Goal: Task Accomplishment & Management: Complete application form

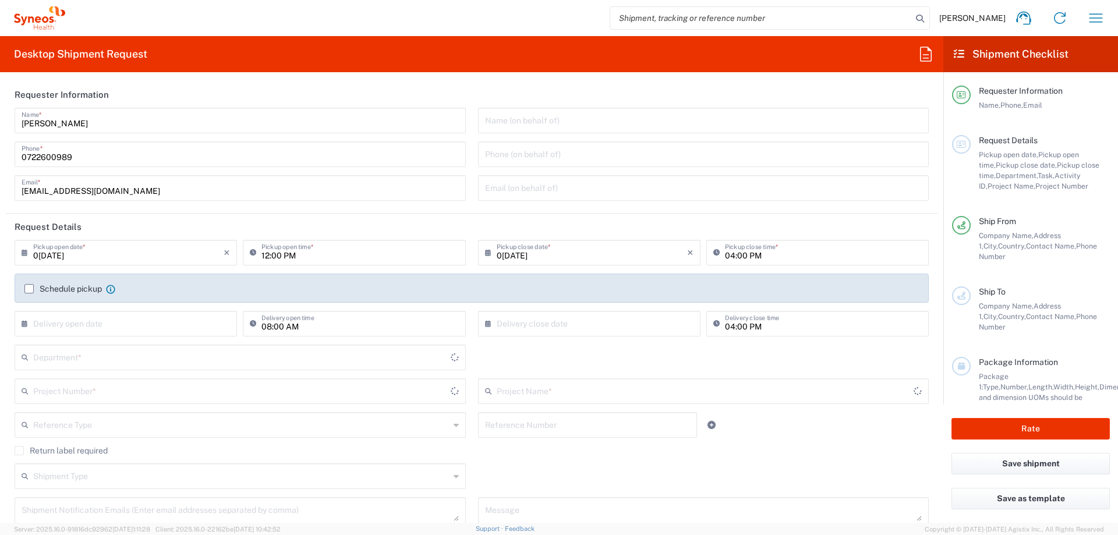
type input "[GEOGRAPHIC_DATA]"
type input "3110"
type input "Syneos Health Romania S.R.L"
click at [581, 258] on input "0[DATE]" at bounding box center [592, 252] width 190 height 20
click at [333, 257] on input "12:00 PM" at bounding box center [359, 252] width 197 height 20
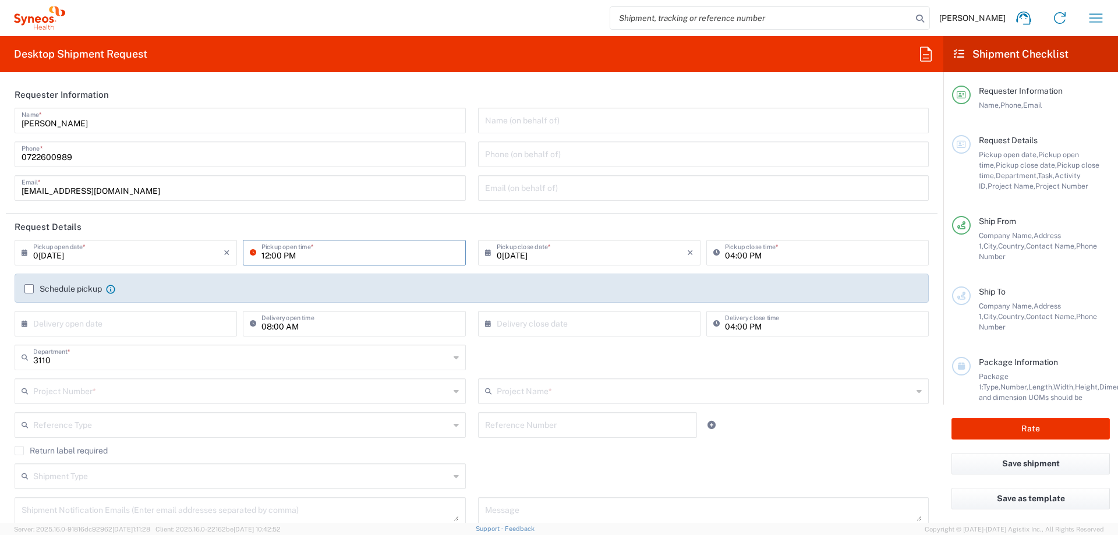
click at [301, 256] on input "12:00 PM" at bounding box center [359, 252] width 197 height 20
click at [263, 257] on input "12:00 PM" at bounding box center [359, 252] width 197 height 20
click at [289, 256] on input "09:00 PM" at bounding box center [359, 252] width 197 height 20
type input "09:00 AM"
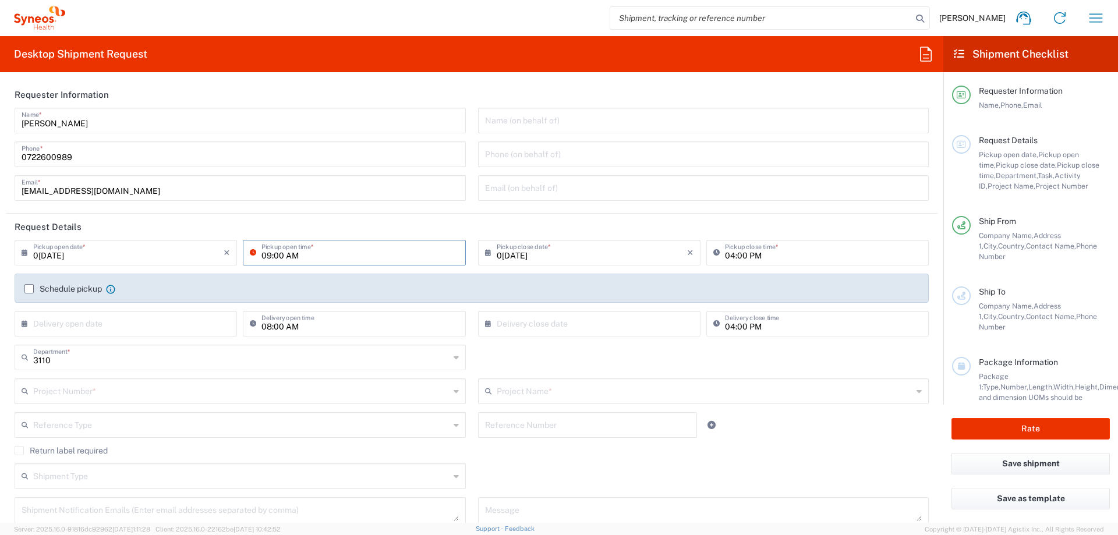
click at [725, 257] on input "04:00 PM" at bounding box center [823, 252] width 197 height 20
type input "09:00 PM"
click at [593, 252] on input "0[DATE]" at bounding box center [592, 252] width 190 height 20
click at [218, 159] on input "0722600989" at bounding box center [240, 153] width 437 height 20
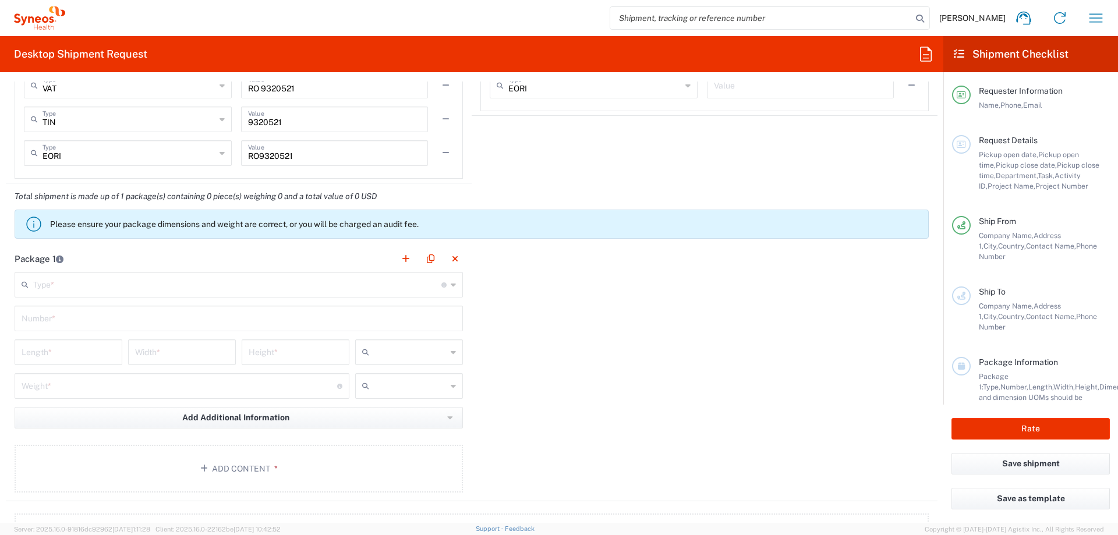
scroll to position [990, 0]
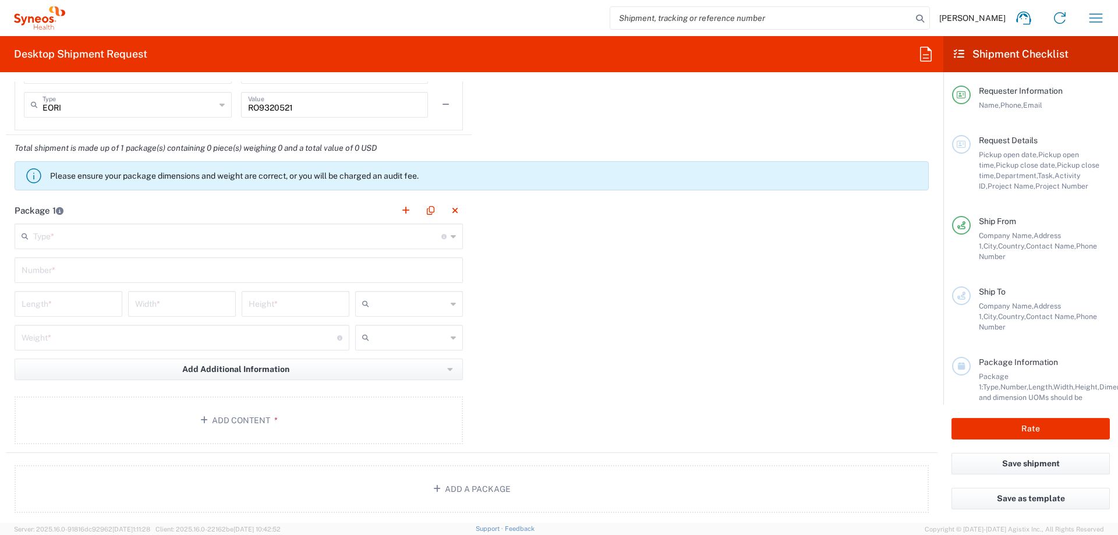
click at [208, 151] on em "Total shipment is made up of 1 package(s) containing 0 piece(s) weighing 0 and …" at bounding box center [196, 147] width 380 height 9
click at [401, 209] on button "button" at bounding box center [406, 211] width 16 height 16
click at [912, 214] on button "button" at bounding box center [920, 211] width 16 height 16
click at [51, 235] on input "text" at bounding box center [237, 235] width 408 height 20
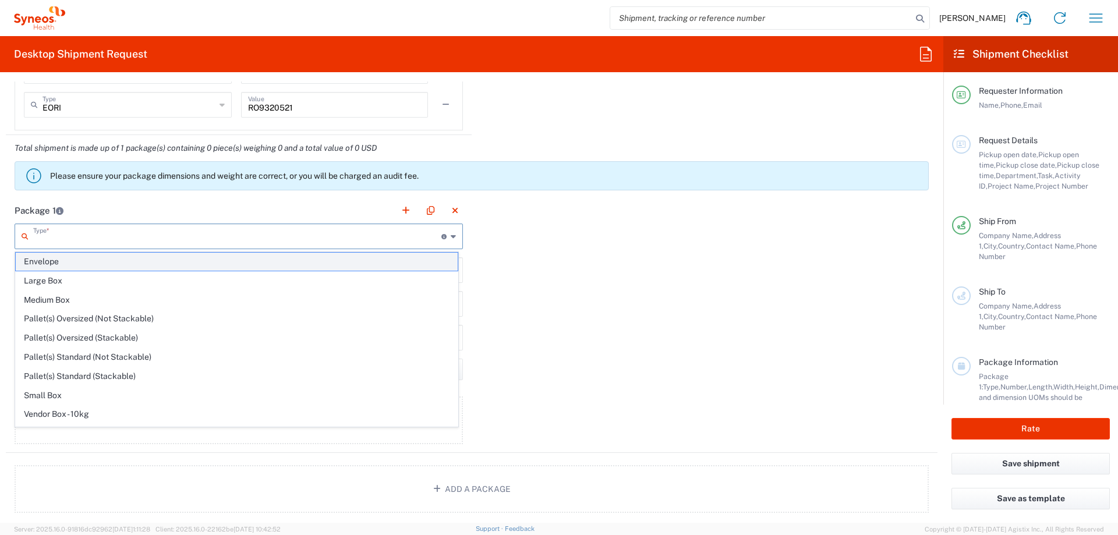
click at [40, 262] on span "Envelope" at bounding box center [237, 262] width 442 height 18
type input "Envelope"
type input "1"
type input "9.5"
type input "12.5"
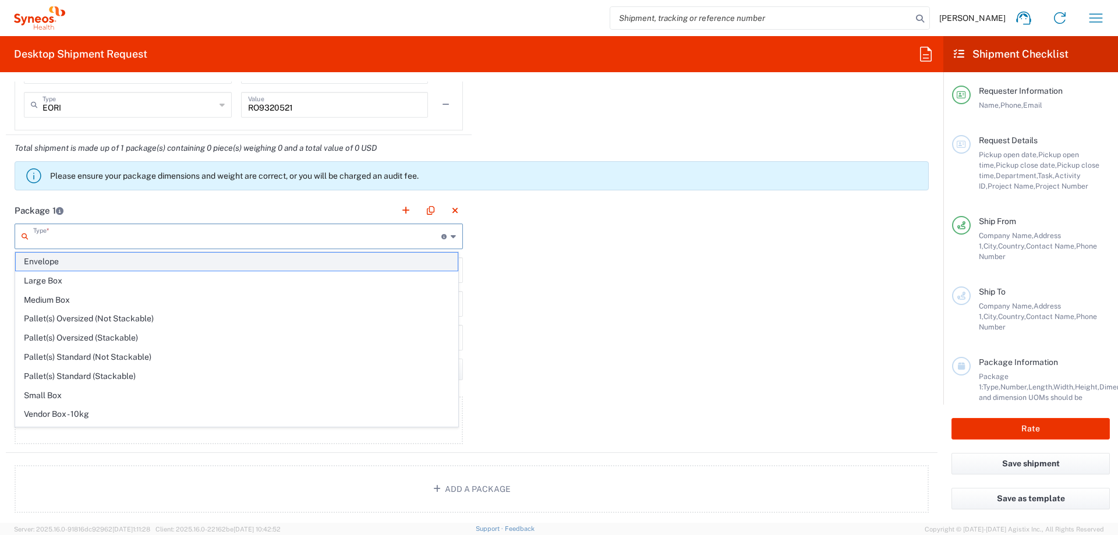
type input "0.25"
type input "in"
type input "0.45"
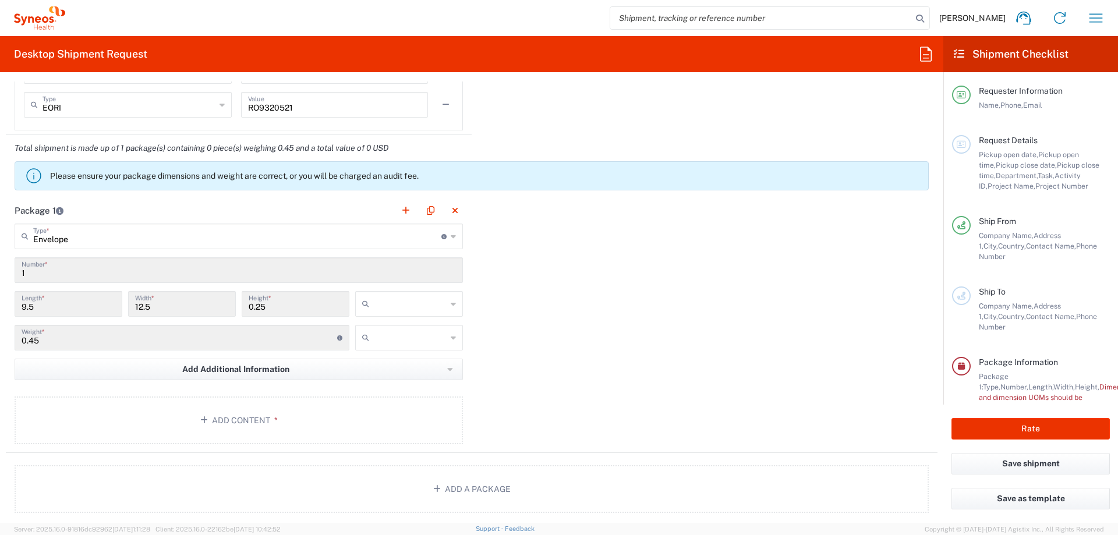
click at [425, 304] on input "text" at bounding box center [410, 304] width 73 height 19
click at [392, 346] on span "cm" at bounding box center [405, 348] width 104 height 18
type input "24.13"
type input "31.75"
type input "0.64"
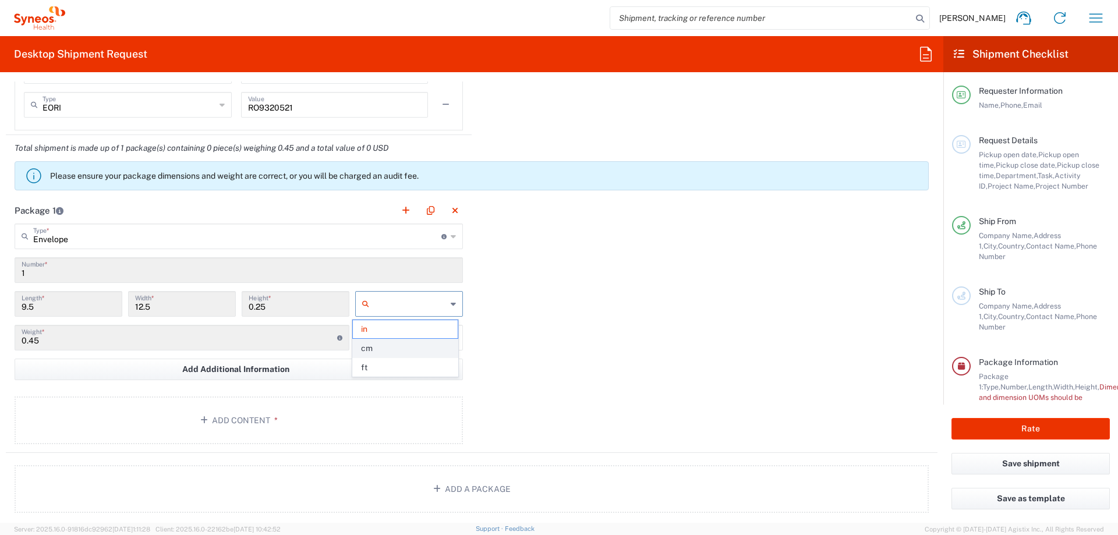
type input "cm"
click at [254, 423] on button "Add Content *" at bounding box center [239, 420] width 448 height 48
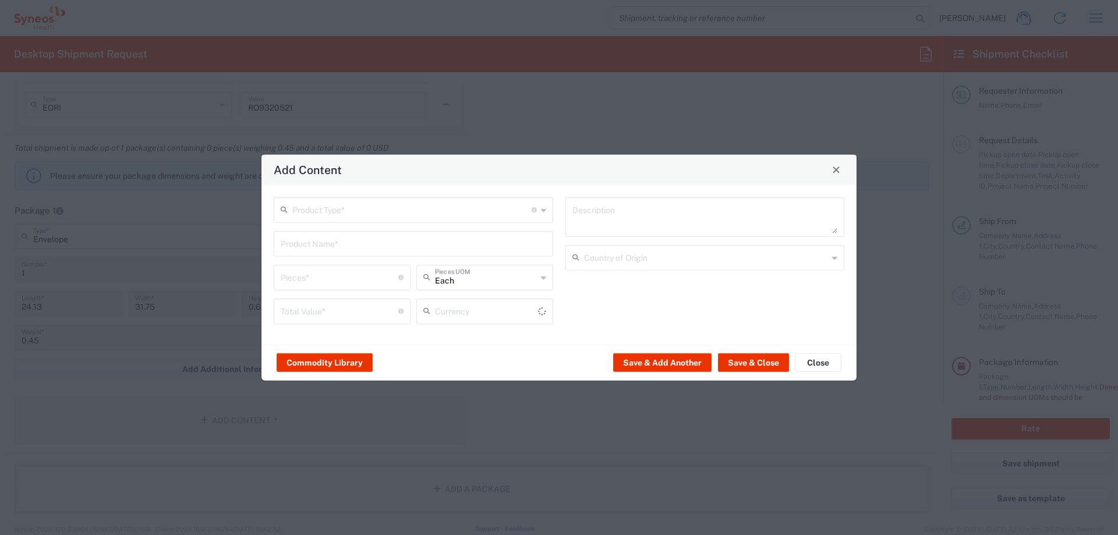
type input "US Dollar"
click at [384, 200] on input "text" at bounding box center [411, 209] width 239 height 20
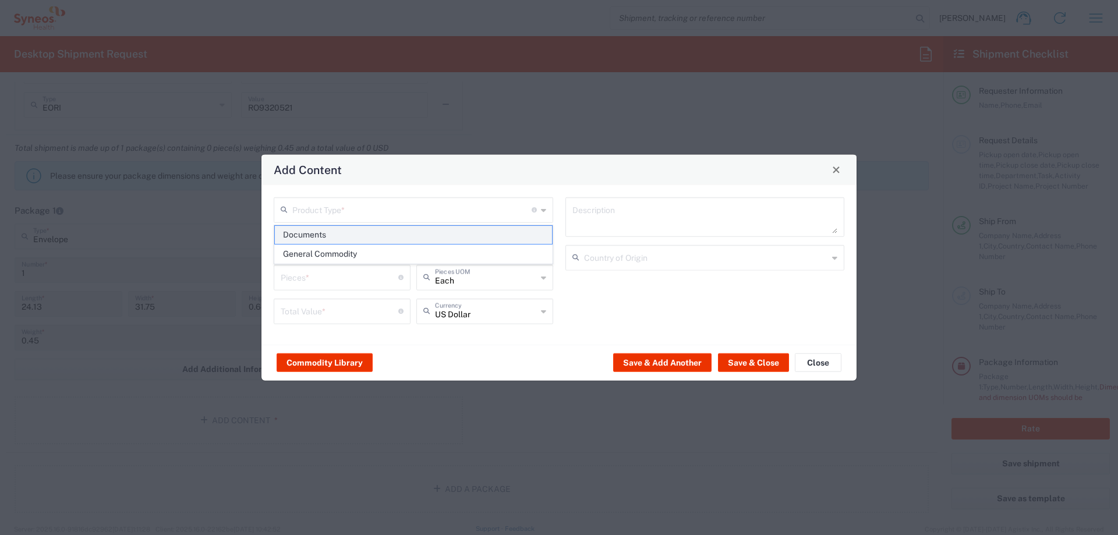
click at [351, 237] on span "Documents" at bounding box center [413, 235] width 277 height 18
type input "Documents"
type input "1"
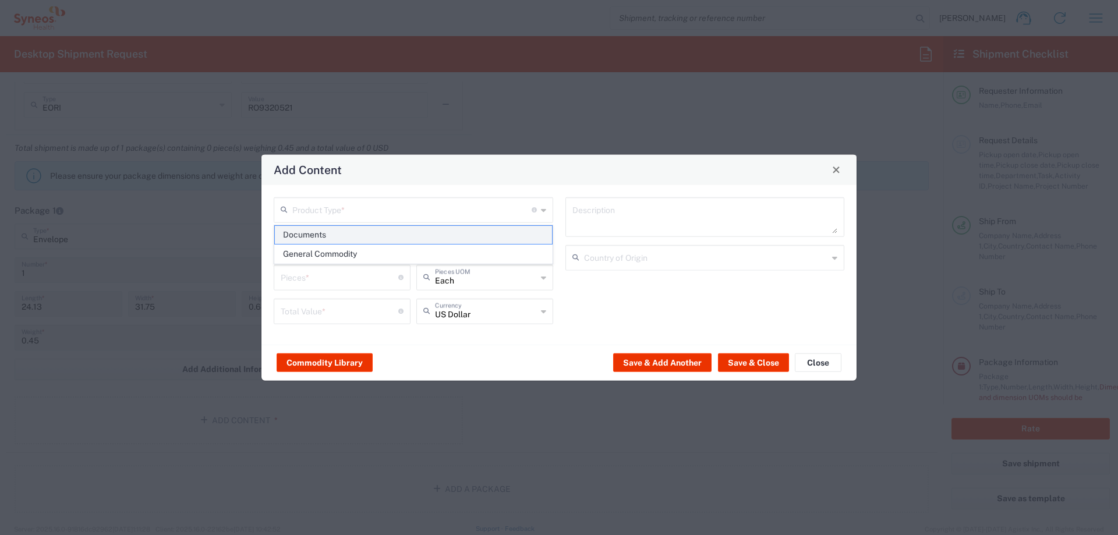
type textarea "Documents"
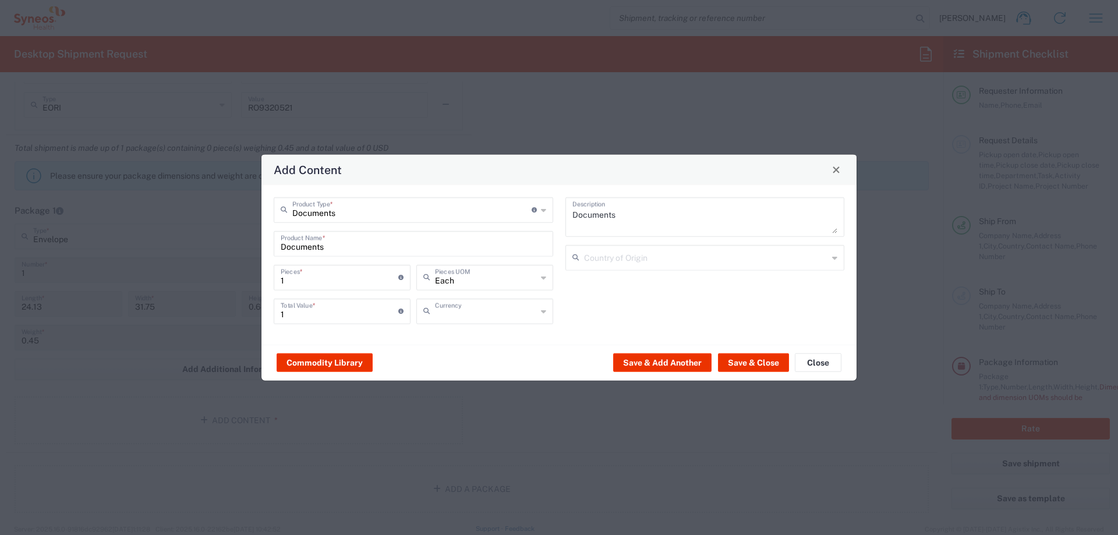
click at [526, 303] on input "text" at bounding box center [486, 310] width 102 height 20
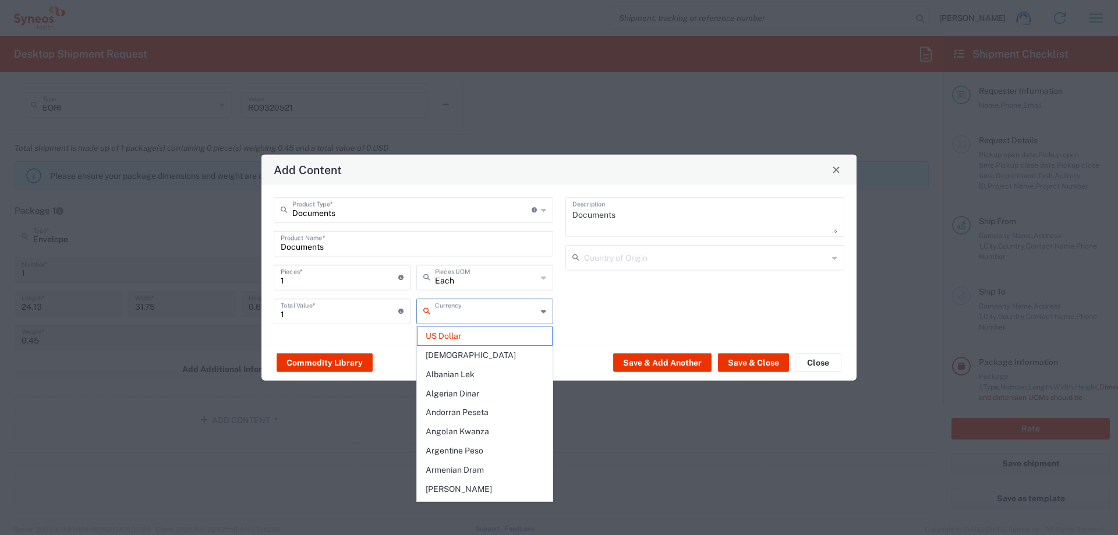
click at [526, 303] on input "text" at bounding box center [486, 310] width 102 height 20
click at [759, 363] on button "Save & Close" at bounding box center [753, 362] width 71 height 19
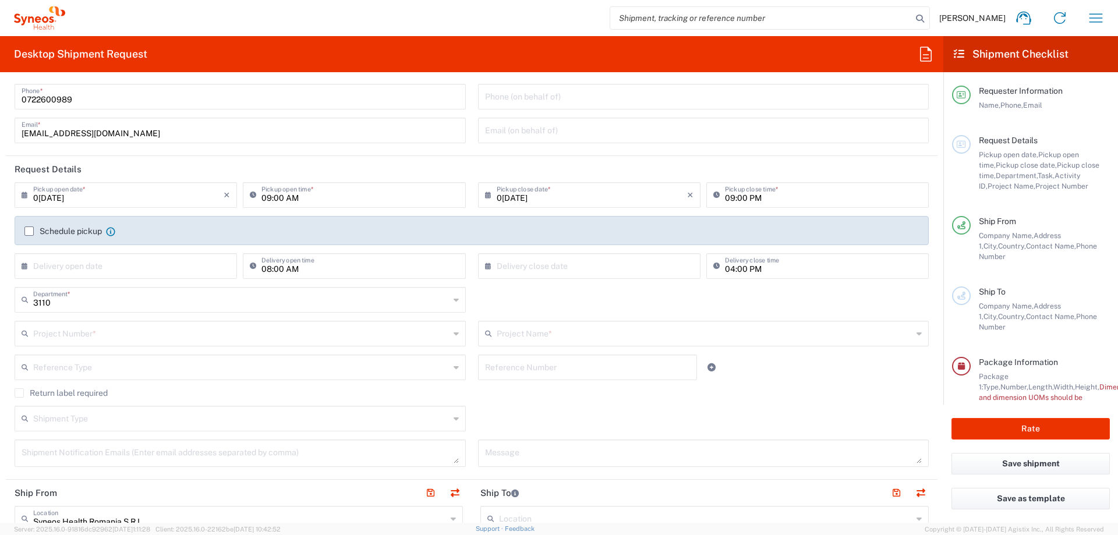
scroll to position [58, 0]
click at [59, 197] on input "0[DATE]" at bounding box center [128, 193] width 190 height 20
click at [95, 284] on span "11" at bounding box center [94, 283] width 17 height 16
type input "[DATE]"
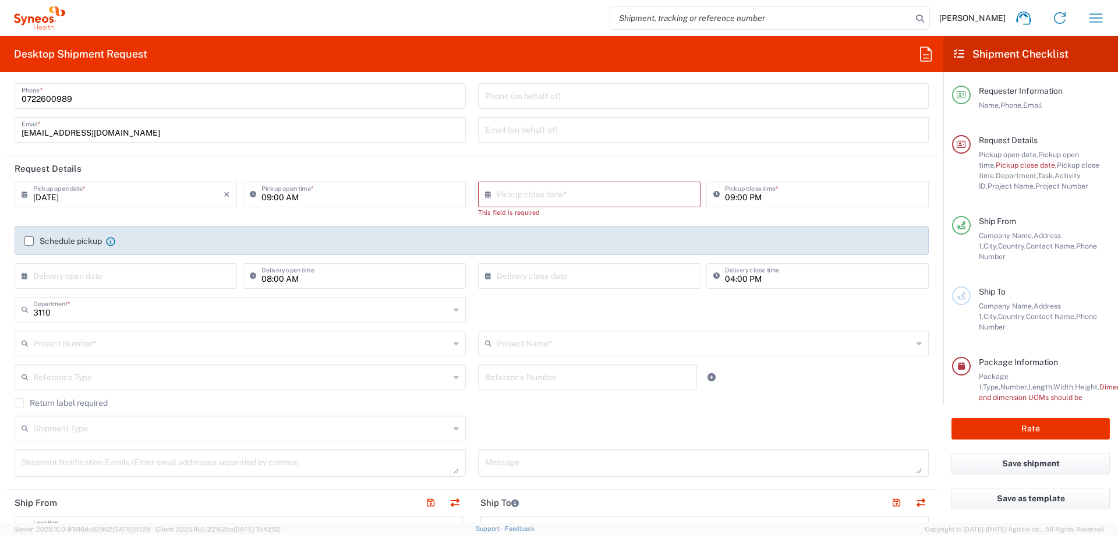
click at [555, 194] on input "text" at bounding box center [592, 193] width 190 height 20
click at [555, 282] on span "11" at bounding box center [552, 283] width 17 height 16
type input "[DATE]"
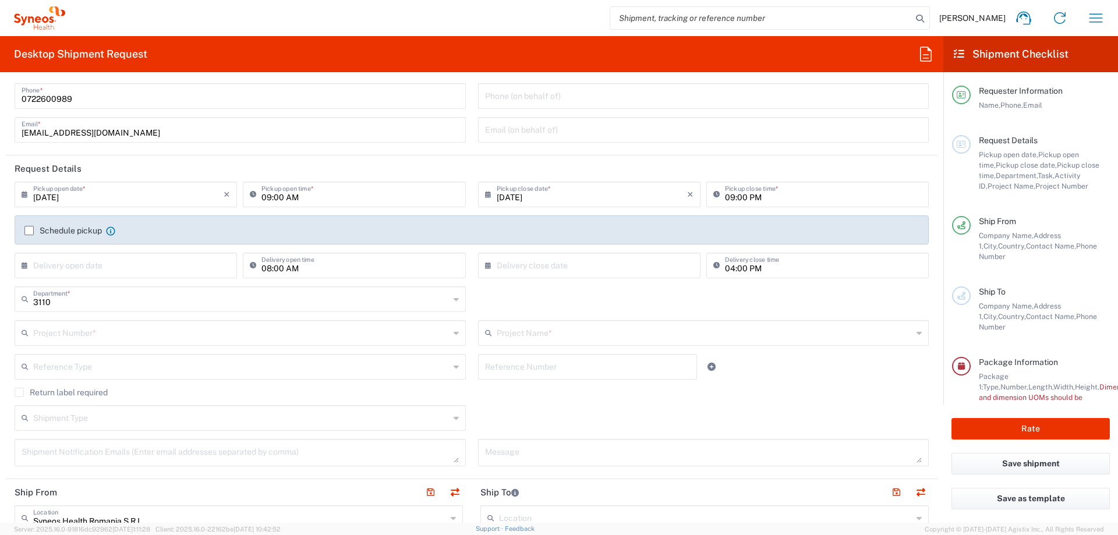
click at [28, 231] on label "Schedule pickup" at bounding box center [62, 230] width 77 height 9
click at [29, 231] on input "Schedule pickup" at bounding box center [29, 231] width 0 height 0
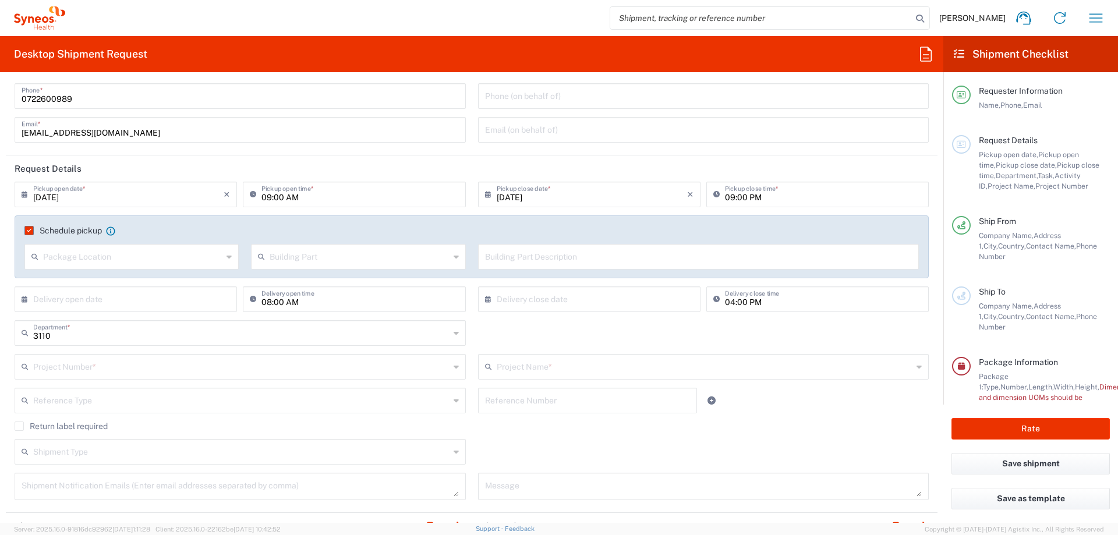
click at [28, 231] on label "Schedule pickup" at bounding box center [62, 230] width 77 height 9
click at [27, 231] on input "Schedule pickup" at bounding box center [27, 231] width 0 height 0
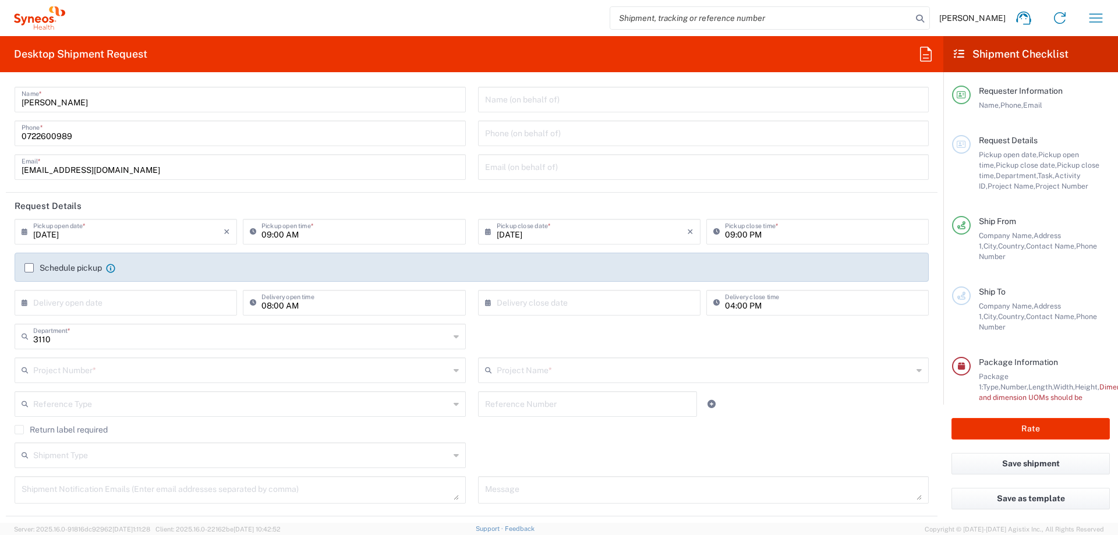
scroll to position [0, 0]
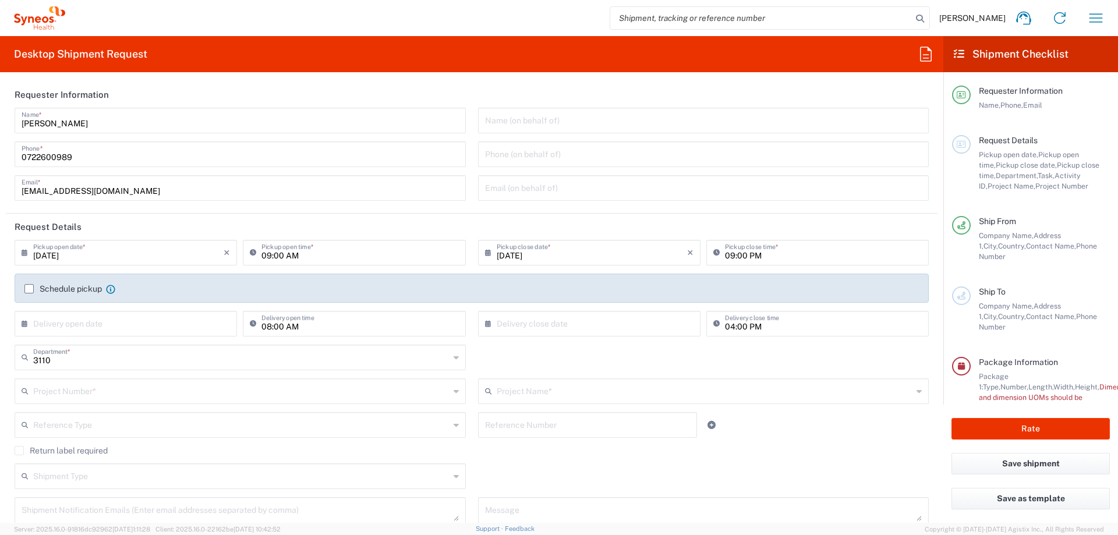
click at [58, 290] on label "Schedule pickup" at bounding box center [62, 288] width 77 height 9
click at [29, 289] on input "Schedule pickup" at bounding box center [29, 289] width 0 height 0
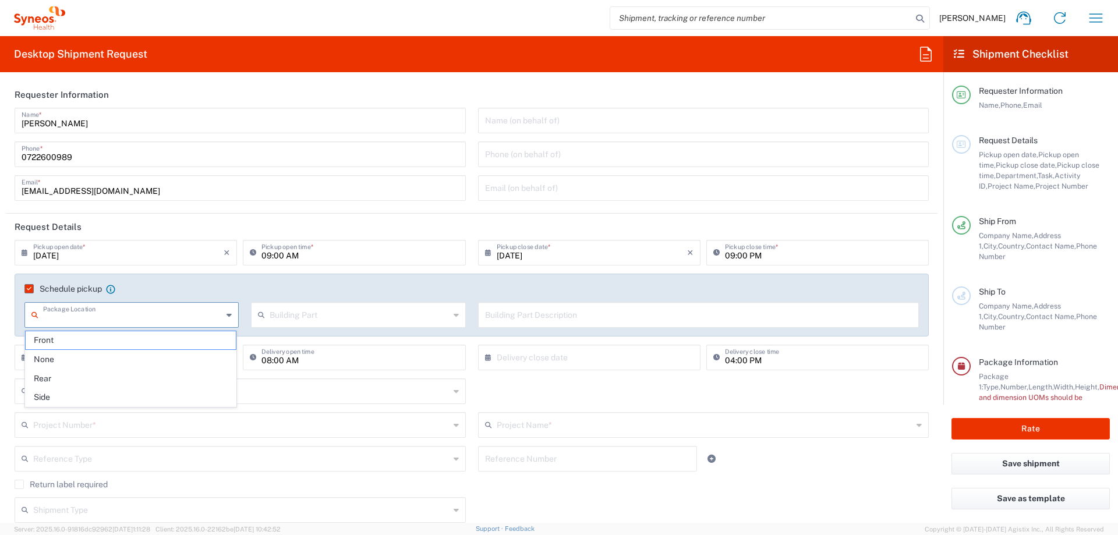
click at [125, 314] on input "text" at bounding box center [132, 314] width 179 height 20
click at [363, 320] on input "text" at bounding box center [359, 314] width 179 height 20
click at [625, 313] on input "text" at bounding box center [698, 314] width 427 height 20
click at [399, 281] on div "Schedule pickup When scheduling a pickup please be sure to meet the following c…" at bounding box center [472, 305] width 914 height 63
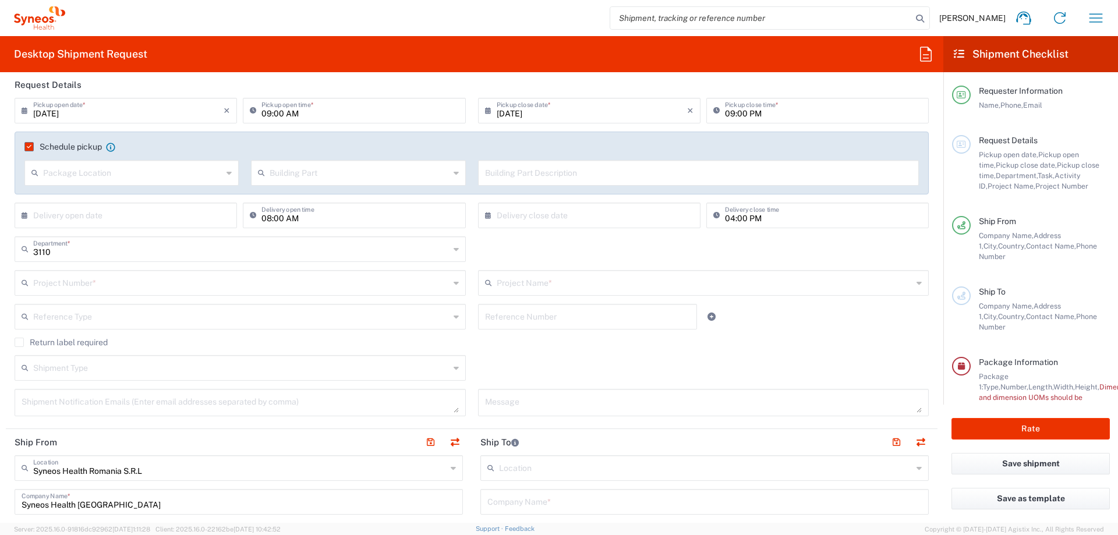
scroll to position [175, 0]
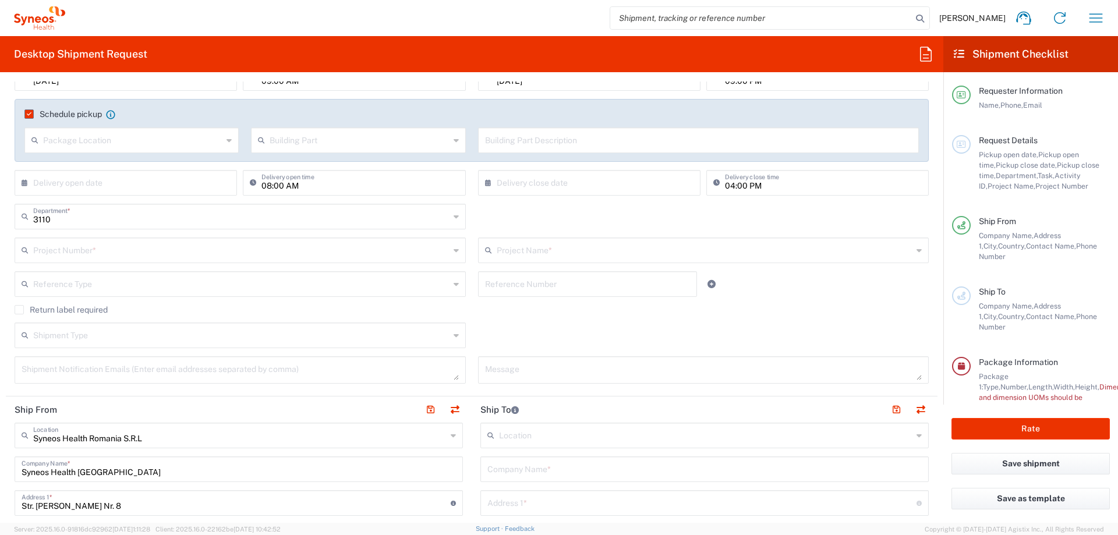
click at [29, 114] on label "Schedule pickup" at bounding box center [62, 113] width 77 height 9
click at [27, 114] on input "Schedule pickup" at bounding box center [27, 114] width 0 height 0
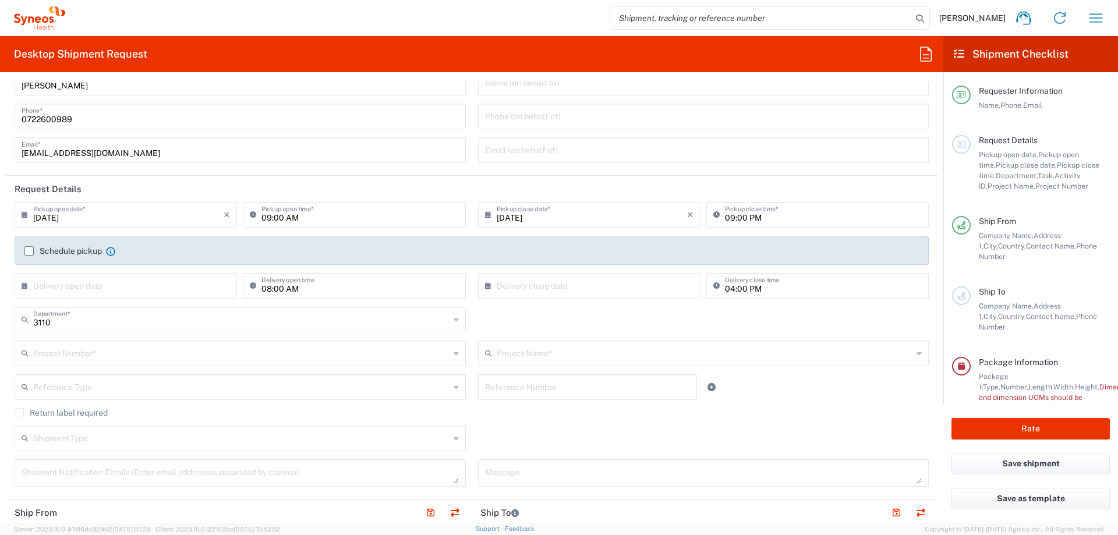
scroll to position [58, 0]
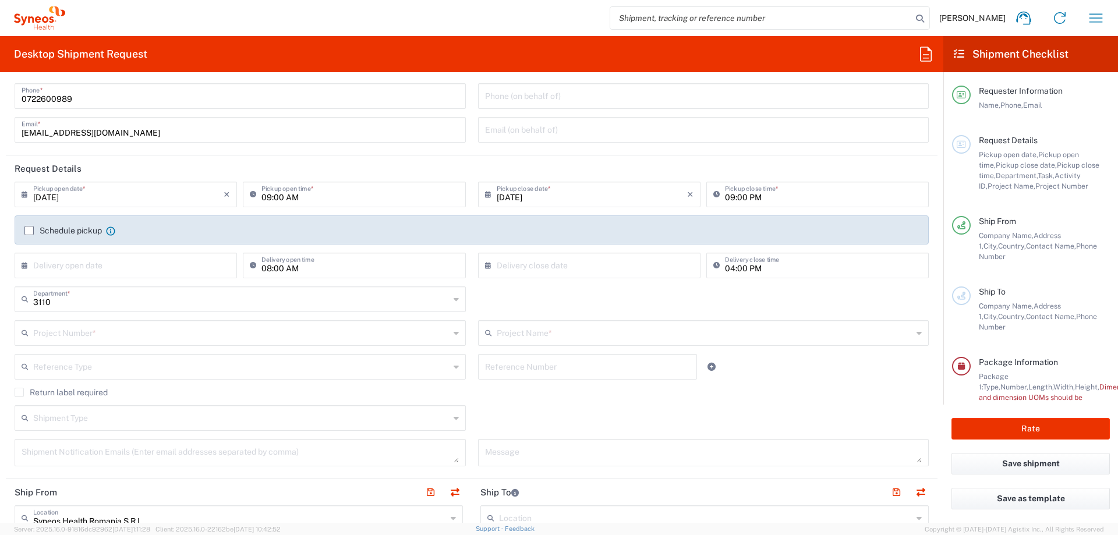
click at [97, 333] on input "text" at bounding box center [241, 332] width 416 height 20
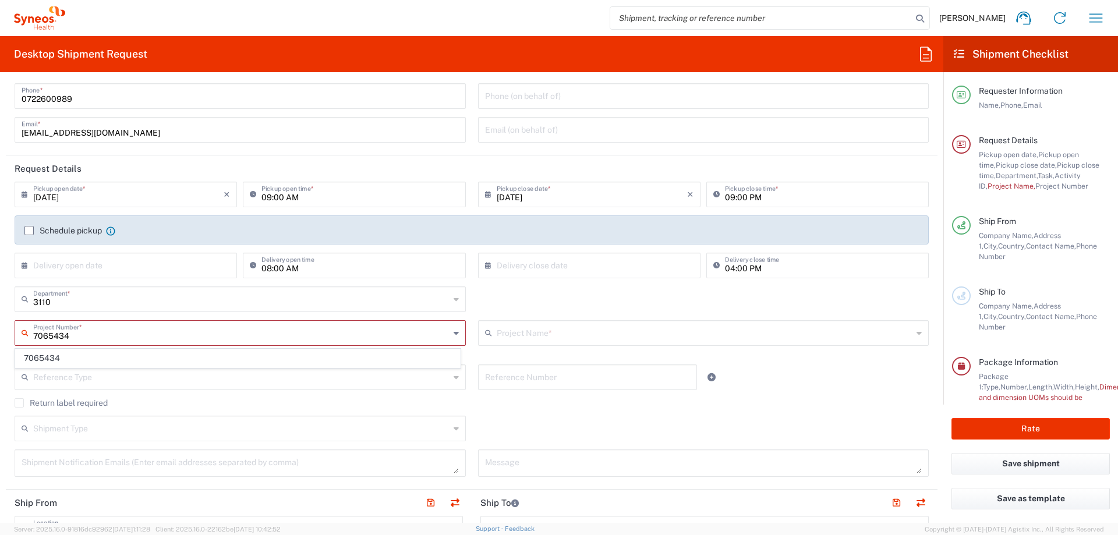
click at [36, 336] on input "7065434" at bounding box center [241, 332] width 416 height 20
click at [104, 335] on input "abbvie 7065434" at bounding box center [241, 332] width 416 height 20
type input "abbvie 7065434"
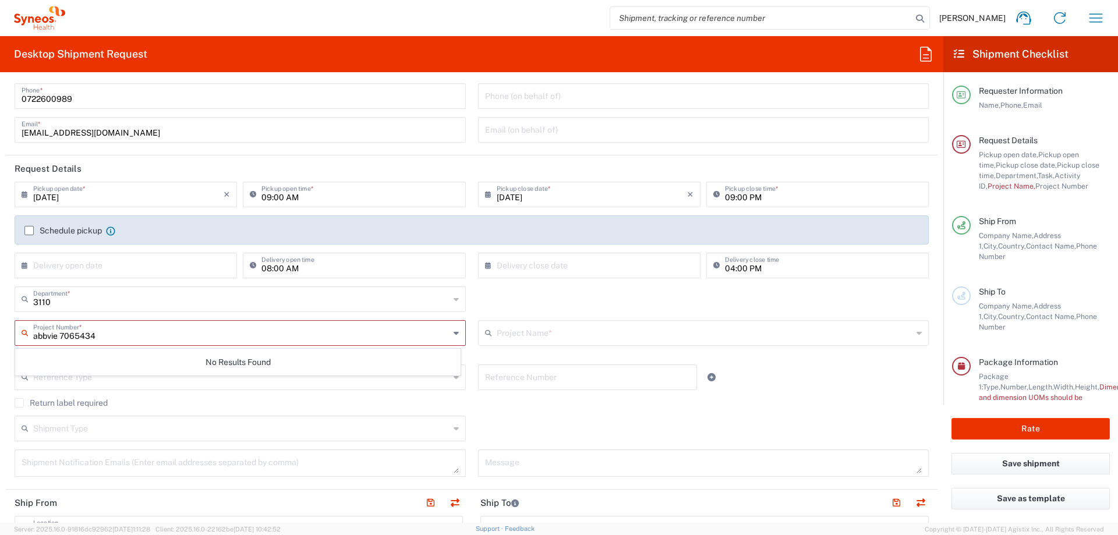
click at [505, 303] on div "3110 Department * 3110 3000 3100 3109 3111 3112 3125 3130 3135 3136 3150 3155 3…" at bounding box center [472, 303] width 926 height 34
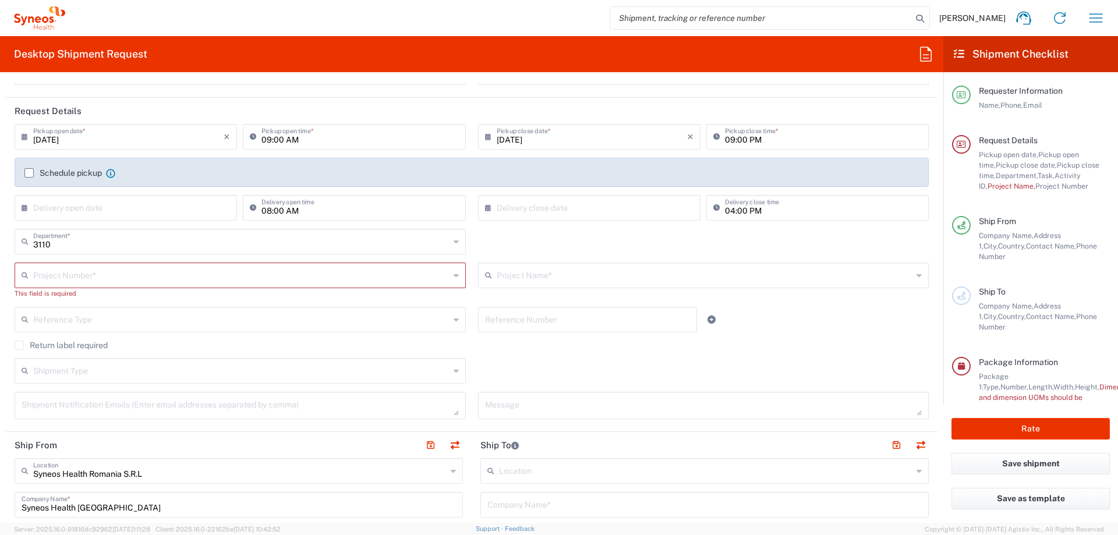
scroll to position [116, 0]
click at [121, 240] on input "text" at bounding box center [241, 240] width 416 height 20
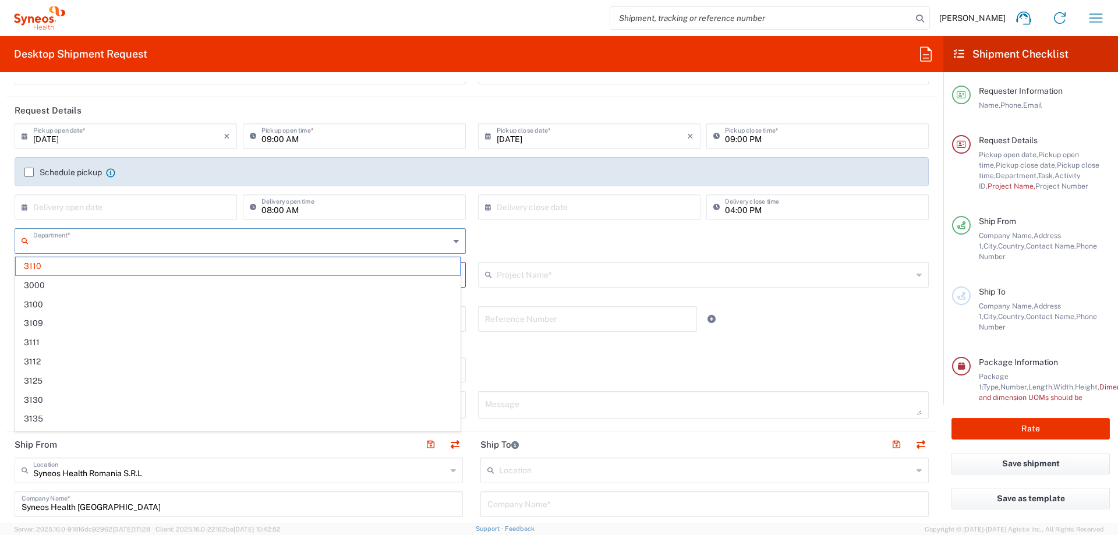
click at [121, 240] on input "text" at bounding box center [241, 240] width 416 height 20
click at [529, 235] on div "Department * 3110 3000 3100 3109 3111 3112 3125 3130 3135 3136 3150 3155 3165 3…" at bounding box center [472, 245] width 926 height 34
type input "3110"
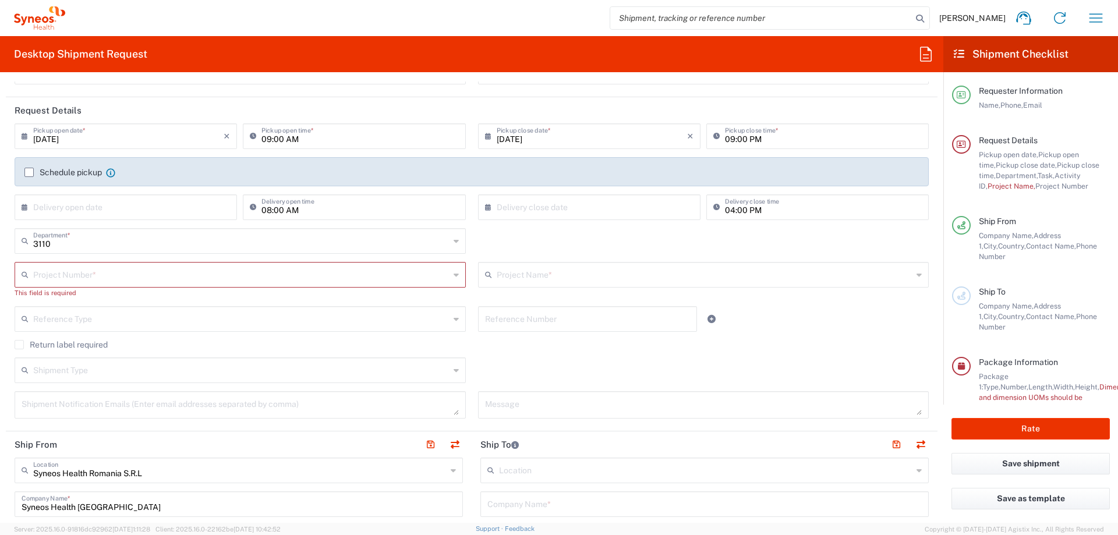
click at [74, 278] on input "text" at bounding box center [241, 274] width 416 height 20
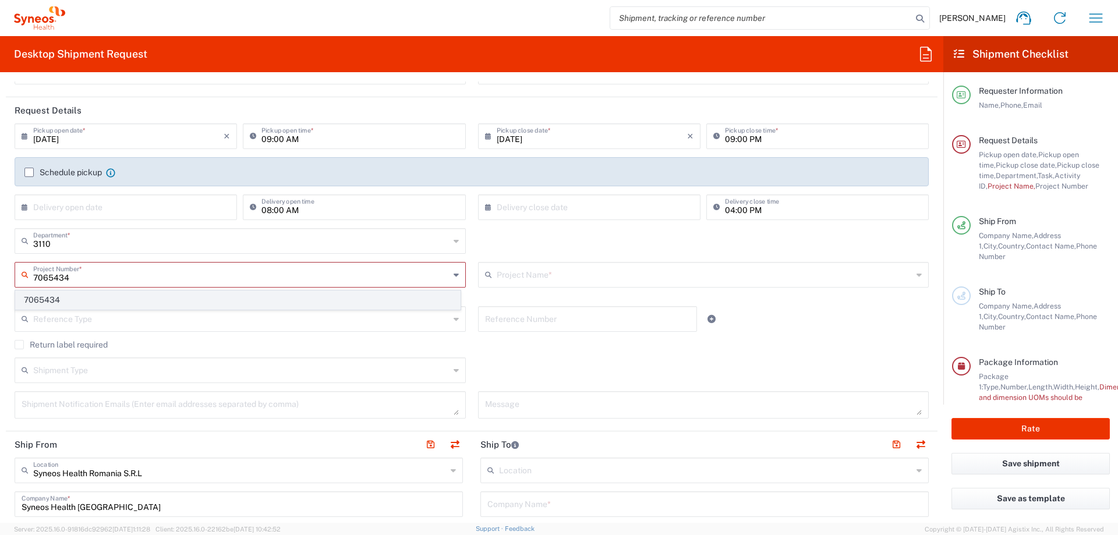
type input "7065434"
click at [59, 301] on span "7065434" at bounding box center [238, 300] width 444 height 18
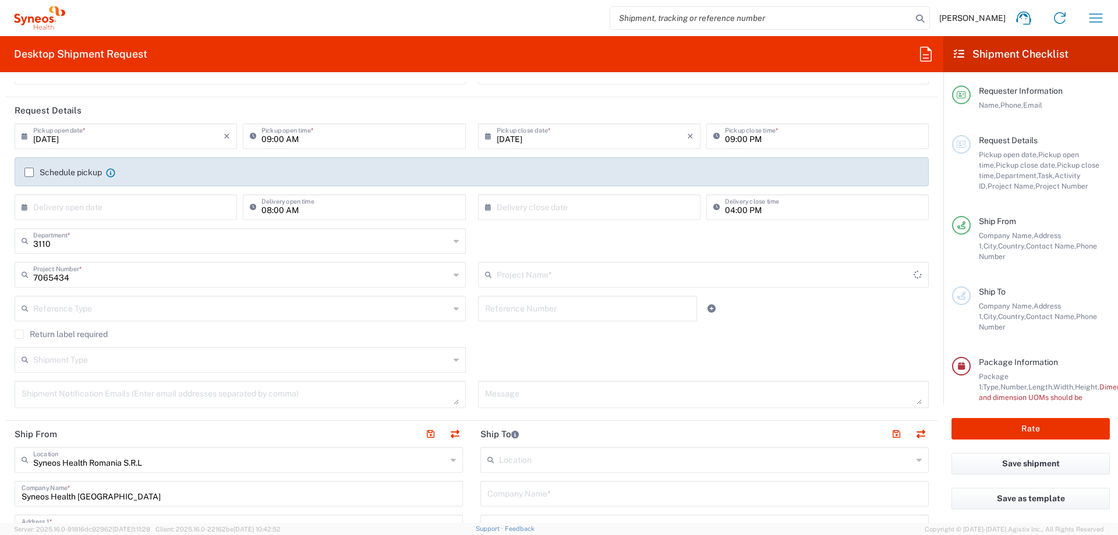
type input "Abbvie 7065434"
click at [26, 169] on label "Schedule pickup" at bounding box center [62, 172] width 77 height 9
click at [29, 172] on input "Schedule pickup" at bounding box center [29, 172] width 0 height 0
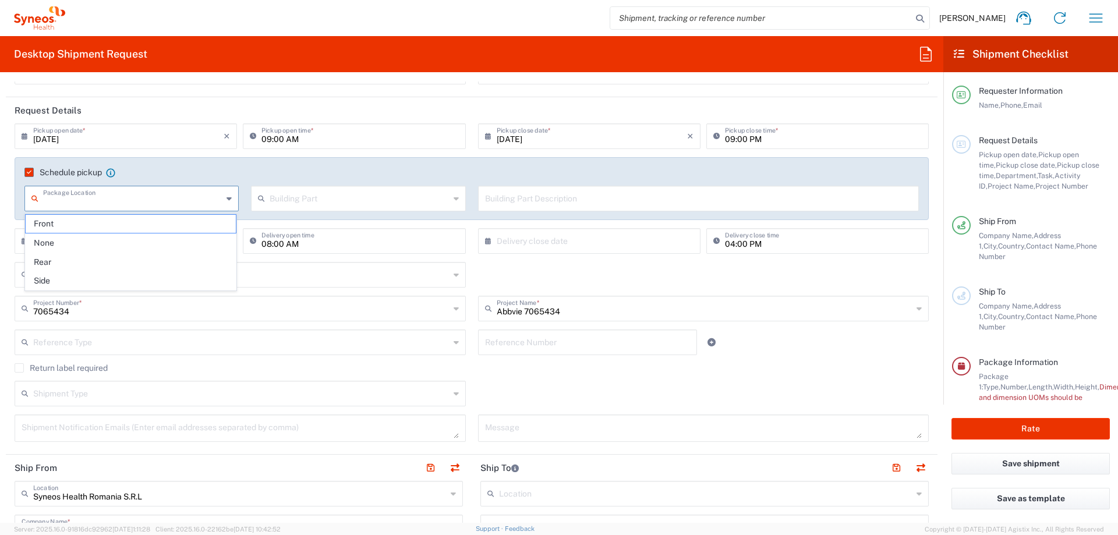
click at [172, 197] on input "text" at bounding box center [132, 197] width 179 height 20
click at [87, 242] on span "None" at bounding box center [131, 243] width 210 height 18
type input "None"
click at [295, 193] on input "text" at bounding box center [359, 197] width 179 height 20
click at [306, 227] on span "Apartment" at bounding box center [355, 224] width 210 height 18
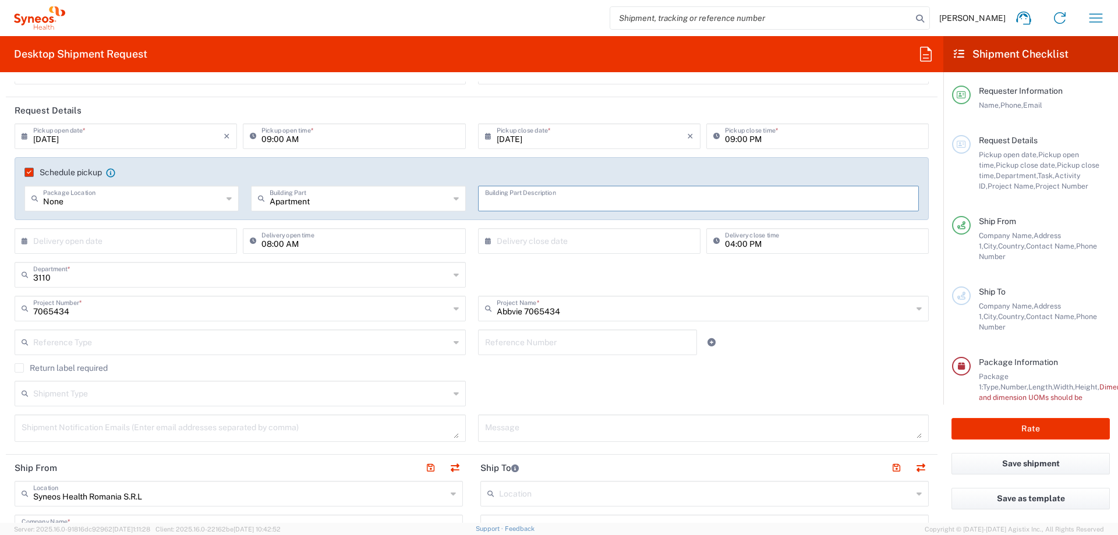
click at [527, 199] on input "text" at bounding box center [698, 197] width 427 height 20
click at [385, 163] on div "Schedule pickup When scheduling a pickup please be sure to meet the following c…" at bounding box center [472, 188] width 914 height 63
type input "Apartment"
click at [355, 203] on input "Apartment" at bounding box center [359, 197] width 179 height 20
click at [32, 172] on label "Schedule pickup" at bounding box center [62, 172] width 77 height 9
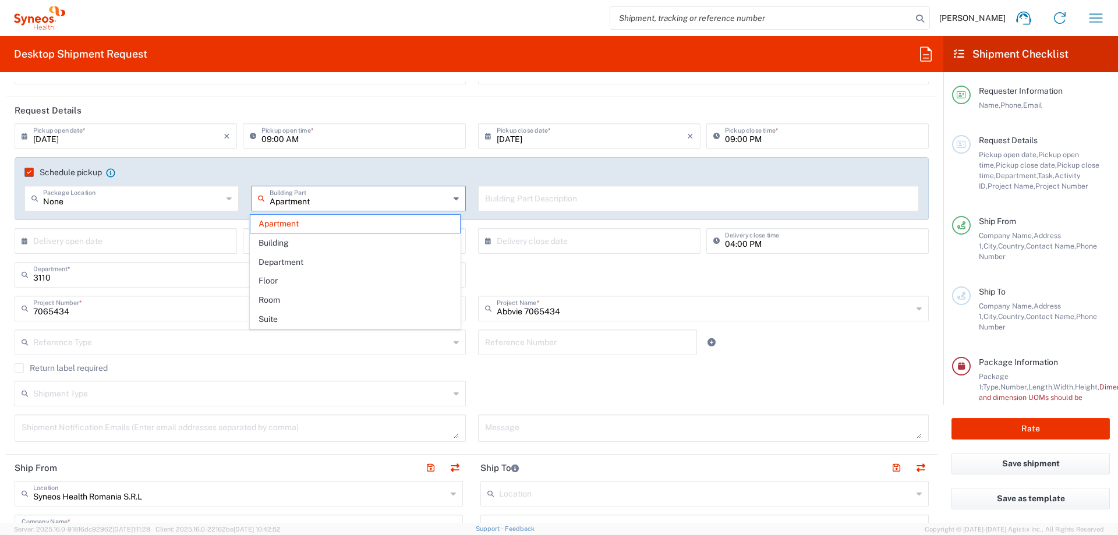
click at [27, 172] on input "Schedule pickup" at bounding box center [27, 172] width 0 height 0
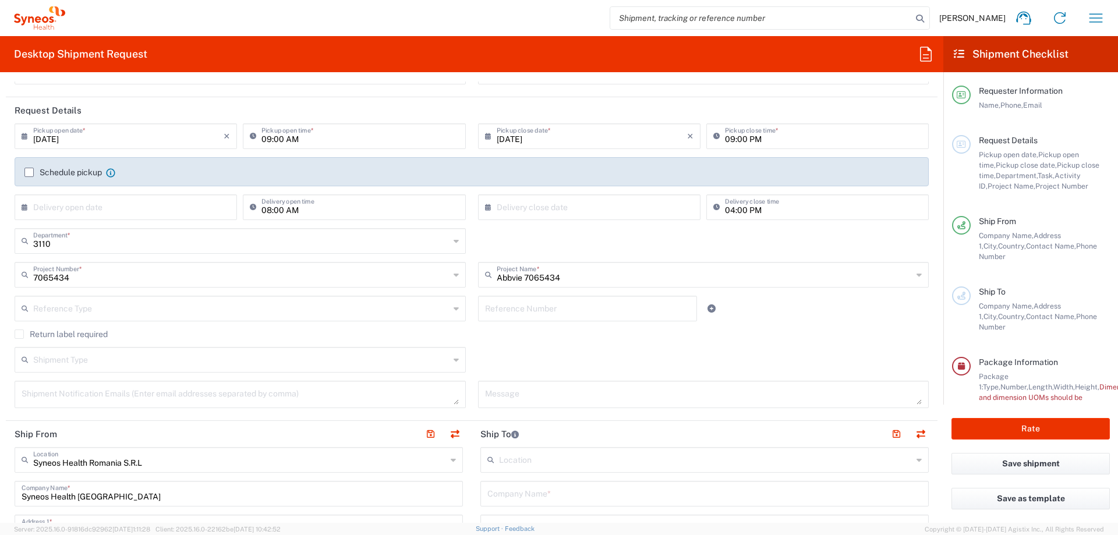
click at [462, 115] on header "Request Details" at bounding box center [471, 110] width 931 height 26
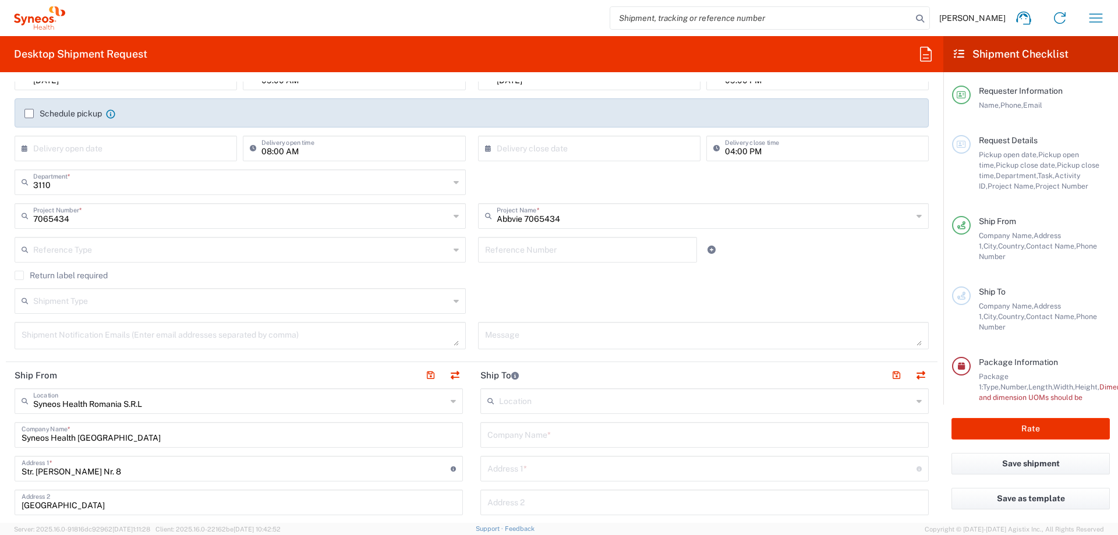
scroll to position [233, 0]
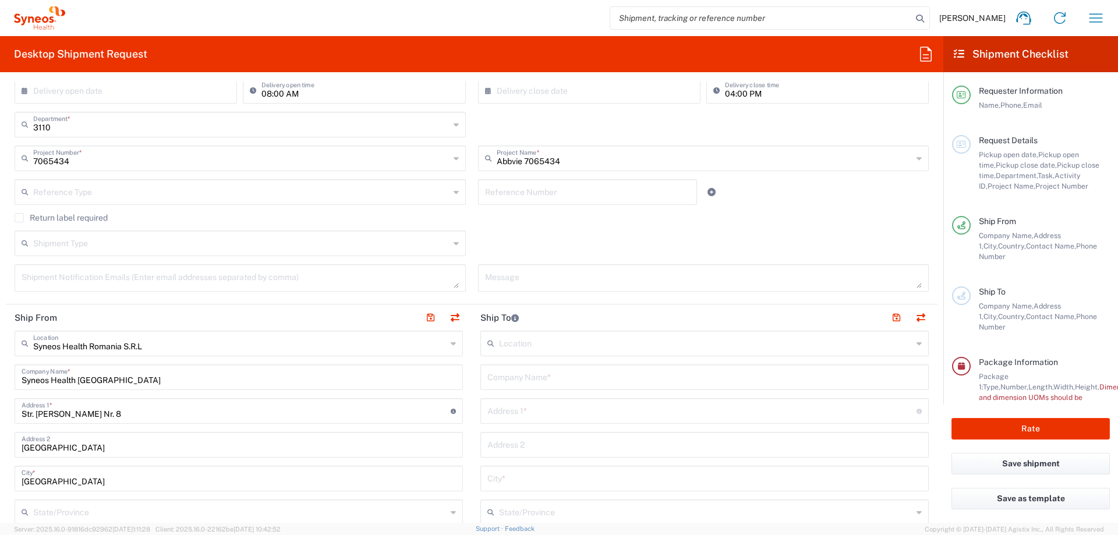
click at [112, 275] on textarea at bounding box center [240, 278] width 437 height 20
click at [210, 232] on div "Shipment Type" at bounding box center [240, 244] width 451 height 26
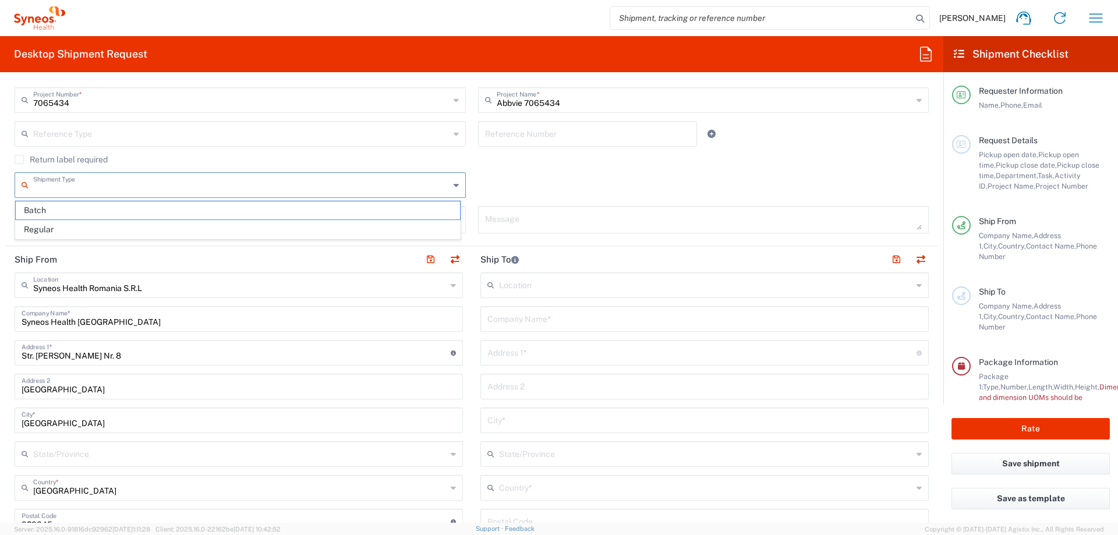
click at [549, 179] on div "Shipment Type Batch Regular" at bounding box center [472, 189] width 926 height 34
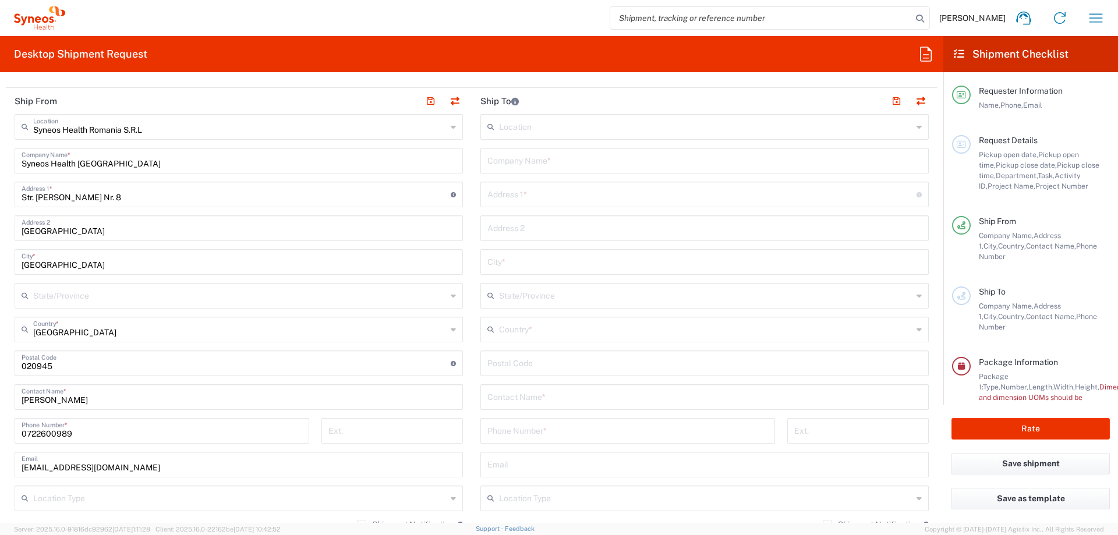
scroll to position [466, 0]
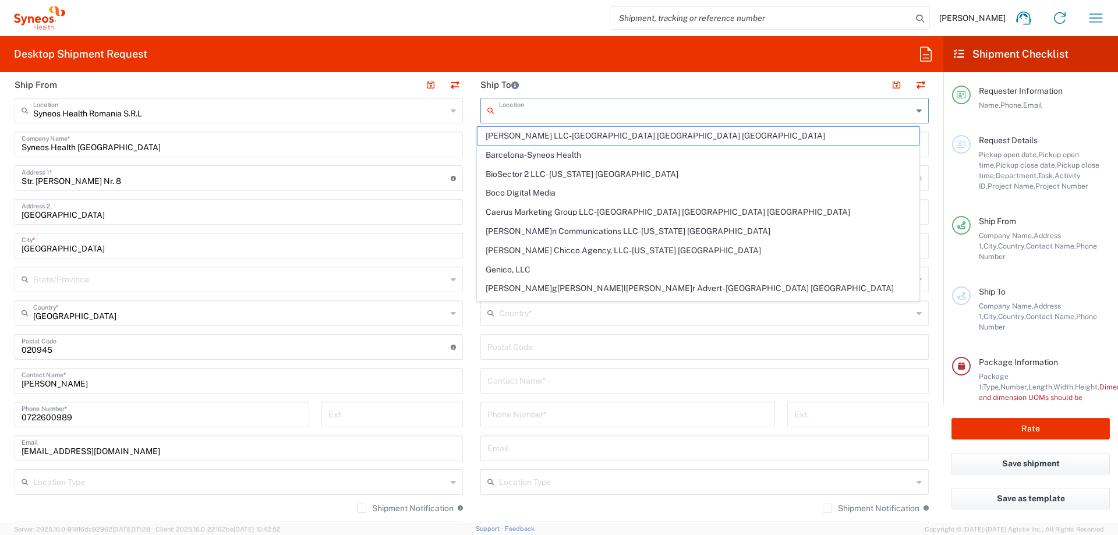
click at [519, 114] on input "text" at bounding box center [705, 110] width 413 height 20
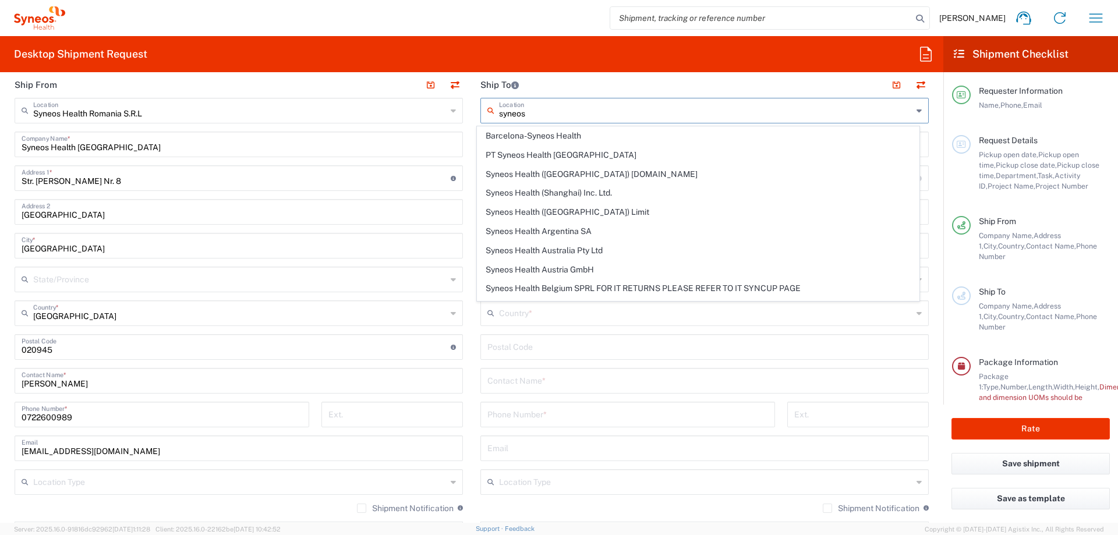
type input "syneos"
click at [788, 87] on header "Ship To" at bounding box center [705, 85] width 466 height 26
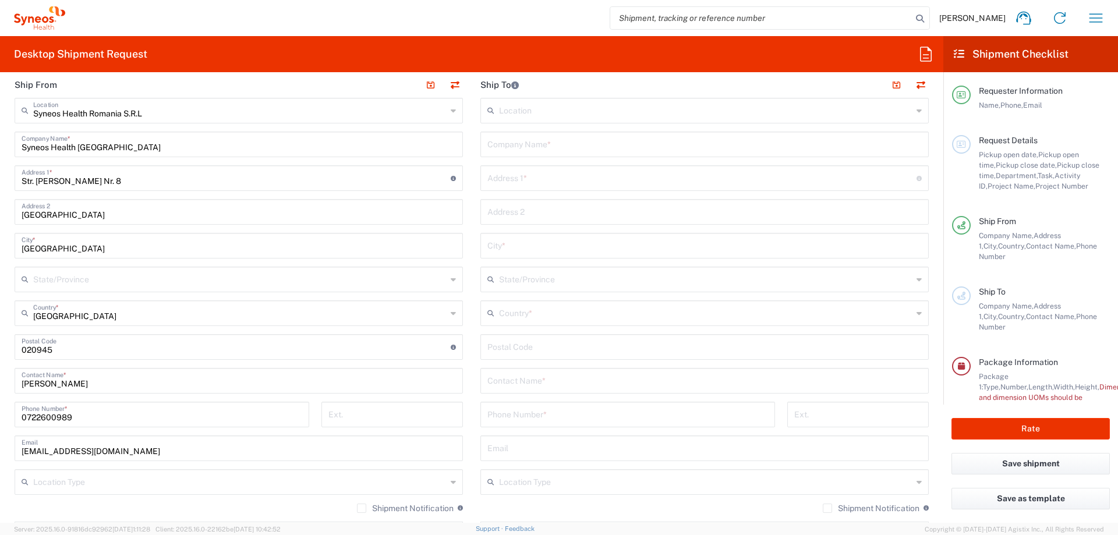
scroll to position [408, 0]
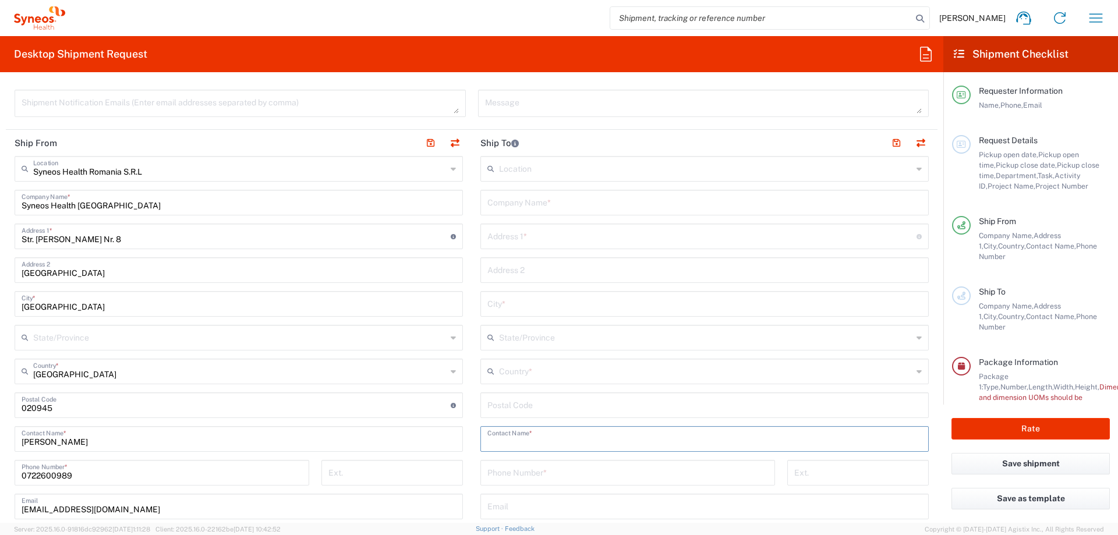
click at [546, 440] on input "text" at bounding box center [704, 438] width 434 height 20
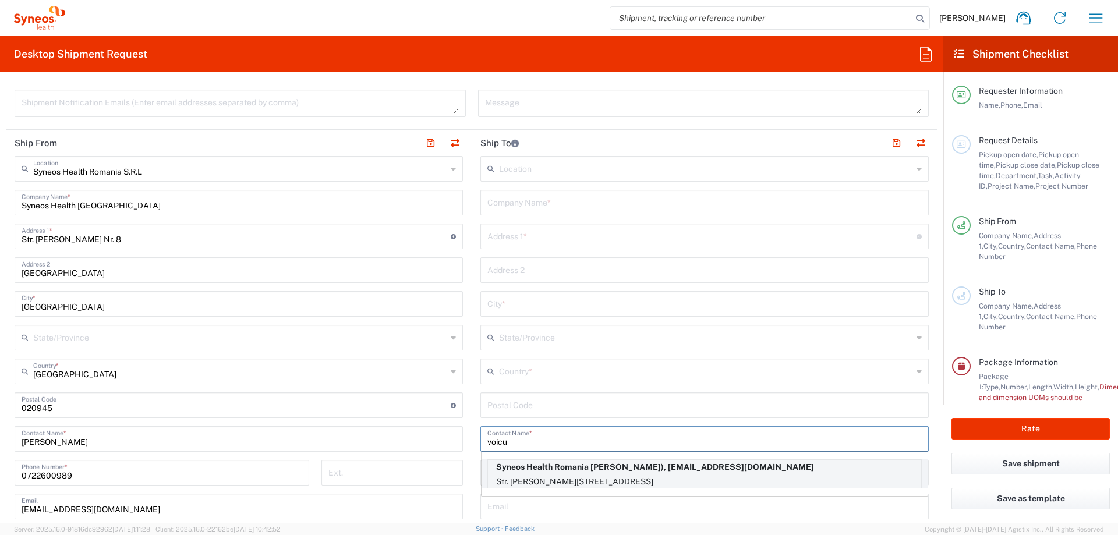
type input "voicu"
click at [687, 473] on p "Syneos Health Romania [PERSON_NAME]), [EMAIL_ADDRESS][DOMAIN_NAME]" at bounding box center [704, 467] width 433 height 15
type input "Syneos Health [GEOGRAPHIC_DATA]"
type input "Str. [PERSON_NAME] Nr. 8"
type input "[GEOGRAPHIC_DATA]"
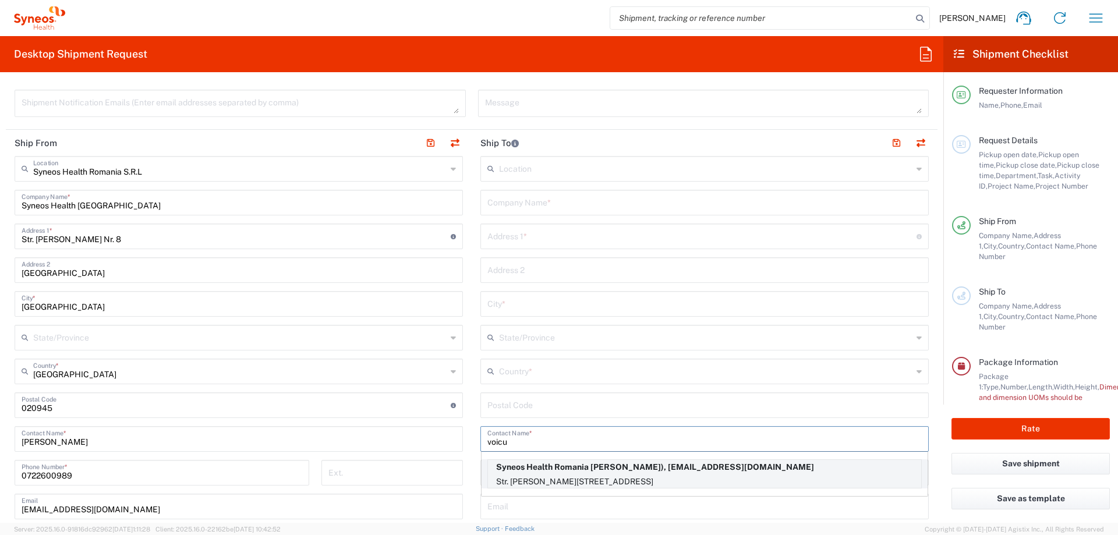
type input "[GEOGRAPHIC_DATA]"
type input "020945"
type input "[PERSON_NAME]"
type input "0755033323"
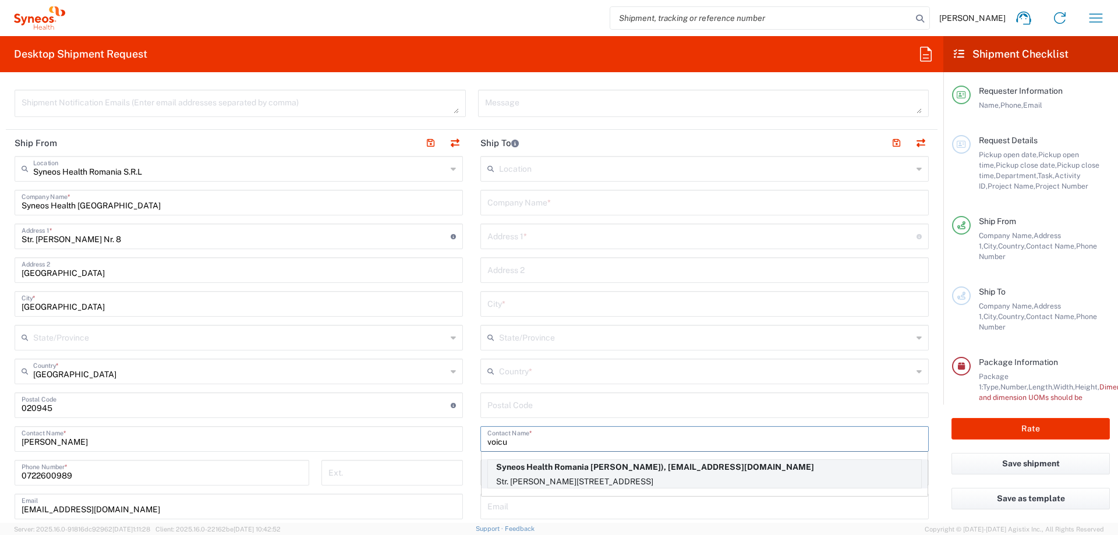
type input "[EMAIL_ADDRESS][DOMAIN_NAME]"
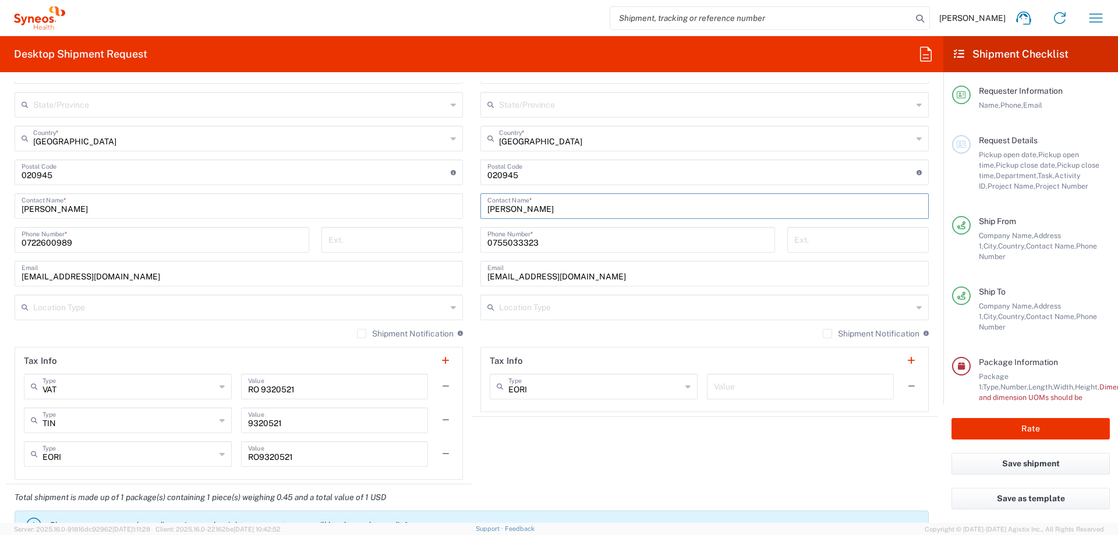
scroll to position [699, 0]
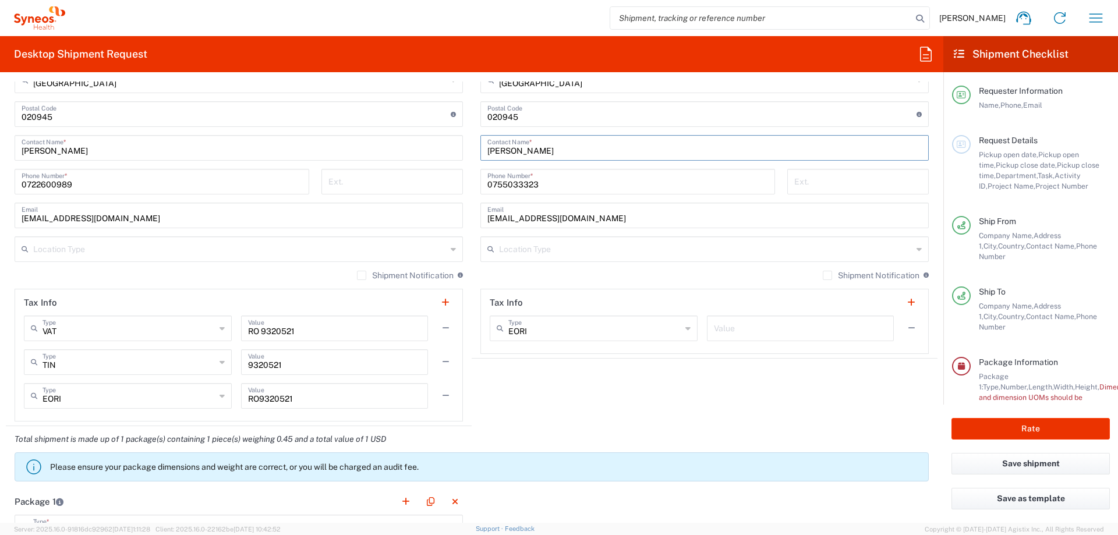
click at [357, 277] on label "Shipment Notification" at bounding box center [405, 275] width 97 height 9
click at [362, 275] on input "Shipment Notification" at bounding box center [362, 275] width 0 height 0
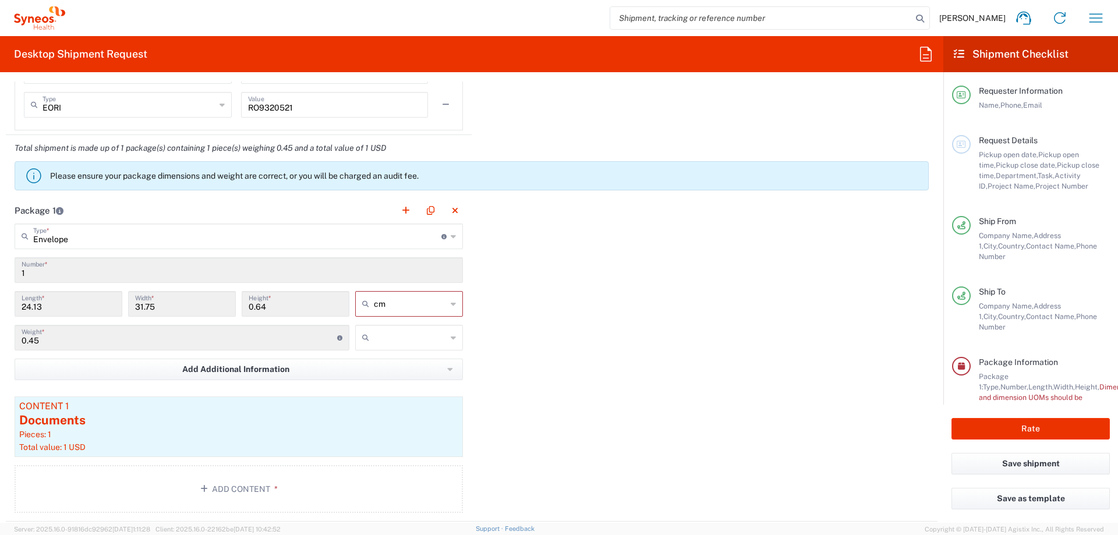
scroll to position [1048, 0]
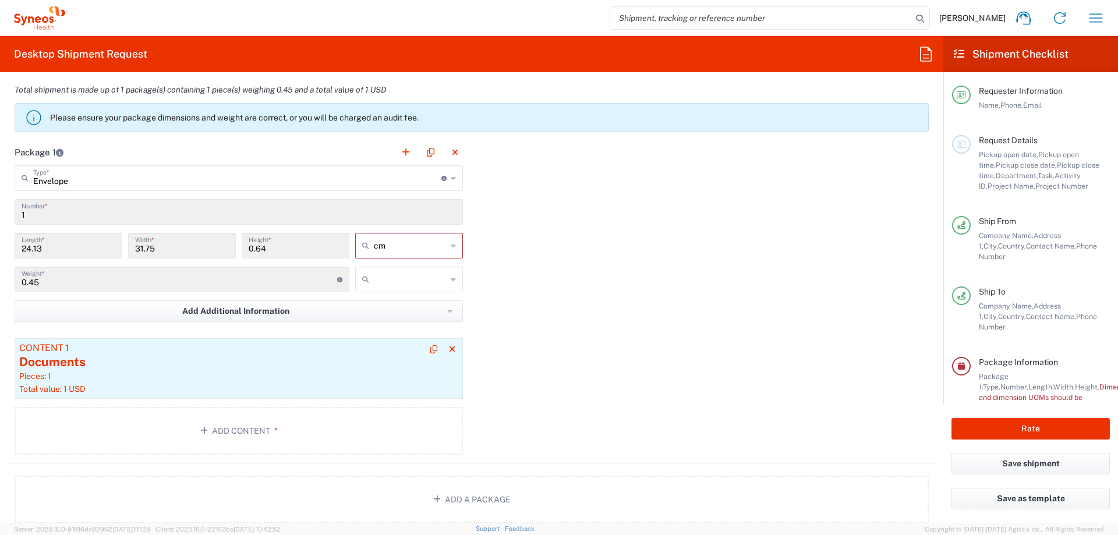
click at [168, 350] on div "Content 1" at bounding box center [238, 348] width 439 height 10
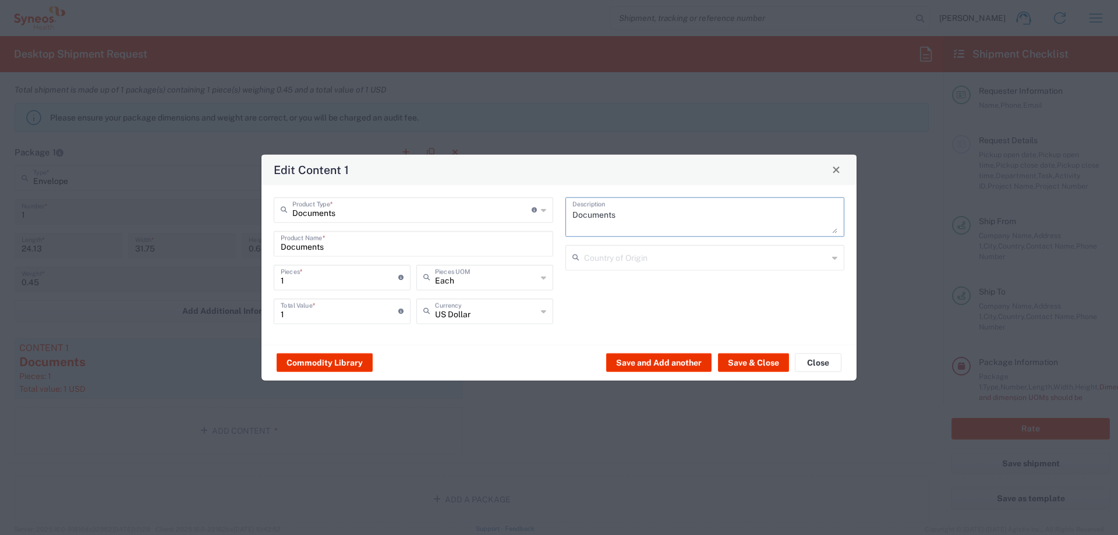
click at [635, 215] on textarea "Documents" at bounding box center [704, 216] width 265 height 33
click at [585, 217] on textarea "Dwcont [PERSON_NAME]" at bounding box center [704, 216] width 265 height 33
type textarea "Deconturi [PERSON_NAME]"
click at [751, 362] on button "Save & Close" at bounding box center [753, 362] width 71 height 19
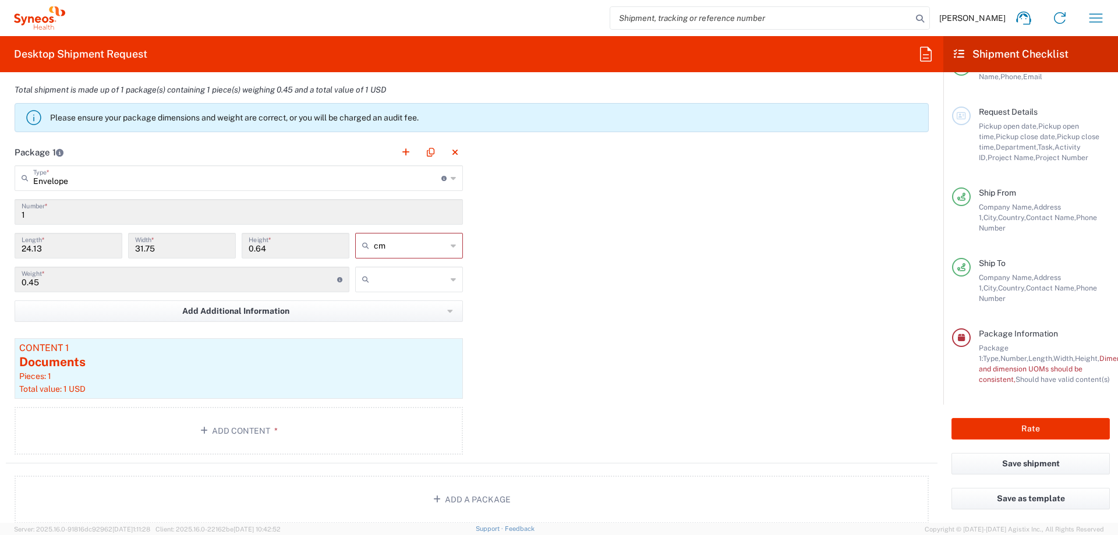
scroll to position [44, 0]
click at [1016, 362] on span "Weight and dimension UOMs should be consistent," at bounding box center [1082, 364] width 206 height 30
type input "cm"
click at [434, 245] on input "cm" at bounding box center [410, 245] width 73 height 19
click at [407, 306] on span "in" at bounding box center [405, 309] width 104 height 18
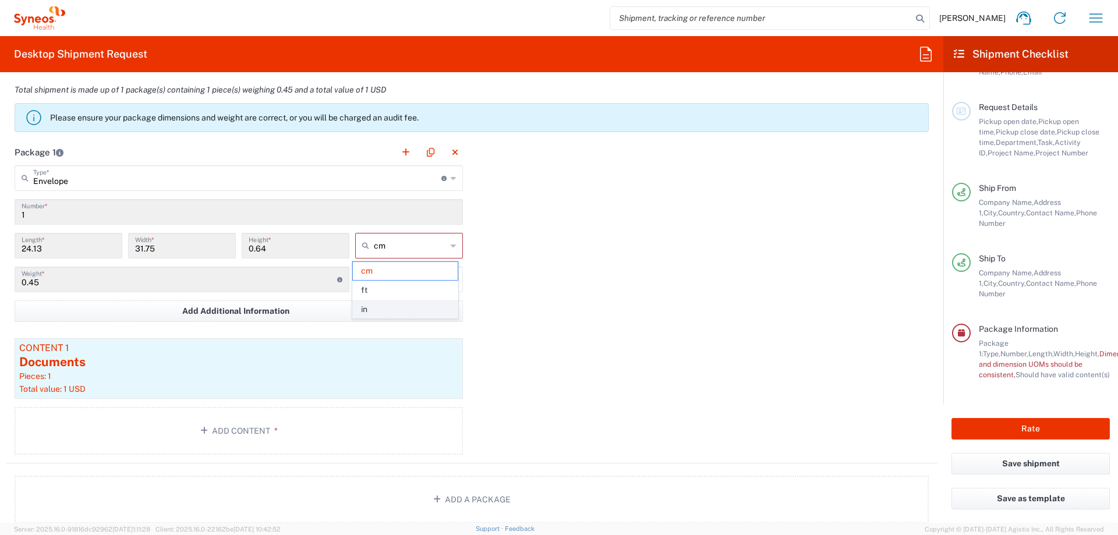
type input "9.5"
type input "12.5"
type input "0.25"
click at [601, 250] on div "Package 1 Envelope Type * Material used to package goods Envelope Large Box Med…" at bounding box center [471, 301] width 931 height 324
click at [76, 241] on input "9.5" at bounding box center [69, 245] width 94 height 20
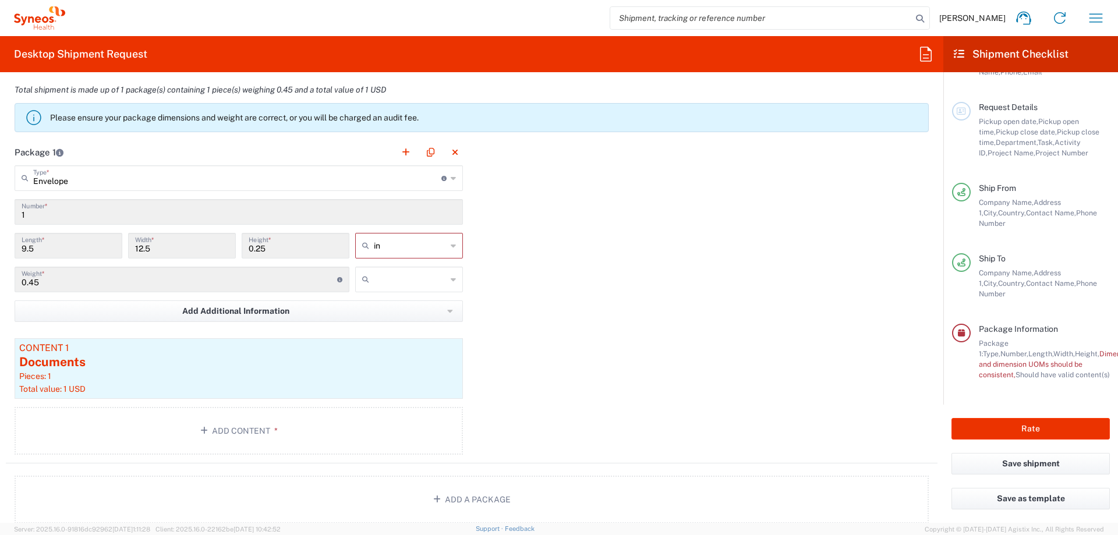
click at [64, 211] on input "1" at bounding box center [239, 211] width 434 height 20
type input "in"
click at [436, 242] on input "in" at bounding box center [410, 245] width 73 height 19
click at [399, 286] on span "cm" at bounding box center [405, 290] width 104 height 18
type input "24.13"
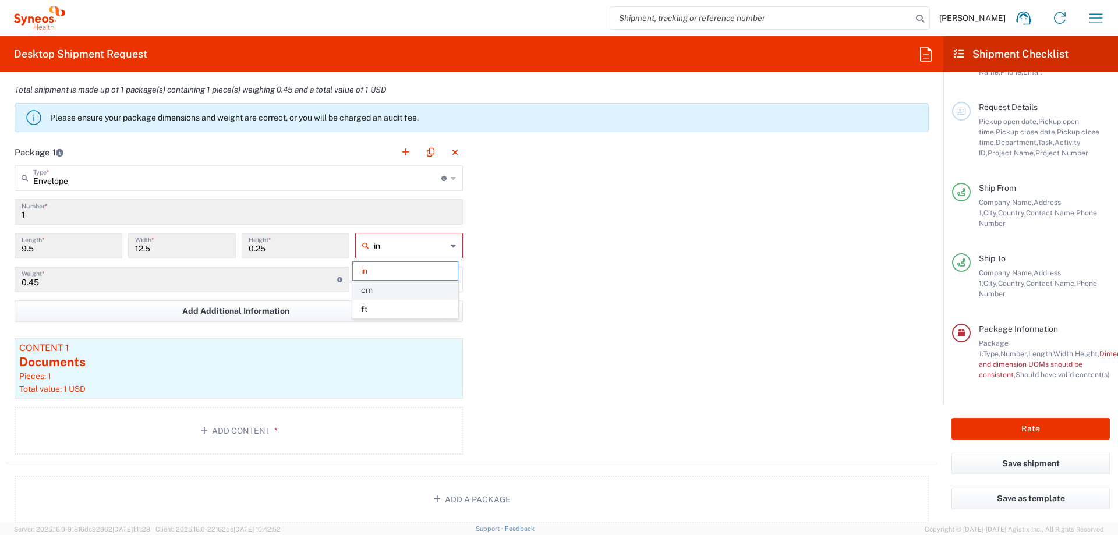
type input "31.75"
type input "0.64"
type input "cm"
click at [451, 178] on icon at bounding box center [453, 178] width 5 height 19
type input "Envelope"
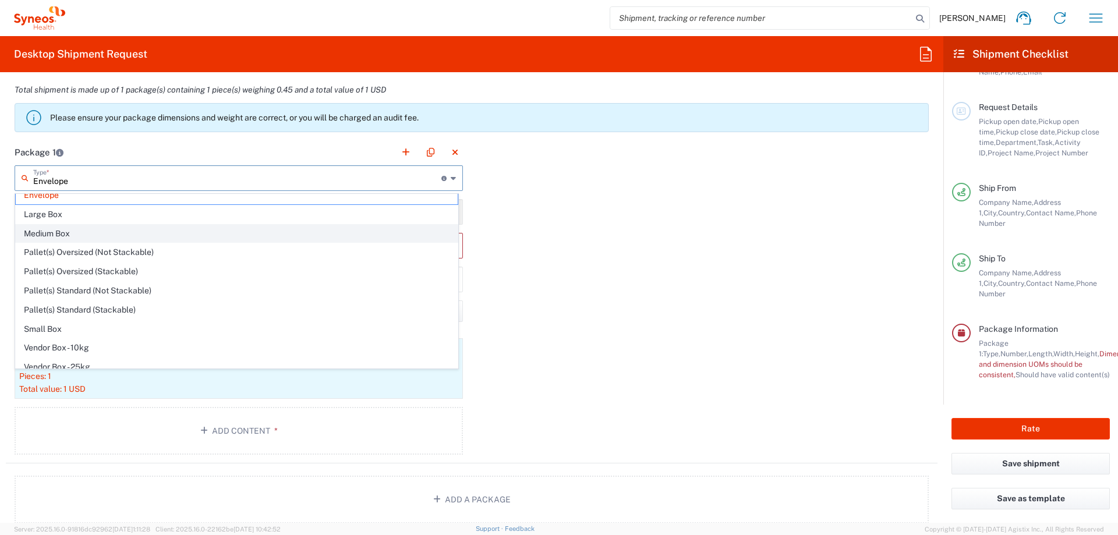
scroll to position [0, 0]
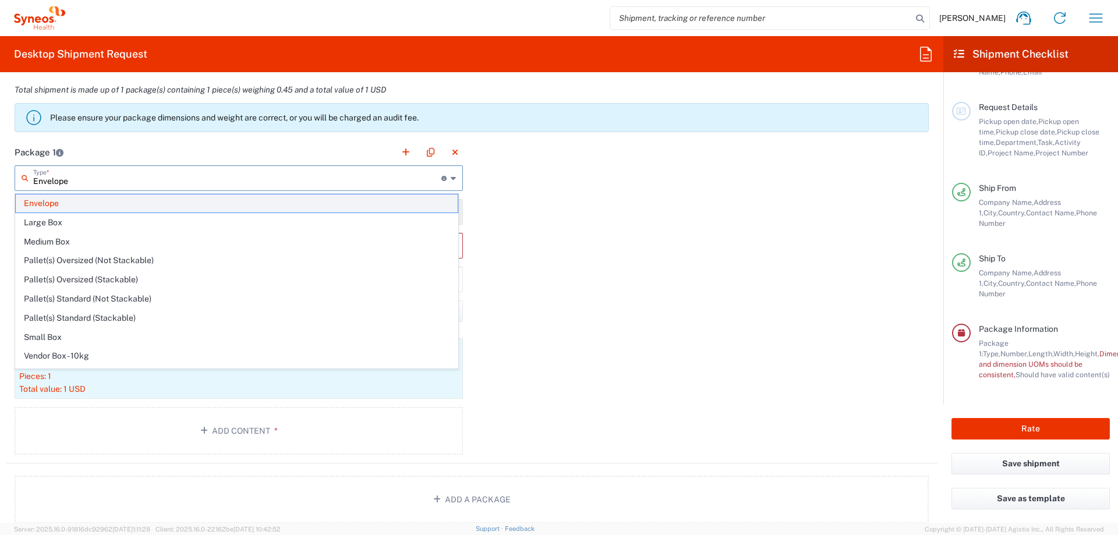
click at [66, 206] on span "Envelope" at bounding box center [237, 203] width 442 height 18
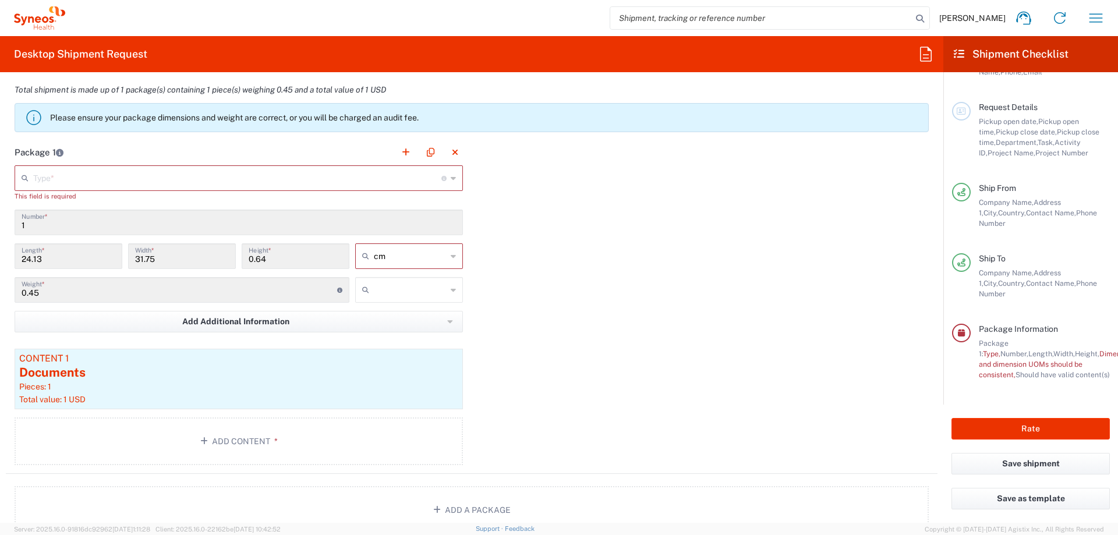
click at [88, 171] on input "text" at bounding box center [237, 177] width 408 height 20
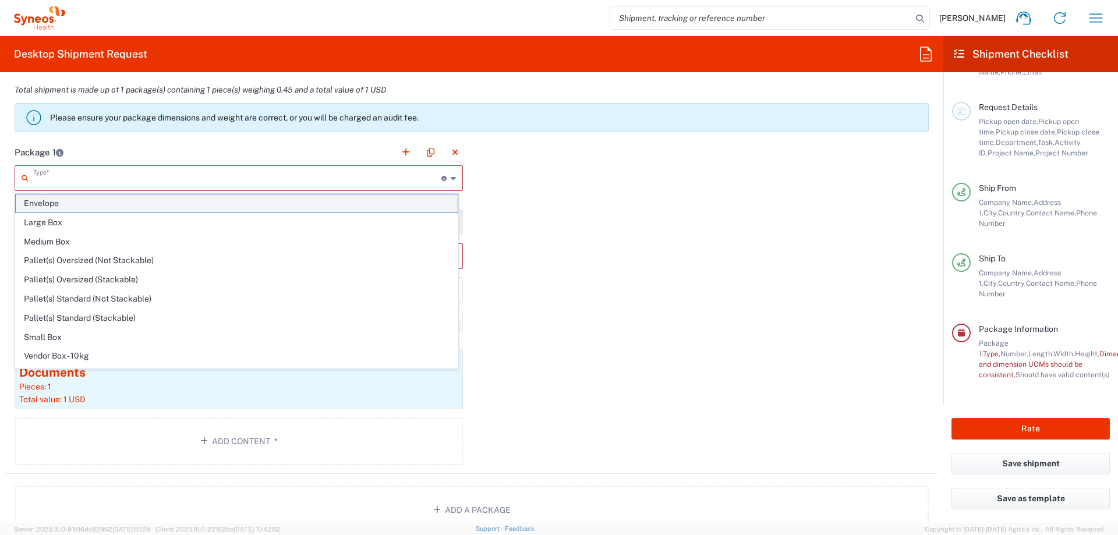
click at [45, 203] on span "Envelope" at bounding box center [237, 203] width 442 height 18
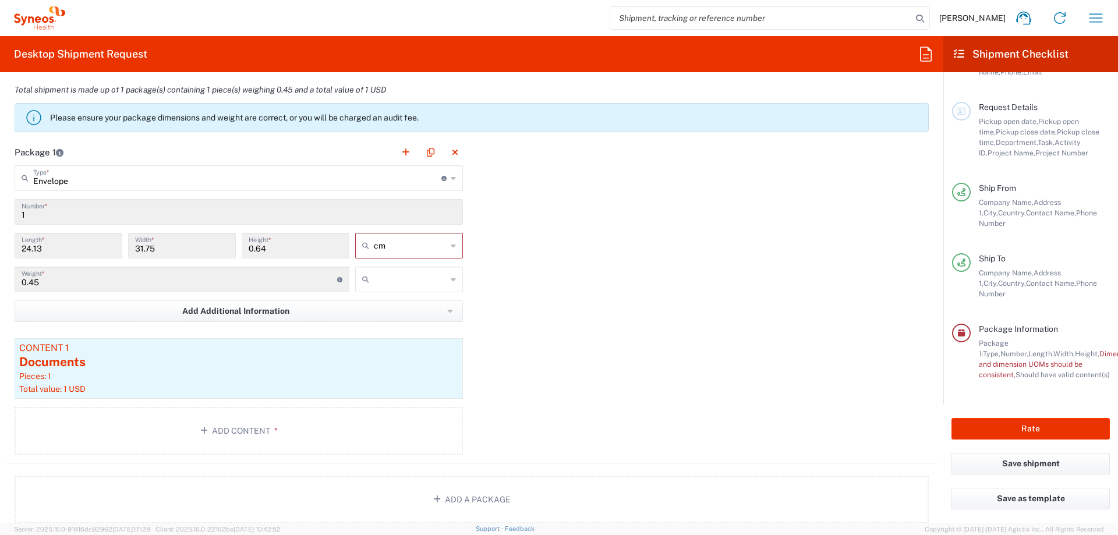
click at [637, 264] on div "Package 1 Envelope Type * Material used to package goods Envelope Large Box Med…" at bounding box center [471, 301] width 931 height 324
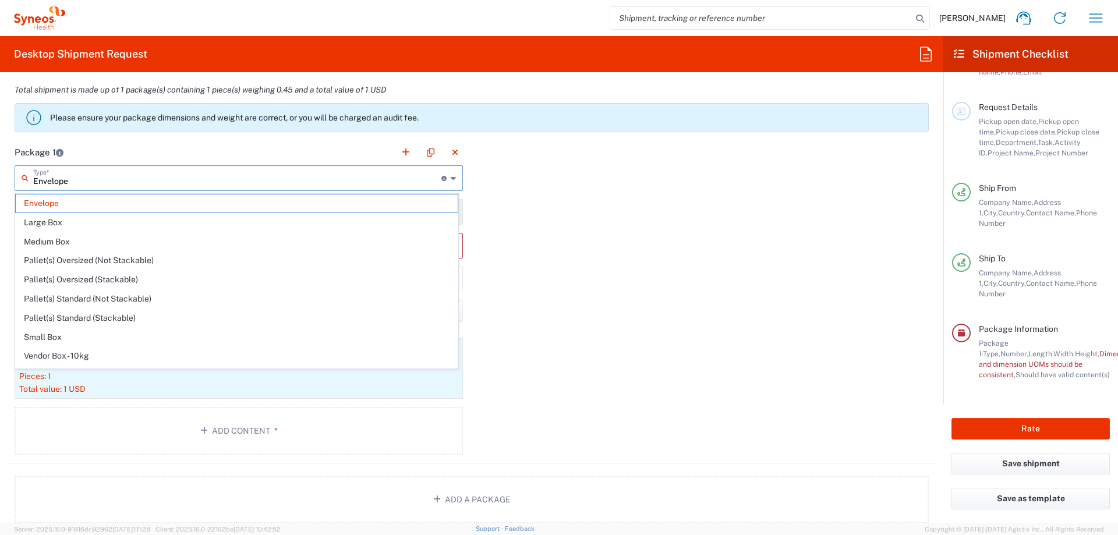
click at [267, 172] on input "Envelope" at bounding box center [237, 177] width 408 height 20
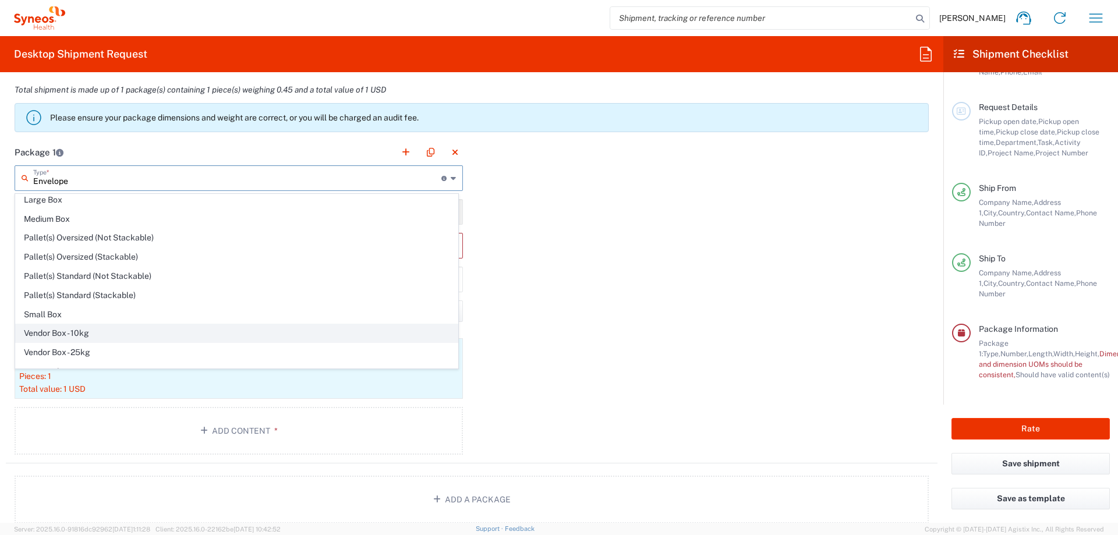
scroll to position [36, 0]
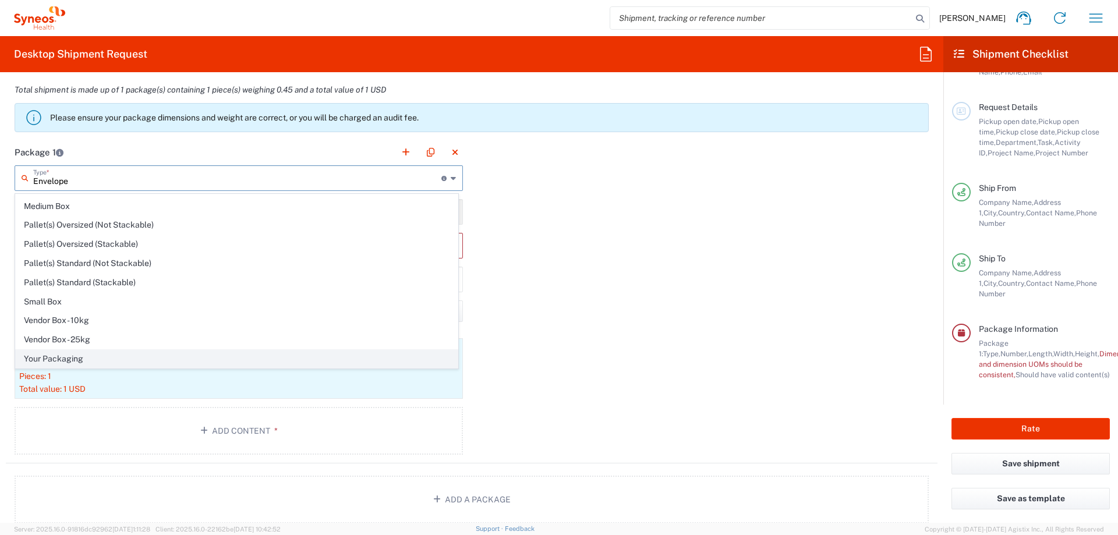
click at [94, 362] on span "Your Packaging" at bounding box center [237, 359] width 442 height 18
type input "Your Packaging"
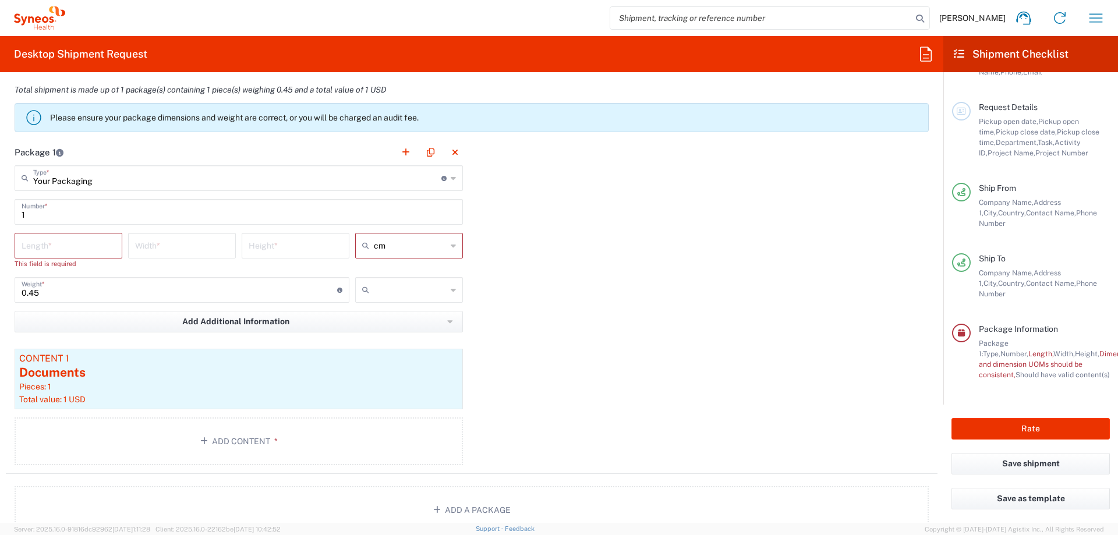
click at [585, 299] on div "Package 1 Your Packaging Type * Material used to package goods Envelope Large B…" at bounding box center [471, 306] width 931 height 335
click at [47, 243] on input "number" at bounding box center [69, 245] width 94 height 20
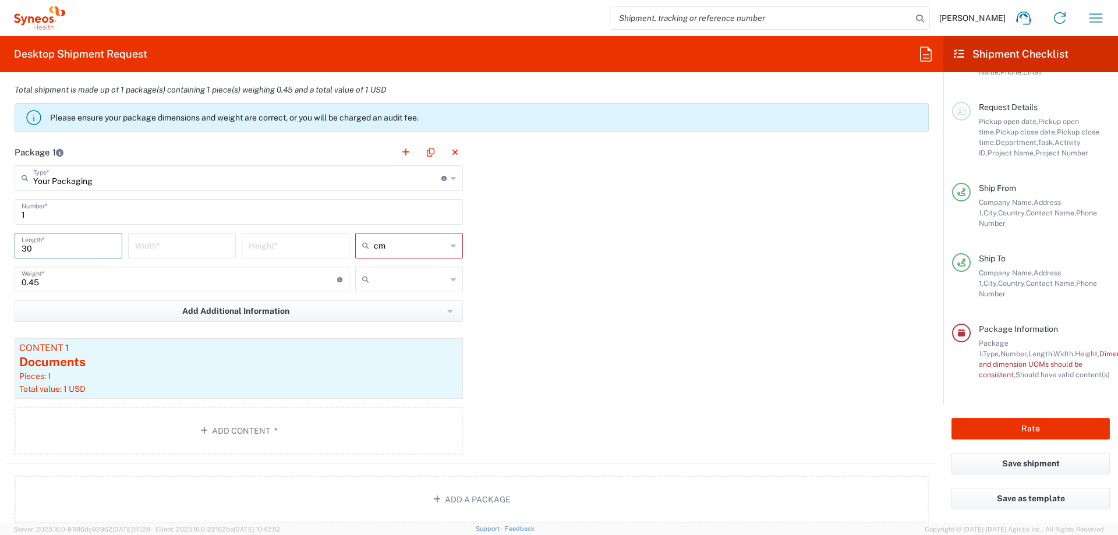
type input "30"
click at [200, 247] on input "number" at bounding box center [182, 245] width 94 height 20
type input "20"
click at [258, 247] on input "number" at bounding box center [296, 245] width 94 height 20
type input "1"
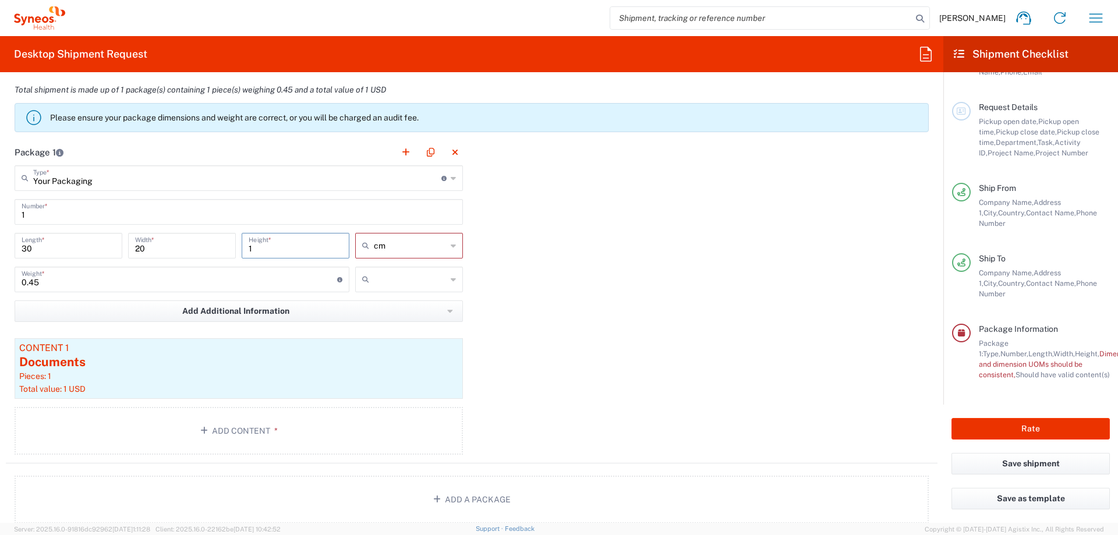
click at [591, 272] on div "Package 1 Your Packaging Type * Material used to package goods Envelope Large B…" at bounding box center [471, 301] width 931 height 324
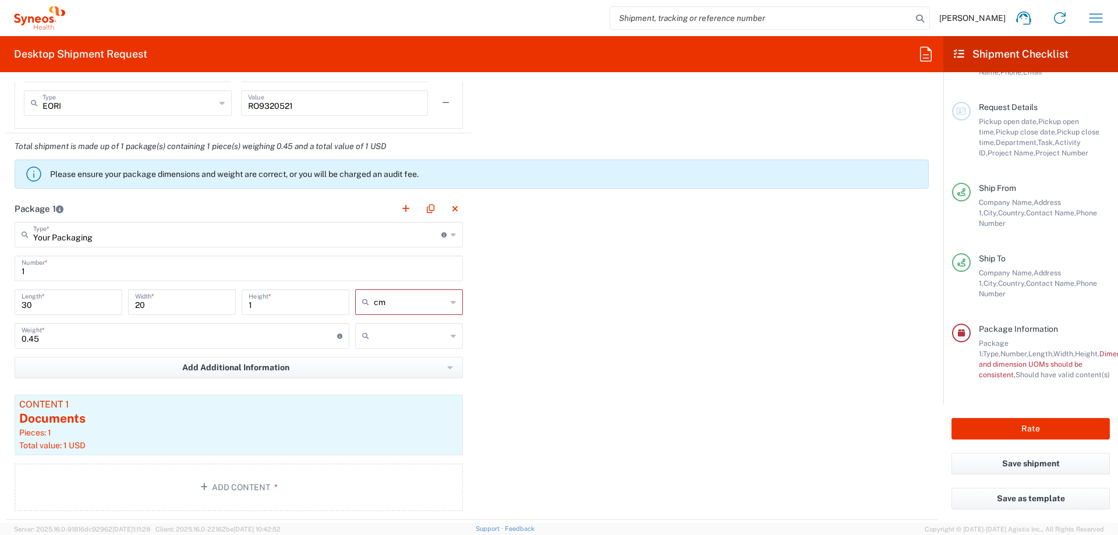
scroll to position [990, 0]
click at [451, 238] on icon at bounding box center [453, 236] width 5 height 19
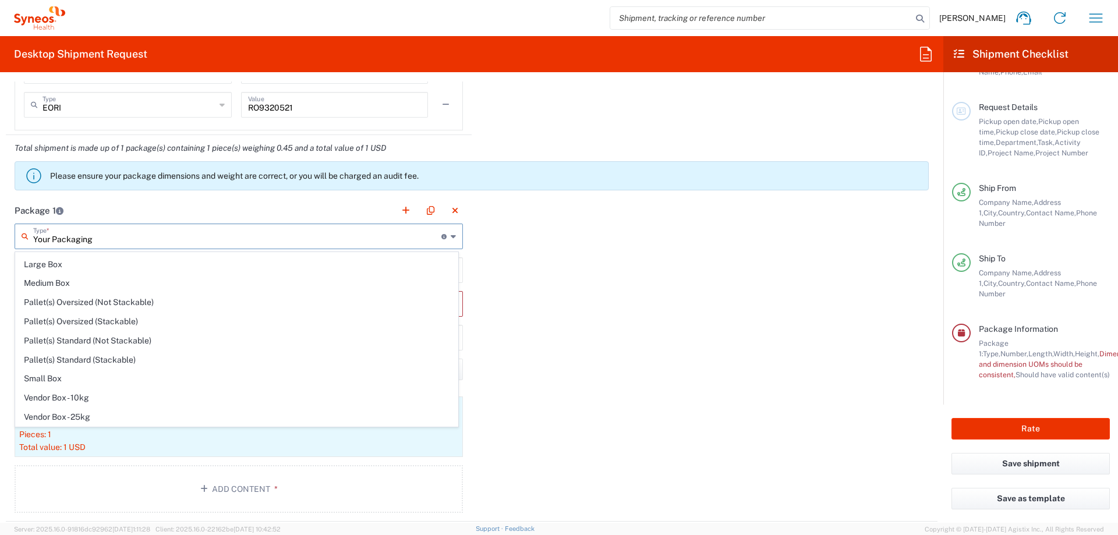
scroll to position [0, 0]
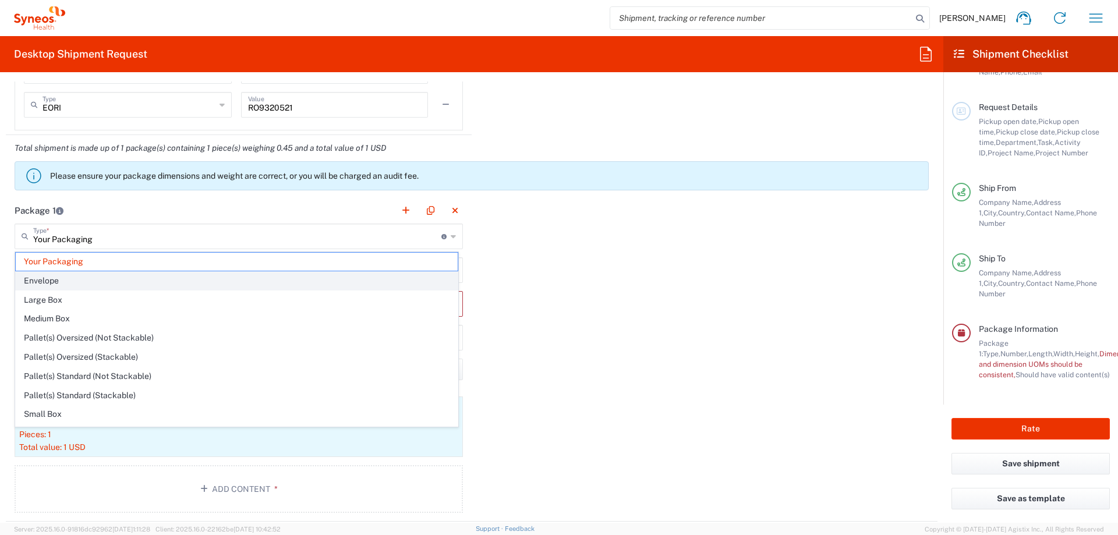
click at [139, 282] on span "Envelope" at bounding box center [237, 281] width 442 height 18
type input "Envelope"
type input "24.13"
type input "31.75"
type input "0.64"
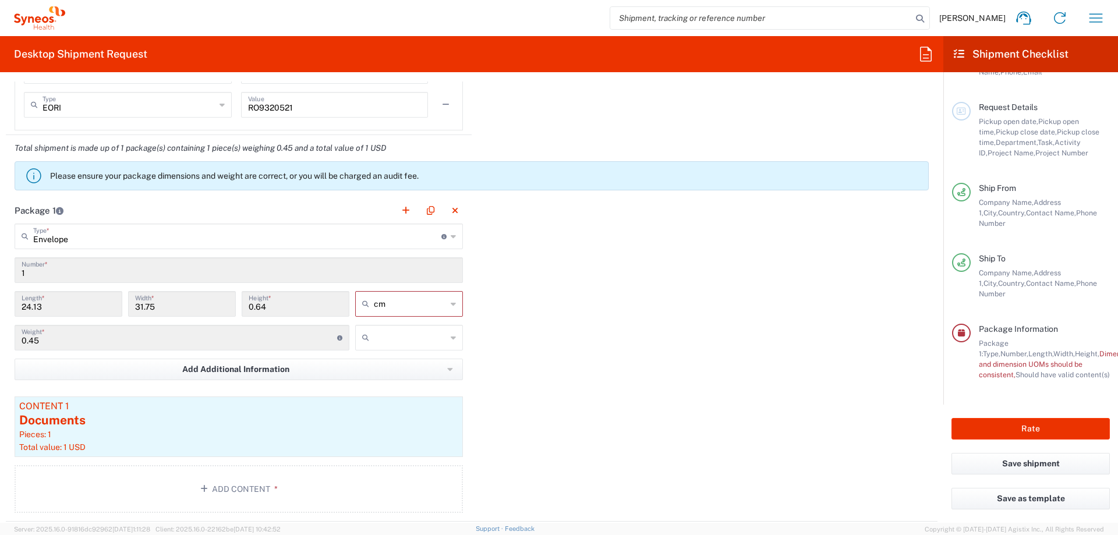
click at [677, 312] on div "Package 1 Envelope Type * Material used to package goods Your Packaging Envelop…" at bounding box center [471, 359] width 931 height 324
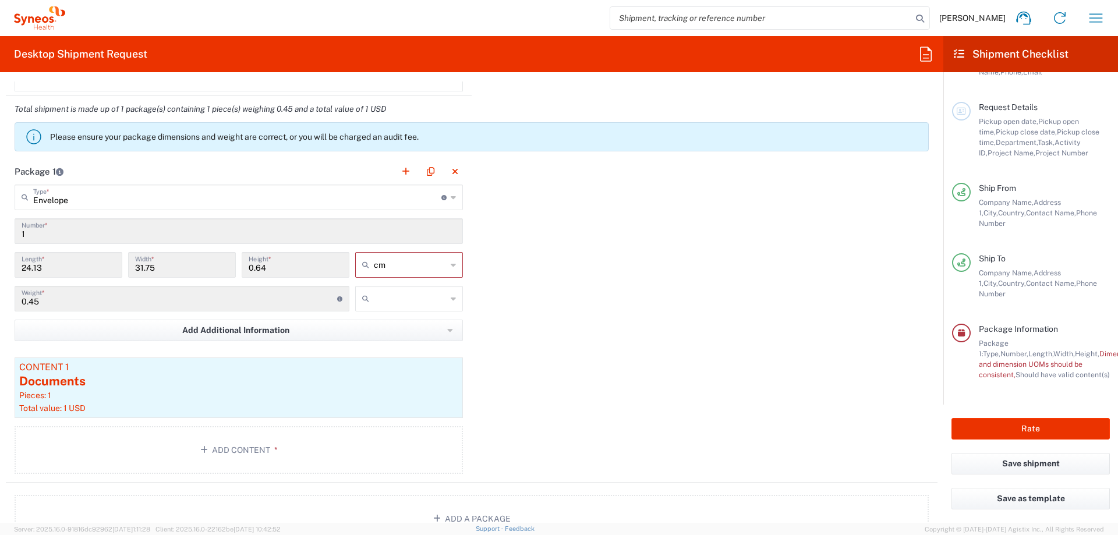
scroll to position [1048, 0]
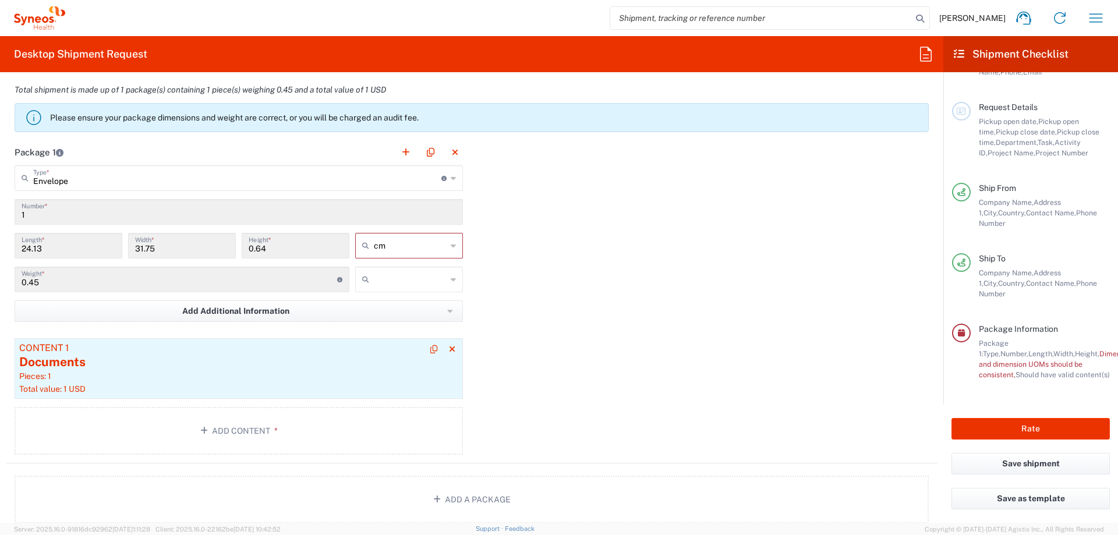
click at [225, 351] on div "Content 1" at bounding box center [238, 348] width 439 height 10
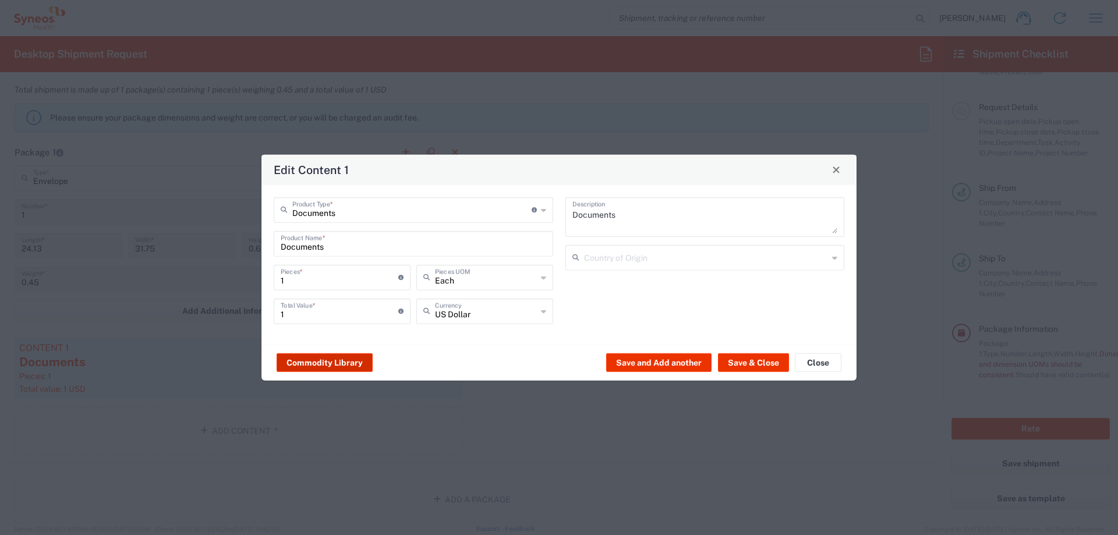
click at [314, 371] on button "Commodity Library" at bounding box center [325, 362] width 96 height 19
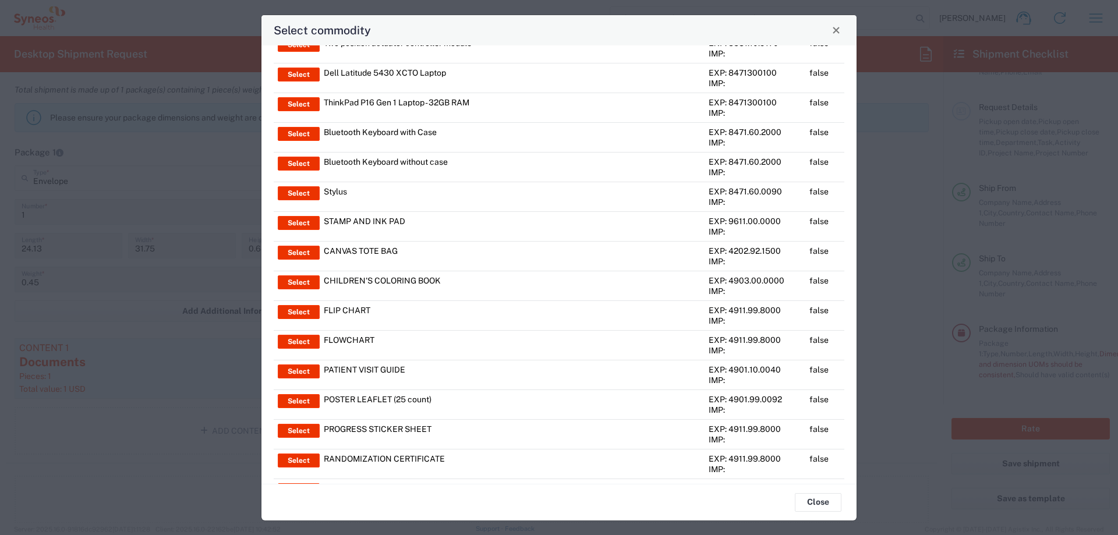
scroll to position [0, 0]
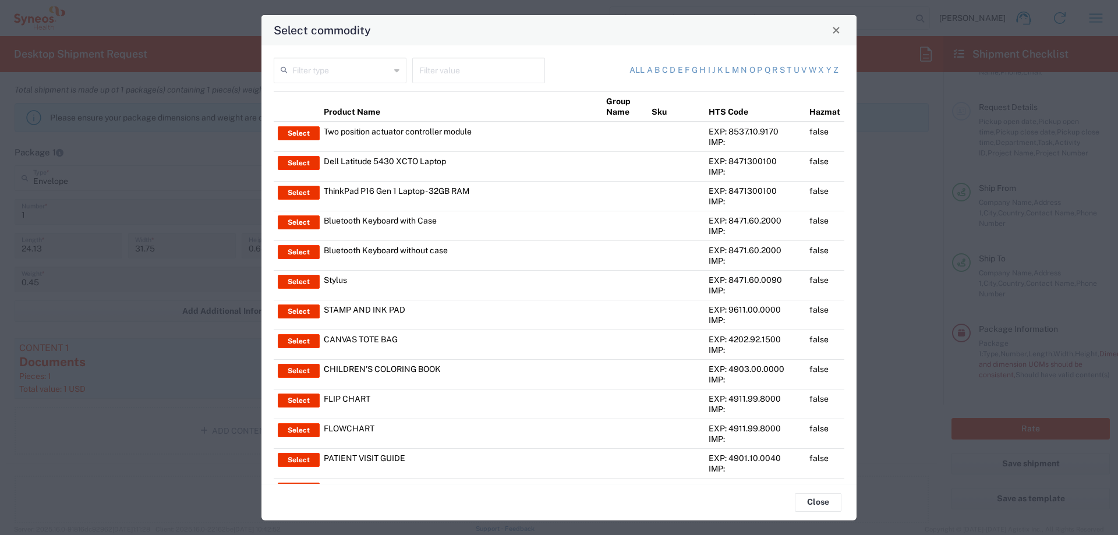
click at [347, 70] on input "text" at bounding box center [341, 69] width 98 height 20
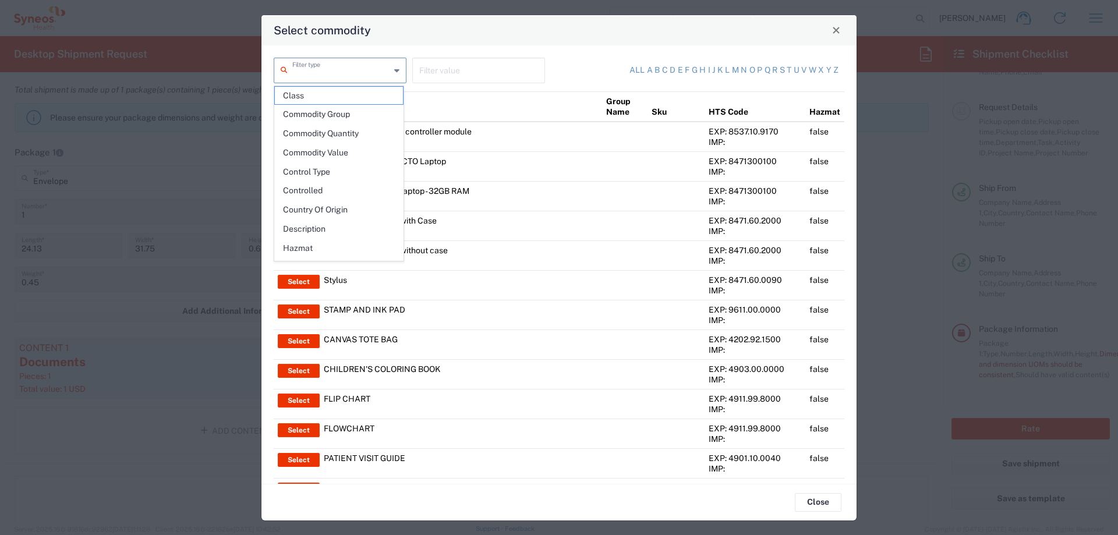
click at [347, 70] on input "text" at bounding box center [341, 69] width 98 height 20
click at [485, 107] on th "Product Name" at bounding box center [461, 106] width 282 height 30
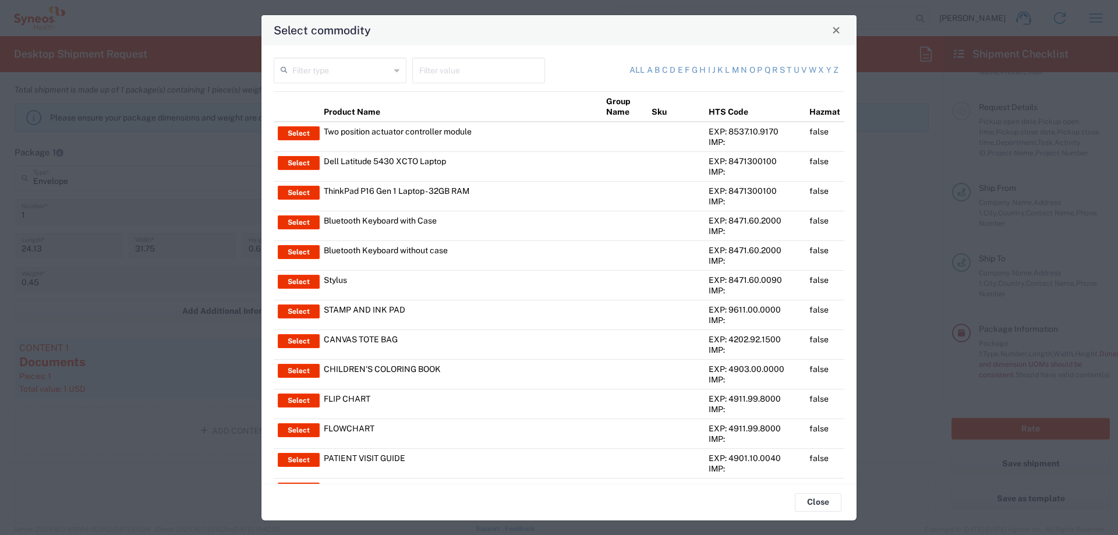
click at [342, 72] on input "text" at bounding box center [341, 69] width 98 height 20
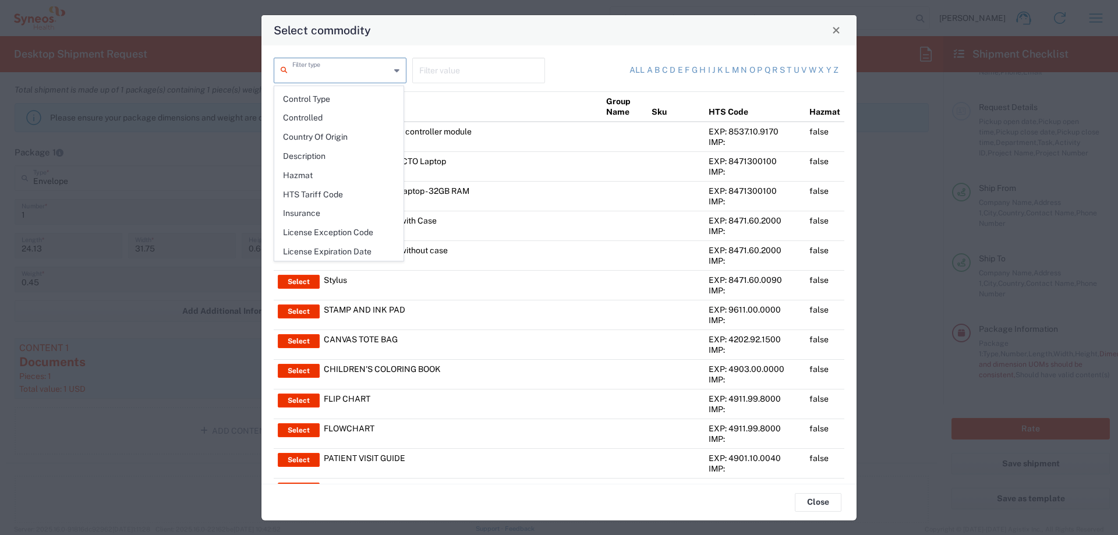
scroll to position [52, 0]
click at [345, 175] on span "Description" at bounding box center [339, 177] width 128 height 18
type input "Description"
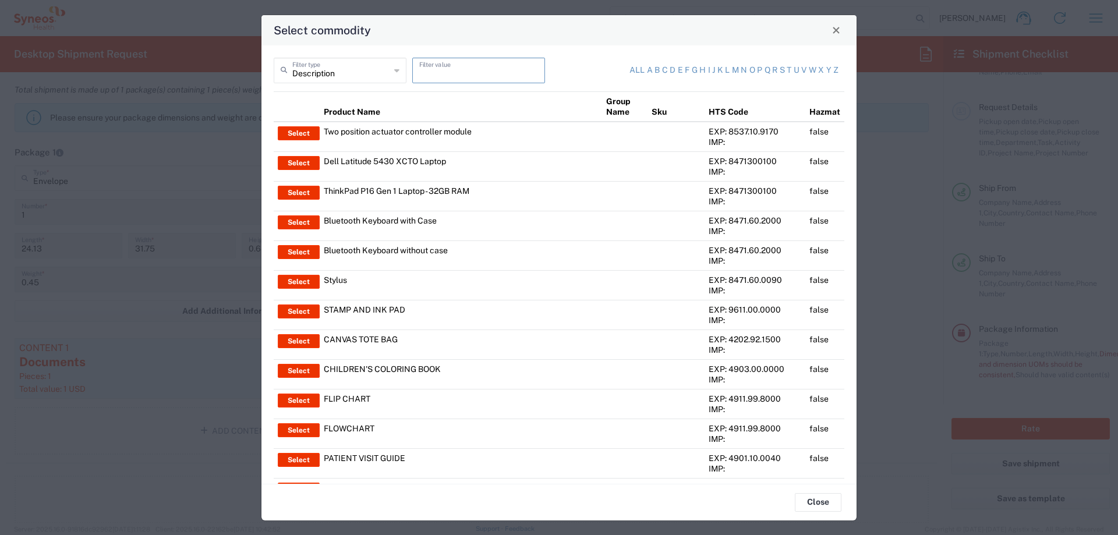
click at [444, 77] on input "text" at bounding box center [478, 69] width 119 height 20
click at [839, 36] on button "Close" at bounding box center [836, 30] width 16 height 16
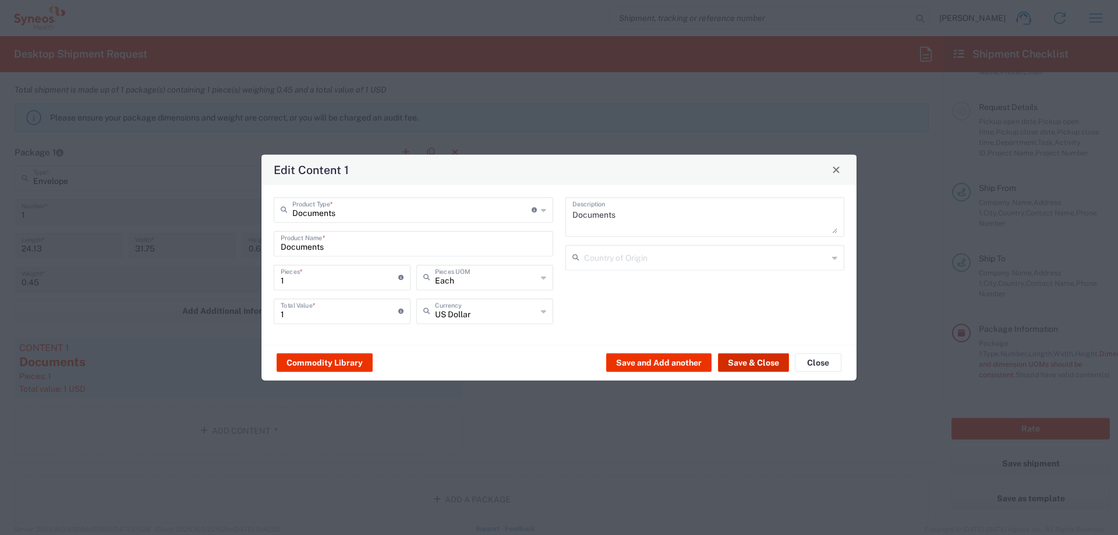
click at [746, 363] on button "Save & Close" at bounding box center [753, 362] width 71 height 19
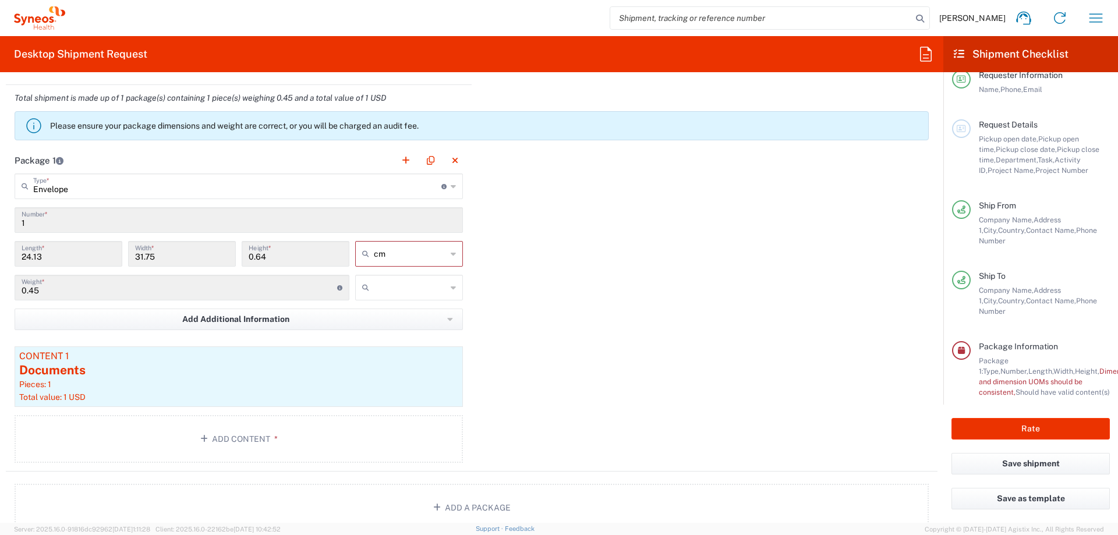
scroll to position [0, 0]
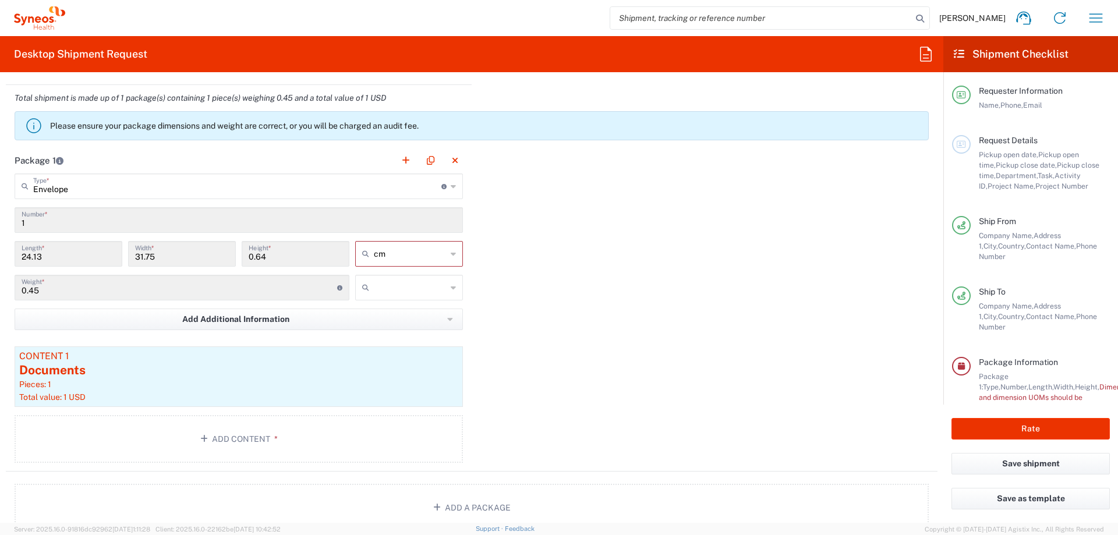
click at [1000, 169] on span "Pickup close date," at bounding box center [1026, 165] width 61 height 9
click at [1004, 137] on span "Request Details" at bounding box center [1008, 140] width 59 height 9
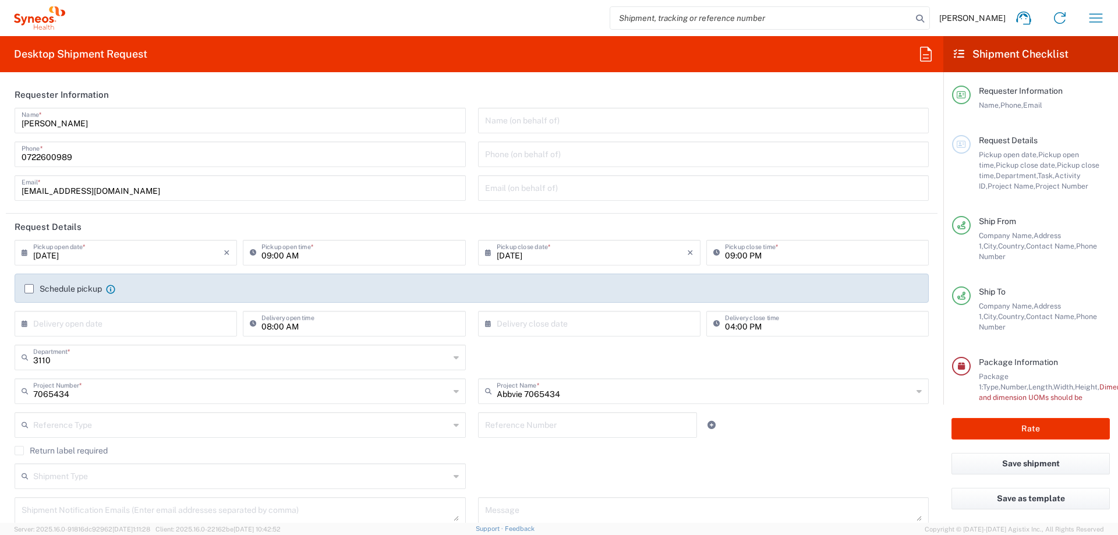
click at [331, 221] on header "Request Details" at bounding box center [471, 227] width 931 height 26
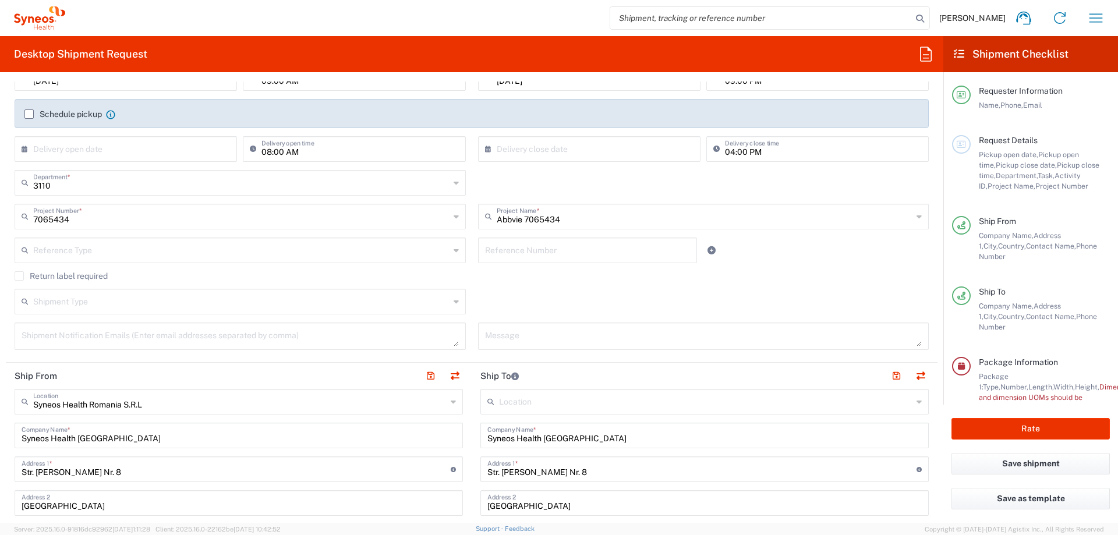
scroll to position [116, 0]
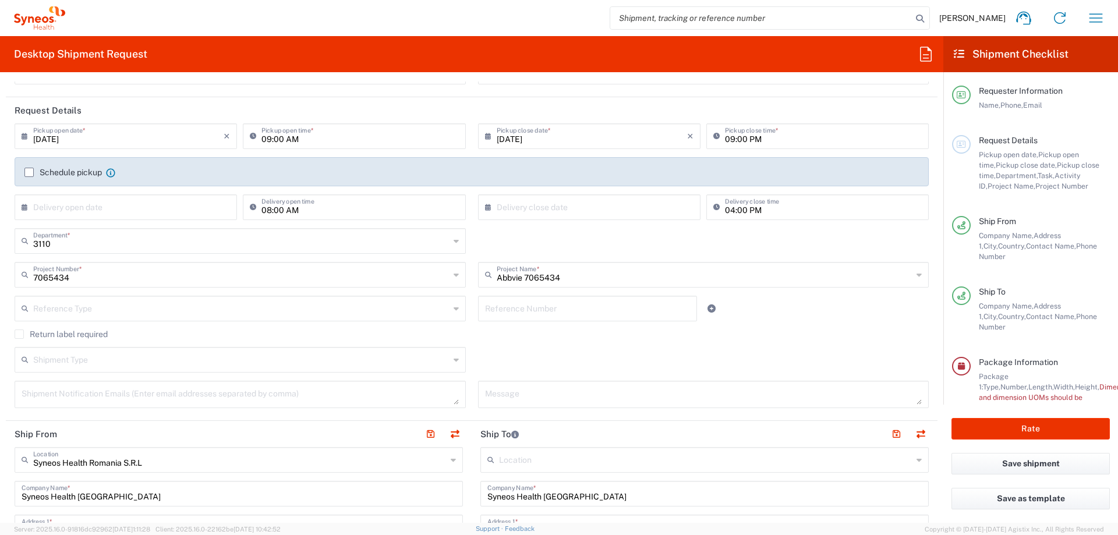
click at [30, 172] on label "Schedule pickup" at bounding box center [62, 172] width 77 height 9
click at [29, 172] on input "Schedule pickup" at bounding box center [29, 172] width 0 height 0
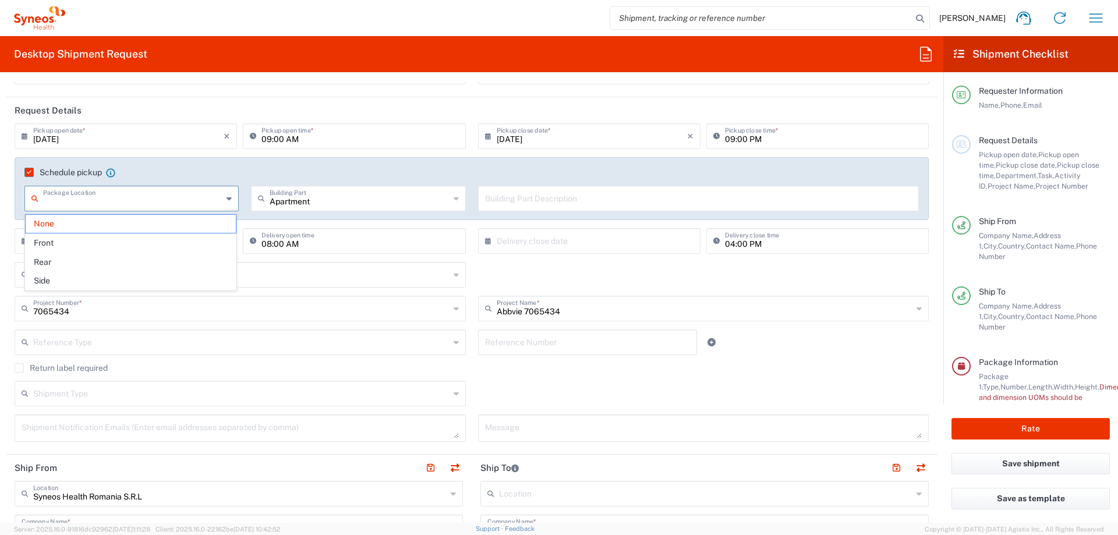
click at [159, 199] on input "text" at bounding box center [132, 197] width 179 height 20
click at [347, 204] on input "text" at bounding box center [359, 197] width 179 height 20
type input "None"
click at [336, 244] on span "Building" at bounding box center [355, 243] width 210 height 18
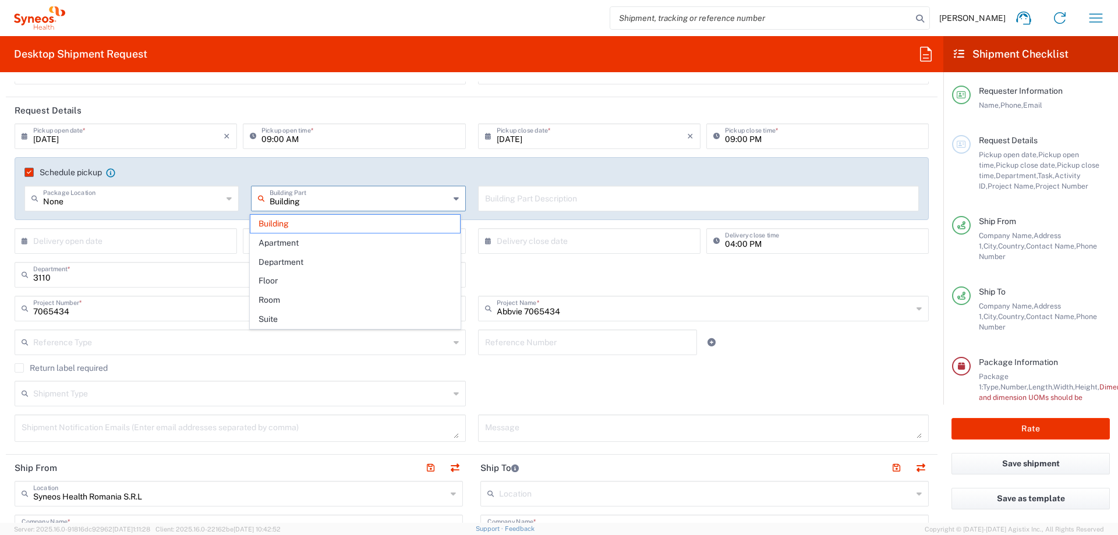
click at [342, 196] on input "Building" at bounding box center [359, 197] width 179 height 20
click at [345, 240] on span "Apartment" at bounding box center [355, 243] width 210 height 18
type input "Apartment"
click at [180, 200] on input "text" at bounding box center [132, 197] width 179 height 20
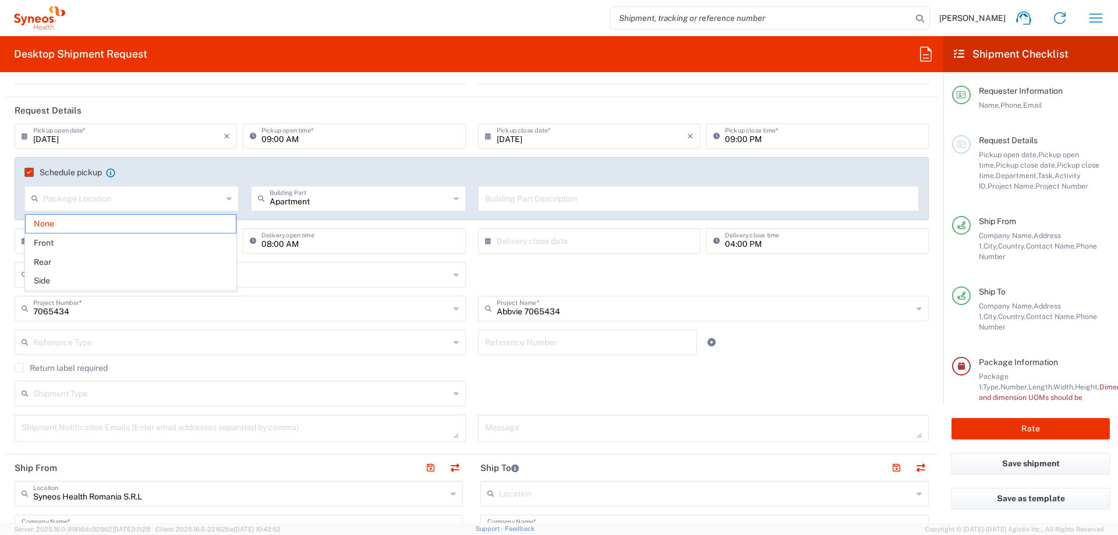
click at [184, 165] on div "Schedule pickup When scheduling a pickup please be sure to meet the following c…" at bounding box center [472, 188] width 914 height 63
type input "None"
click at [116, 203] on input "text" at bounding box center [132, 197] width 179 height 20
click at [240, 170] on agx-checkbox-control "Schedule pickup When scheduling a pickup please be sure to meet the following c…" at bounding box center [471, 172] width 894 height 10
type input "None"
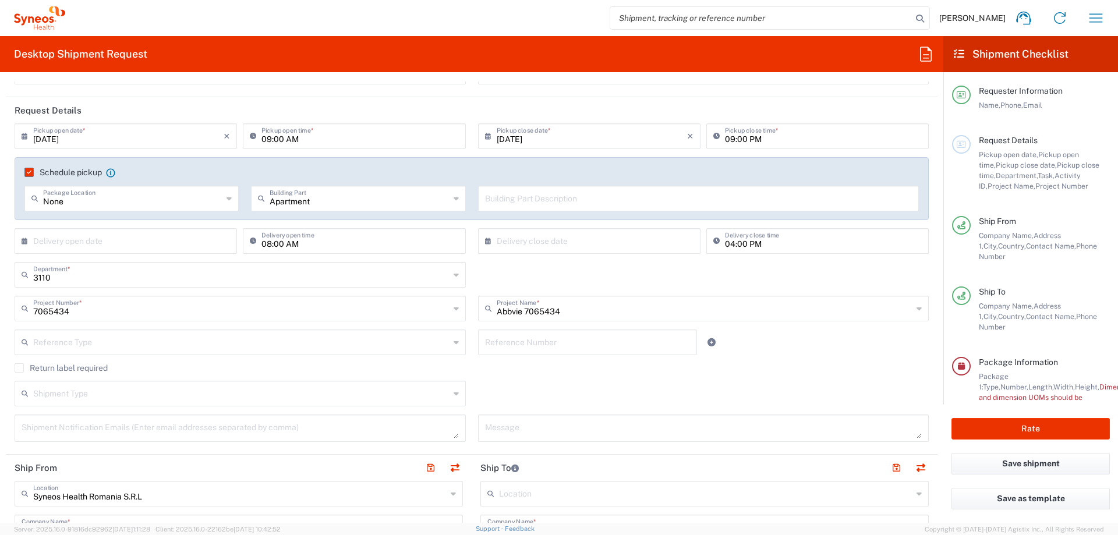
type input "Apartment"
click at [339, 201] on input "Apartment" at bounding box center [359, 197] width 179 height 20
click at [507, 172] on agx-checkbox-control "Schedule pickup When scheduling a pickup please be sure to meet the following c…" at bounding box center [471, 172] width 894 height 10
click at [129, 196] on input "text" at bounding box center [132, 197] width 179 height 20
click at [97, 240] on span "Front" at bounding box center [131, 243] width 210 height 18
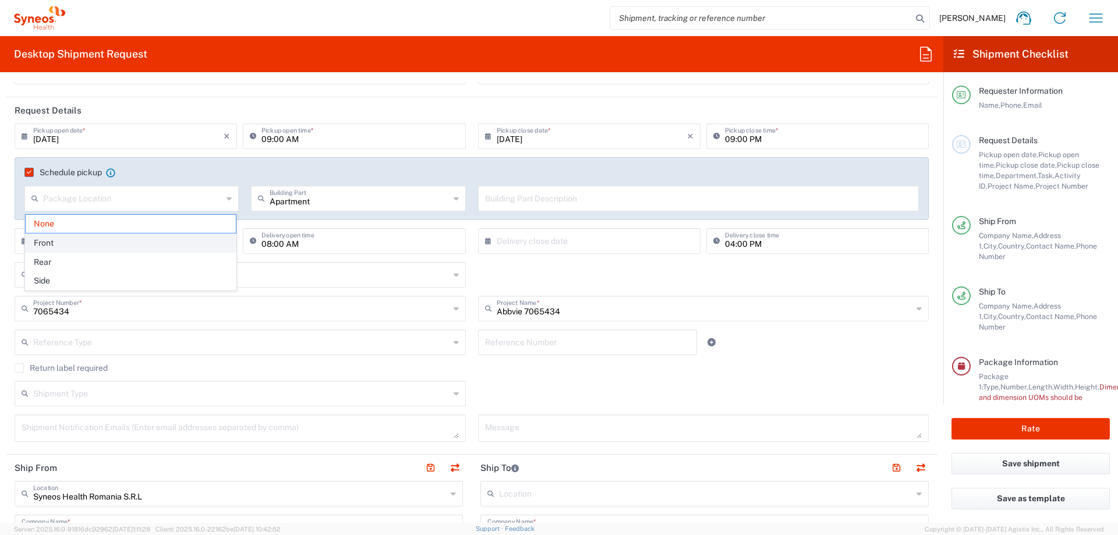
type input "Front"
click at [325, 171] on agx-checkbox-control "Schedule pickup When scheduling a pickup please be sure to meet the following c…" at bounding box center [471, 172] width 894 height 10
click at [547, 203] on input "text" at bounding box center [698, 197] width 427 height 20
type input "a"
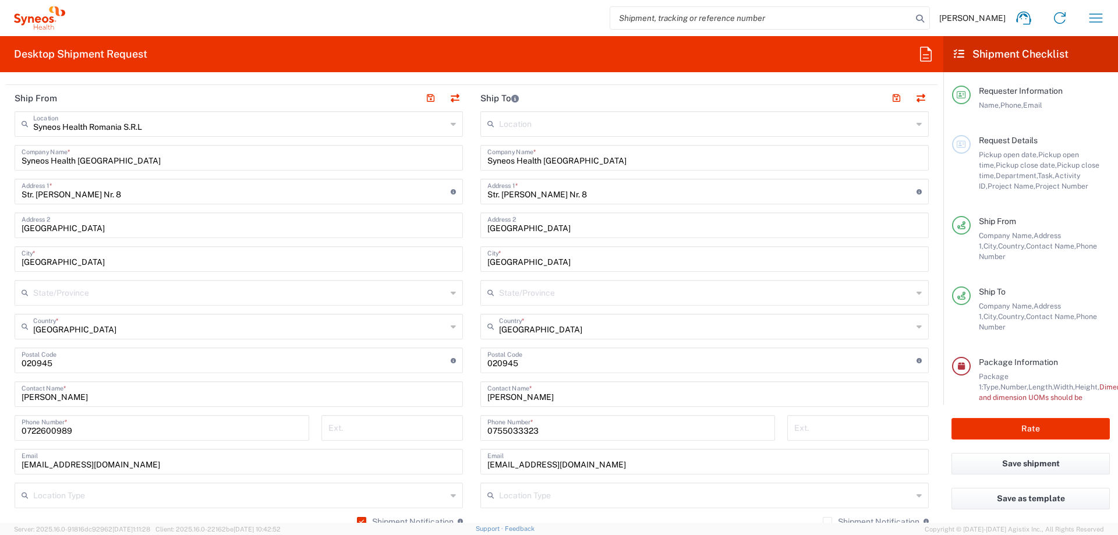
scroll to position [466, 0]
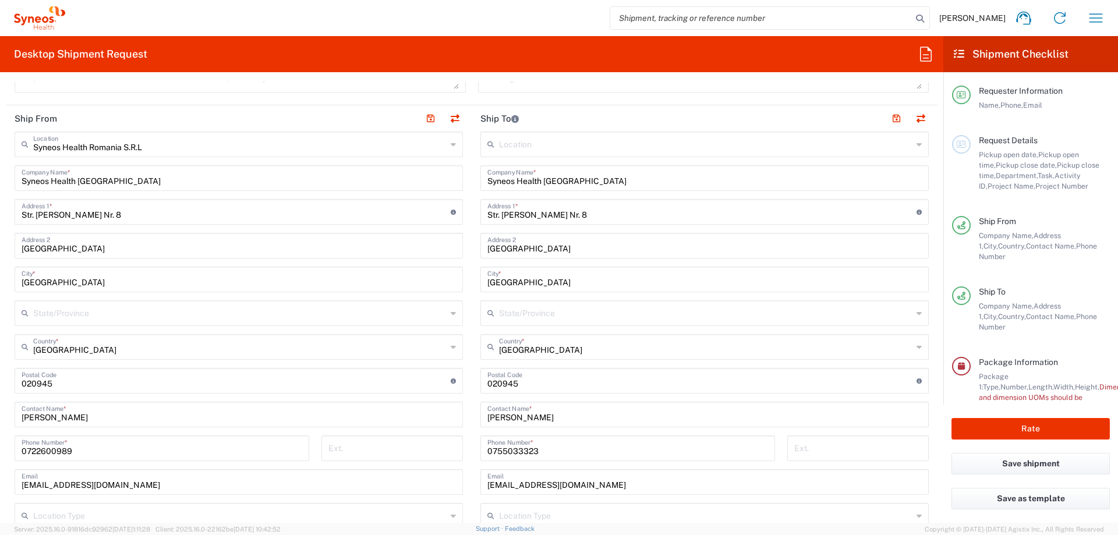
type input "et 1, ap 7"
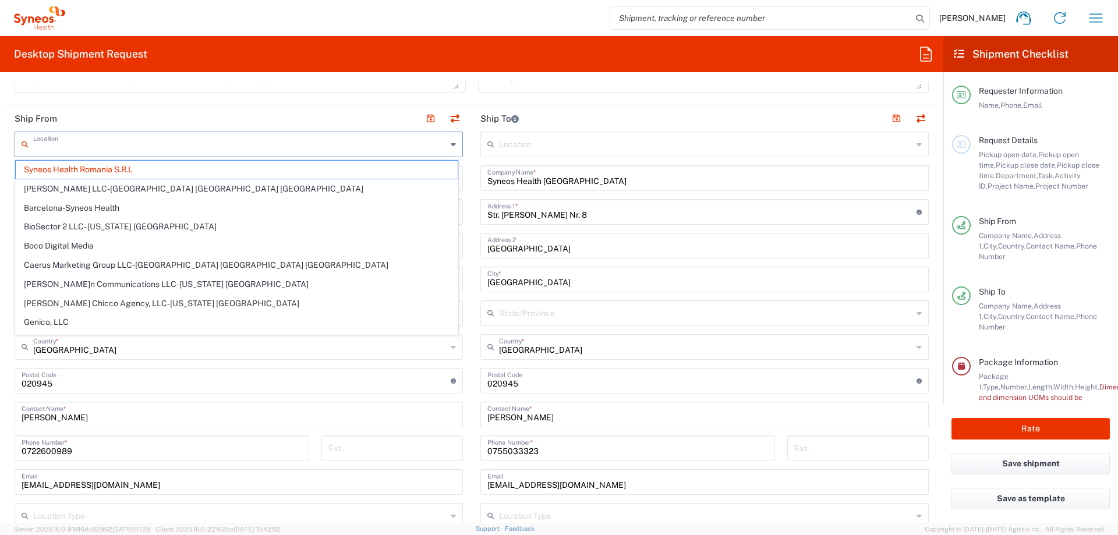
drag, startPoint x: 168, startPoint y: 149, endPoint x: 0, endPoint y: 143, distance: 168.3
click at [0, 143] on form "Requester Information [PERSON_NAME] Name * [PHONE_NUMBER] Phone * [EMAIL_ADDRES…" at bounding box center [471, 302] width 943 height 441
type input "Syneos Health Romania S.R.L"
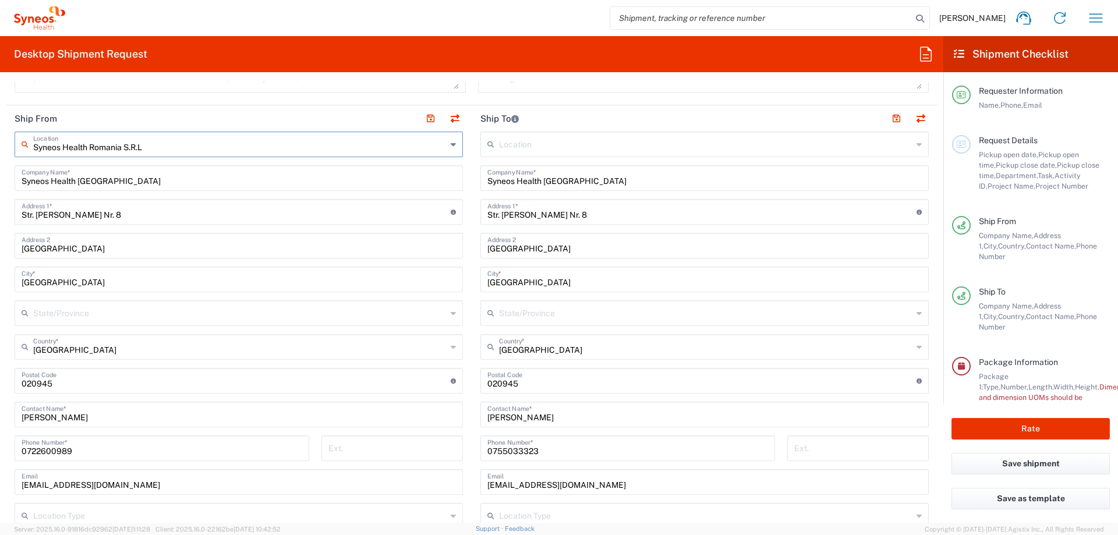
click at [153, 143] on input "Syneos Health Romania S.R.L" at bounding box center [239, 143] width 413 height 20
click at [153, 142] on input "Syneos Health Romania S.R.L" at bounding box center [239, 143] width 413 height 20
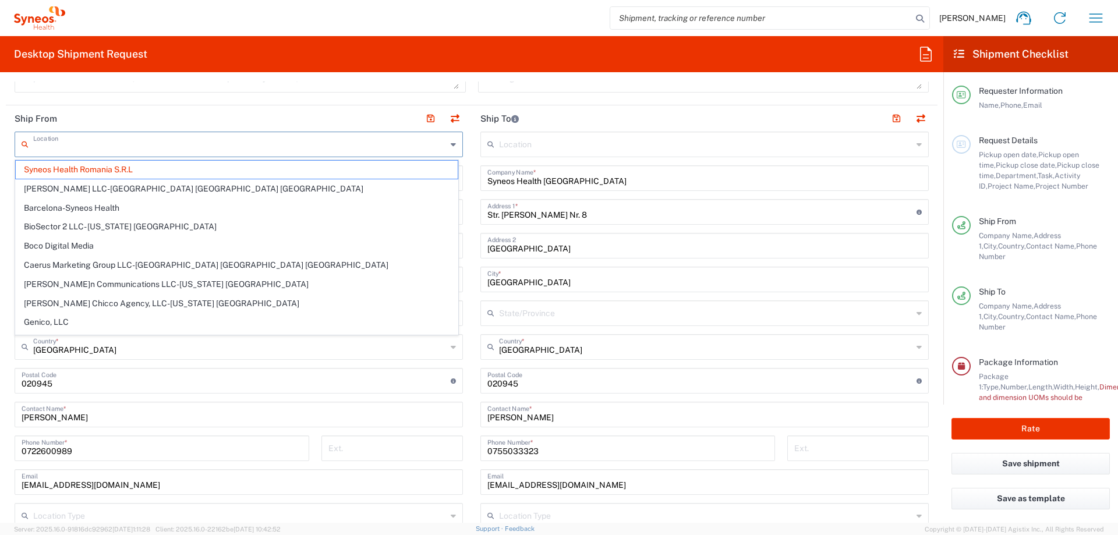
click at [128, 117] on header "Ship From" at bounding box center [239, 118] width 466 height 26
type input "Syneos Health Romania S.R.L"
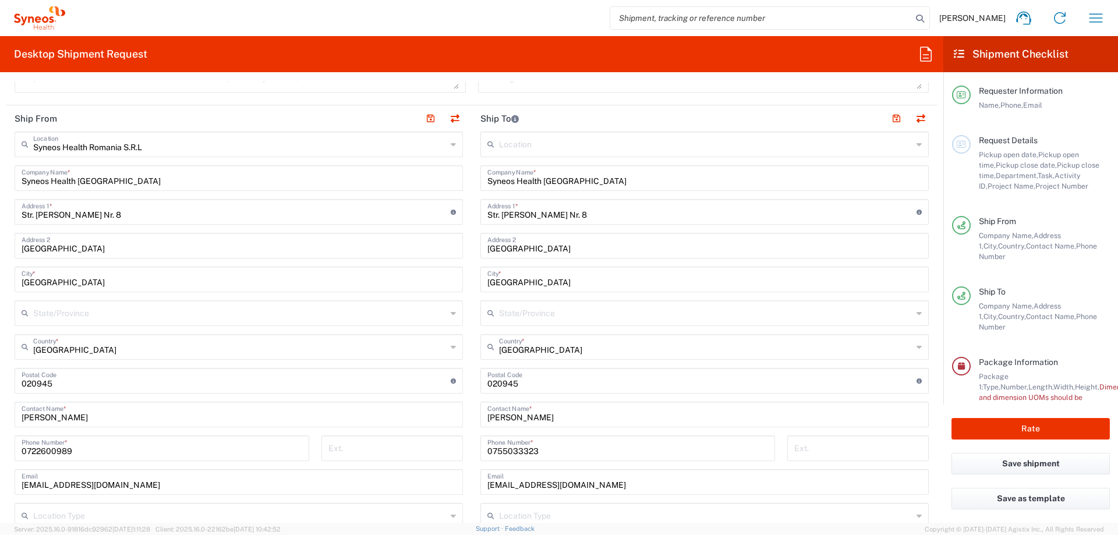
click at [451, 147] on icon at bounding box center [453, 144] width 5 height 19
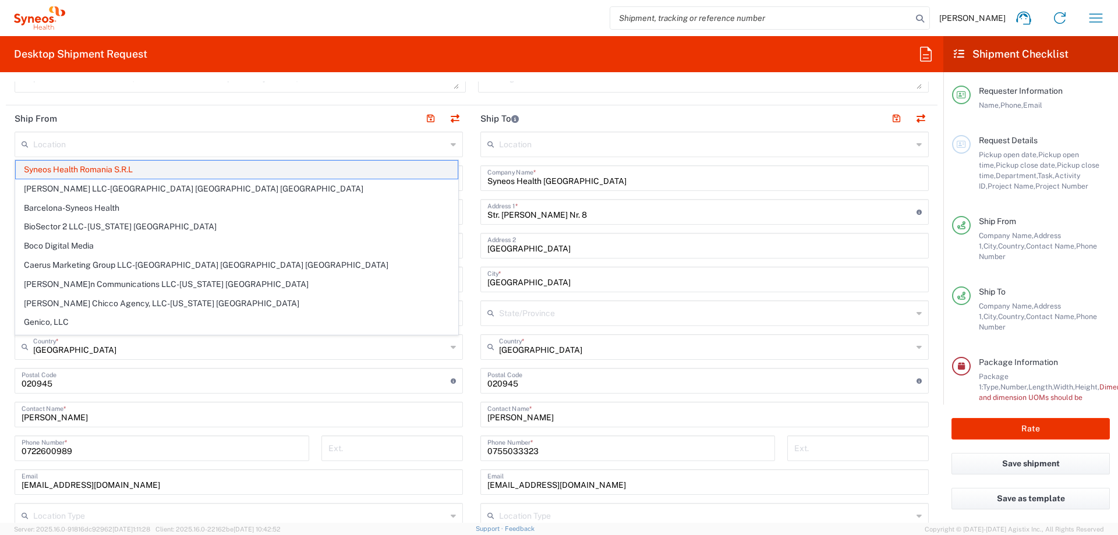
click at [154, 170] on span "Syneos Health Romania S.R.L" at bounding box center [237, 170] width 442 height 18
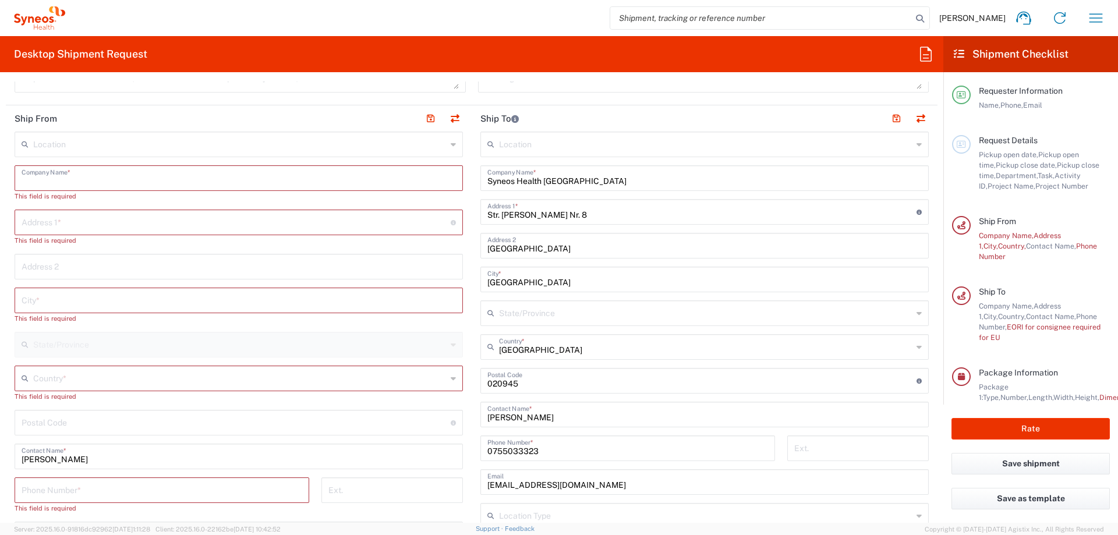
click at [53, 178] on input "text" at bounding box center [239, 177] width 434 height 20
click at [41, 303] on input "text" at bounding box center [239, 299] width 434 height 20
click at [59, 224] on input "text" at bounding box center [236, 221] width 429 height 20
click at [66, 165] on div "Location [PERSON_NAME] LLC-[GEOGRAPHIC_DATA] [GEOGRAPHIC_DATA] [GEOGRAPHIC_DATA…" at bounding box center [239, 436] width 448 height 609
click at [55, 182] on input "text" at bounding box center [239, 177] width 434 height 20
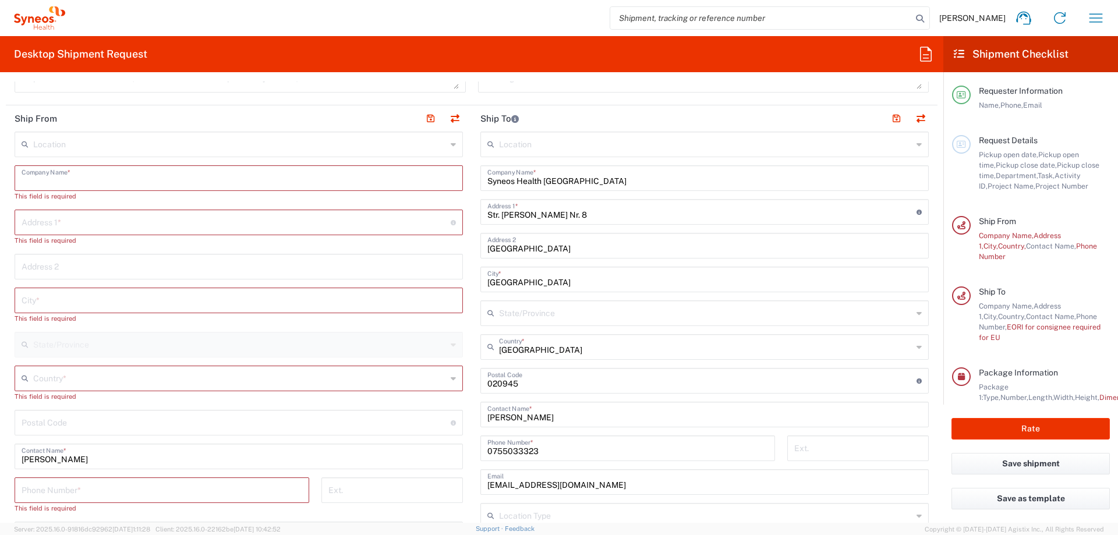
click at [57, 150] on input "text" at bounding box center [239, 143] width 413 height 20
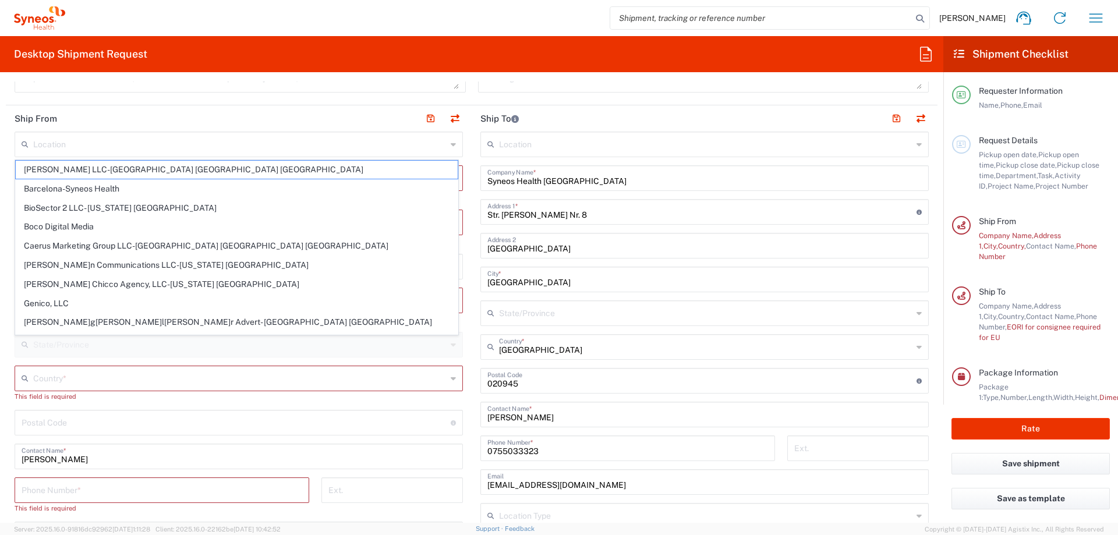
click at [105, 122] on header "Ship From" at bounding box center [239, 118] width 466 height 26
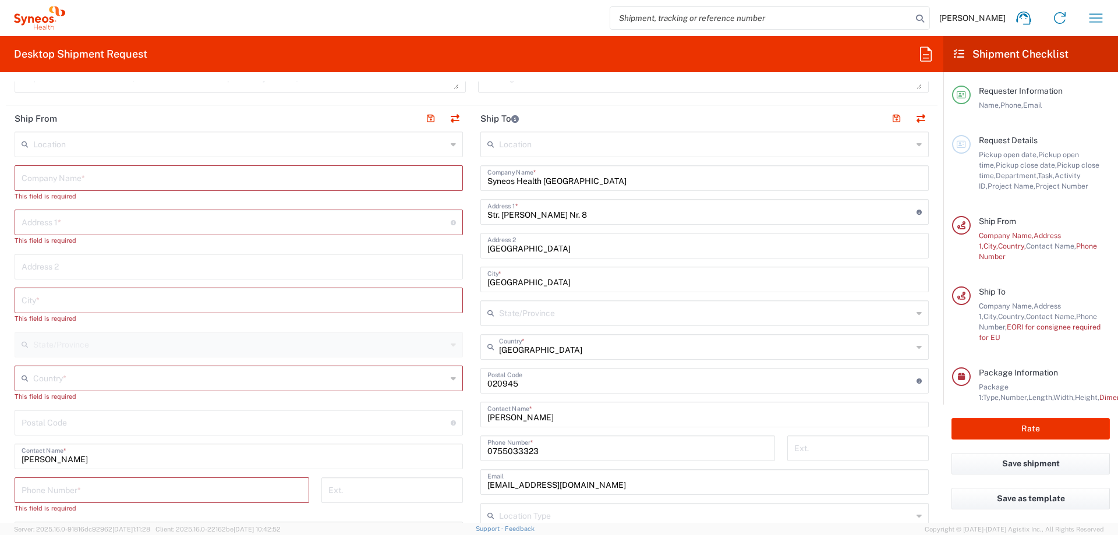
click at [76, 182] on input "text" at bounding box center [239, 177] width 434 height 20
type input "Syneos Health Romania S.R.L."
type input "[GEOGRAPHIC_DATA]"
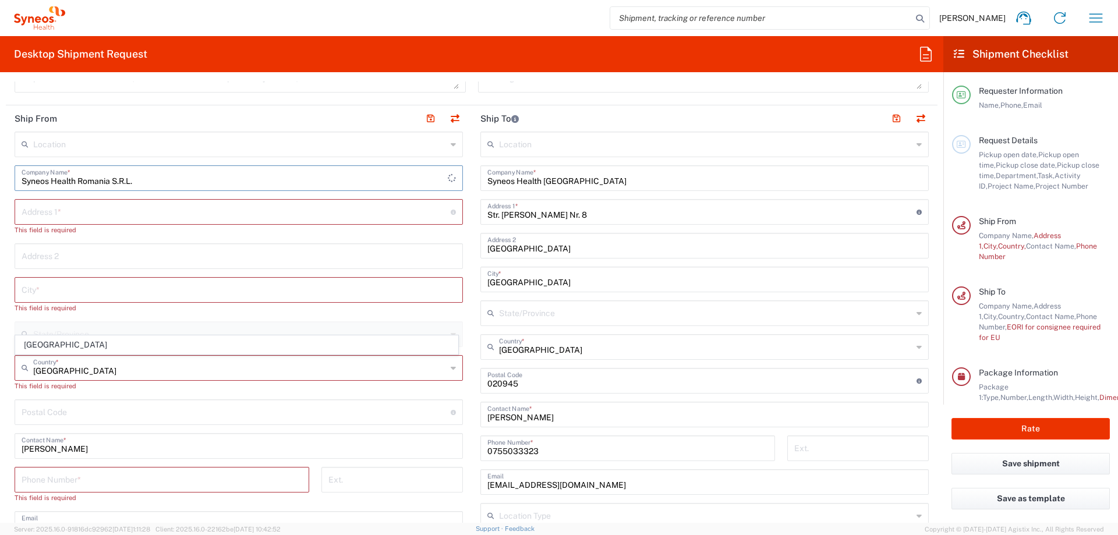
click at [44, 217] on input "text" at bounding box center [236, 211] width 429 height 20
click at [56, 288] on input "text" at bounding box center [239, 289] width 434 height 20
type input "Bucuresti"
type input "[GEOGRAPHIC_DATA]"
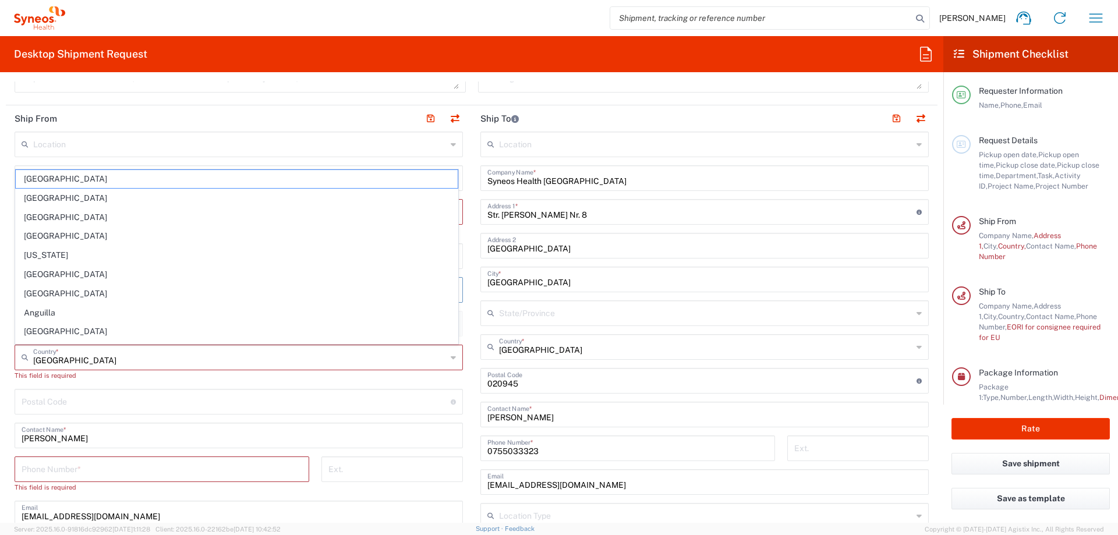
click at [0, 179] on form "Requester Information [PERSON_NAME] Name * [PHONE_NUMBER] Phone * [EMAIL_ADDRES…" at bounding box center [471, 302] width 943 height 441
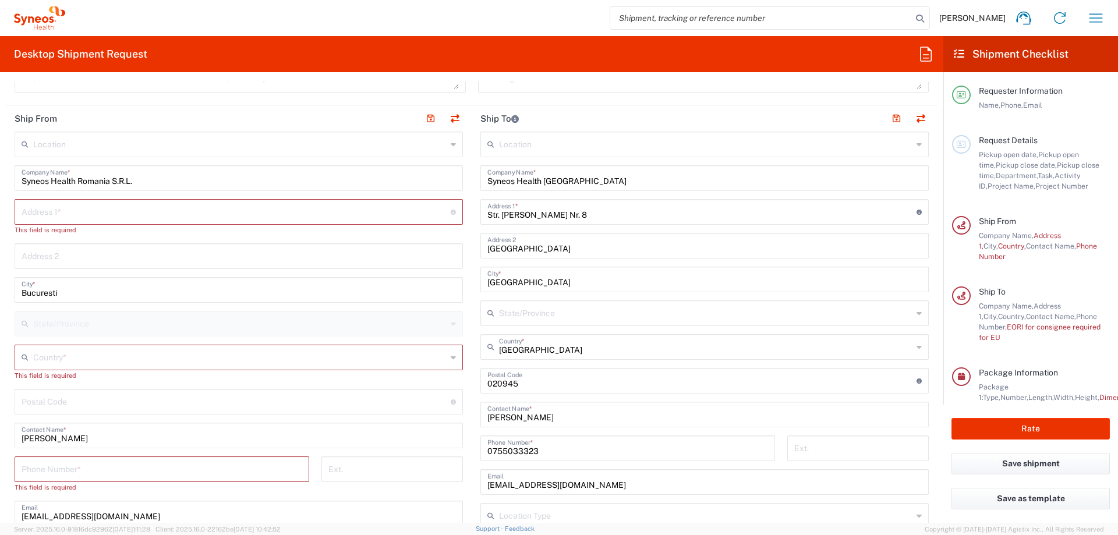
click at [73, 351] on input "text" at bounding box center [239, 356] width 413 height 20
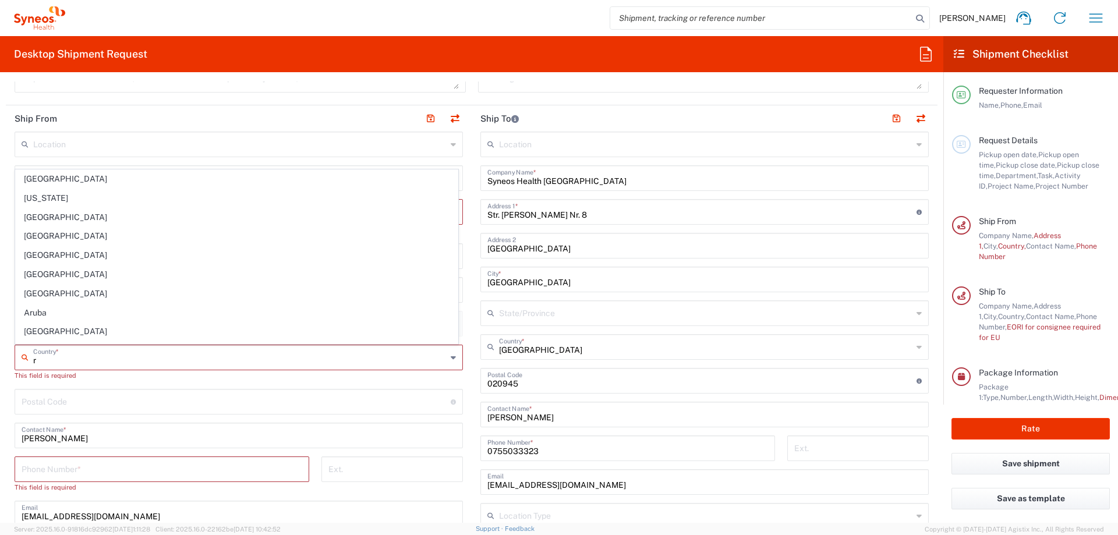
type input "[GEOGRAPHIC_DATA]"
type input "[EMAIL_ADDRESS][DOMAIN_NAME]"
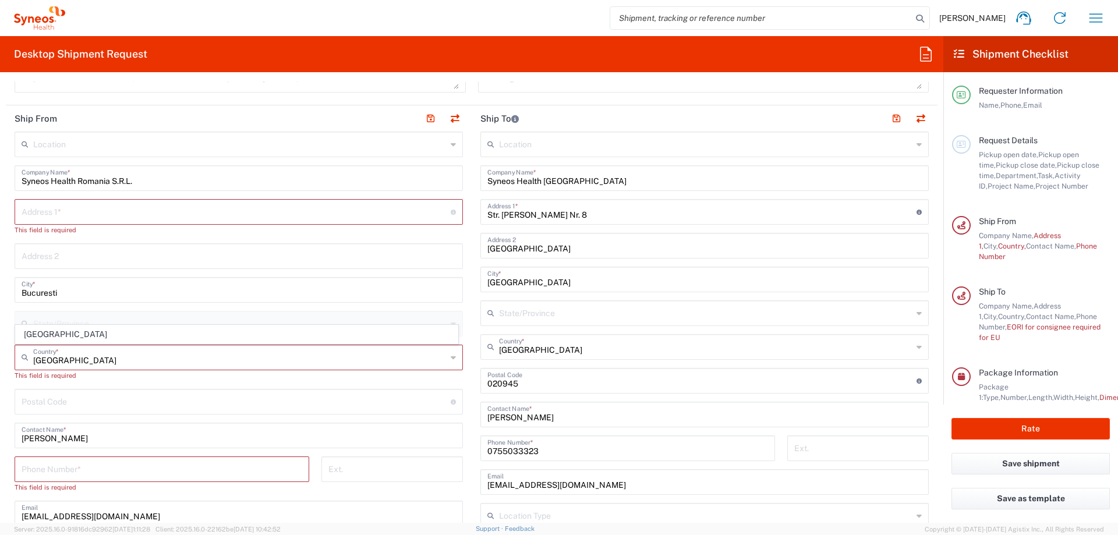
click at [0, 268] on form "Requester Information [PERSON_NAME] Name * [PHONE_NUMBER] Phone * [EMAIL_ADDRES…" at bounding box center [471, 302] width 943 height 441
click at [66, 215] on input "text" at bounding box center [236, 211] width 429 height 20
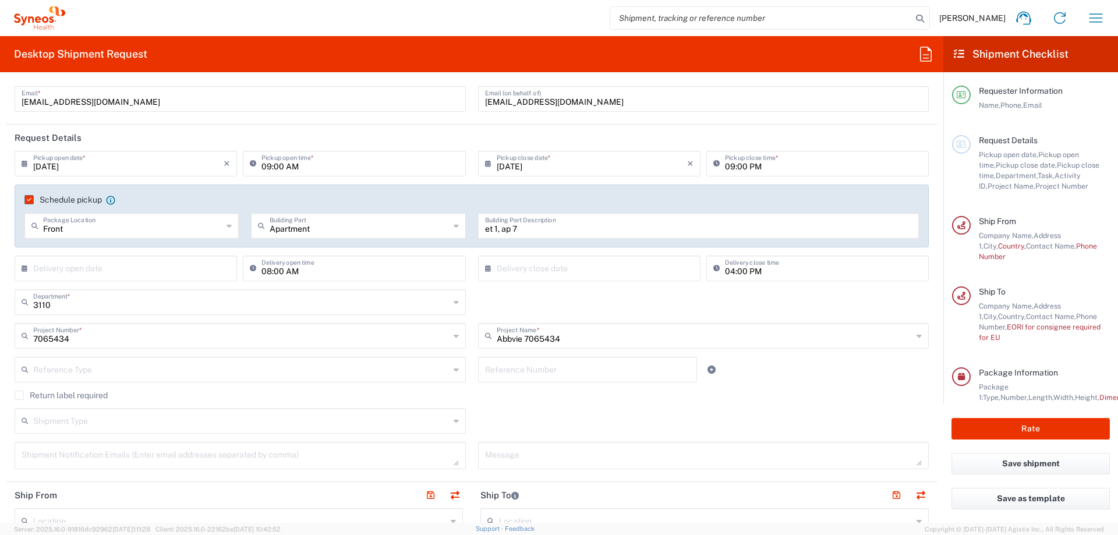
scroll to position [116, 0]
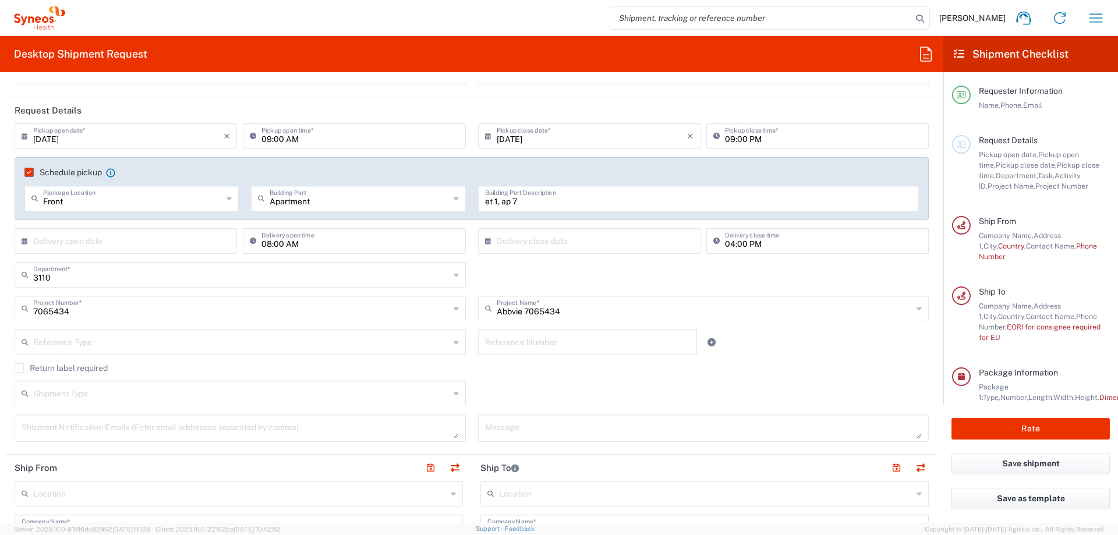
type input "str Cluj 83, bloc 8B, etaj 1, ap 7, interfon 7"
click at [485, 201] on input "et 1, ap 7" at bounding box center [698, 197] width 427 height 20
click at [592, 203] on input "Cluj 83, bloc 8B, et 1, ap 7" at bounding box center [698, 197] width 427 height 20
click at [485, 203] on input "Cluj 83, bloc 8B, et 1, ap 7, interfon 7" at bounding box center [698, 197] width 427 height 20
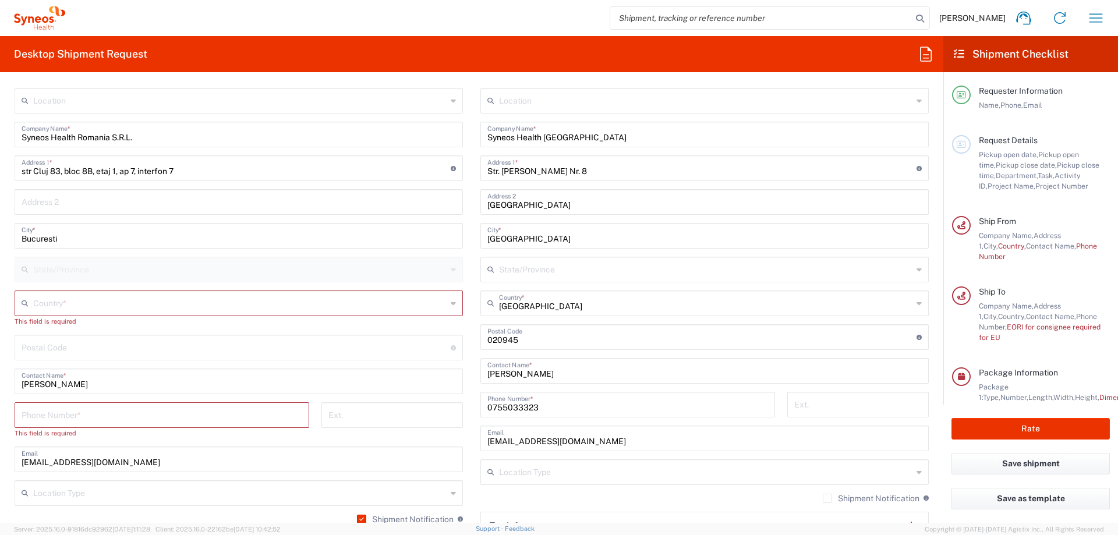
scroll to position [582, 0]
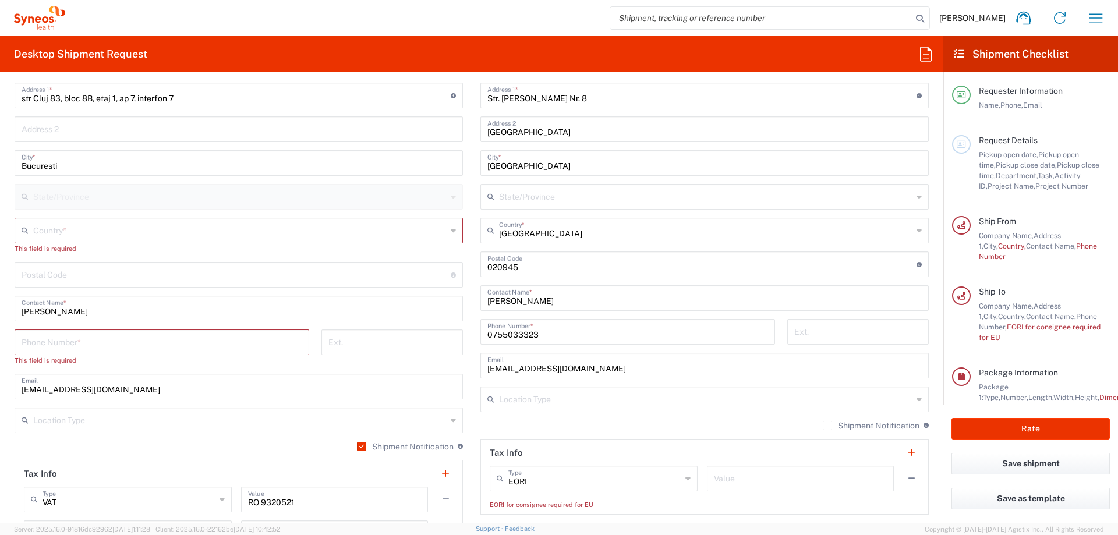
type input "str Cluj 83, bloc 8B, et 1, ap 7, interfon 7"
click at [98, 343] on input "tel" at bounding box center [162, 341] width 281 height 20
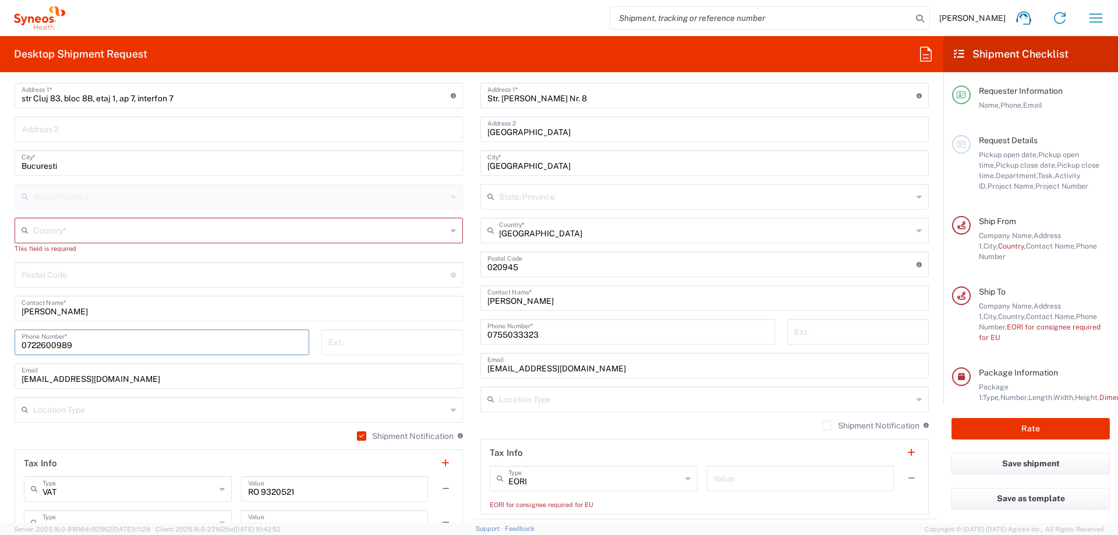
type input "0722600989"
click at [6, 351] on main "Location [PERSON_NAME] LLC-[GEOGRAPHIC_DATA] [GEOGRAPHIC_DATA] [GEOGRAPHIC_DATA…" at bounding box center [239, 298] width 466 height 567
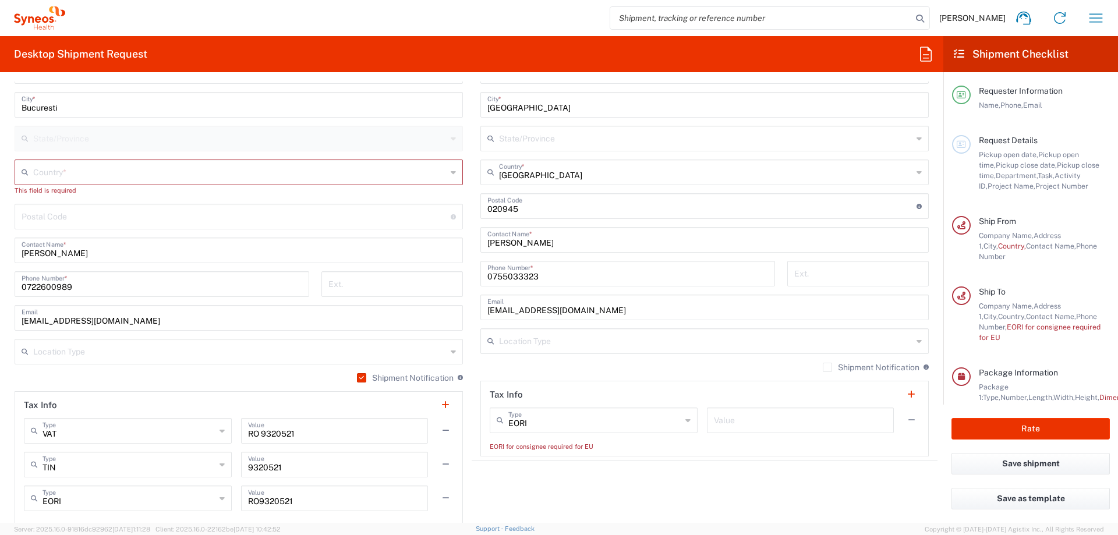
click at [158, 353] on input "text" at bounding box center [239, 351] width 413 height 20
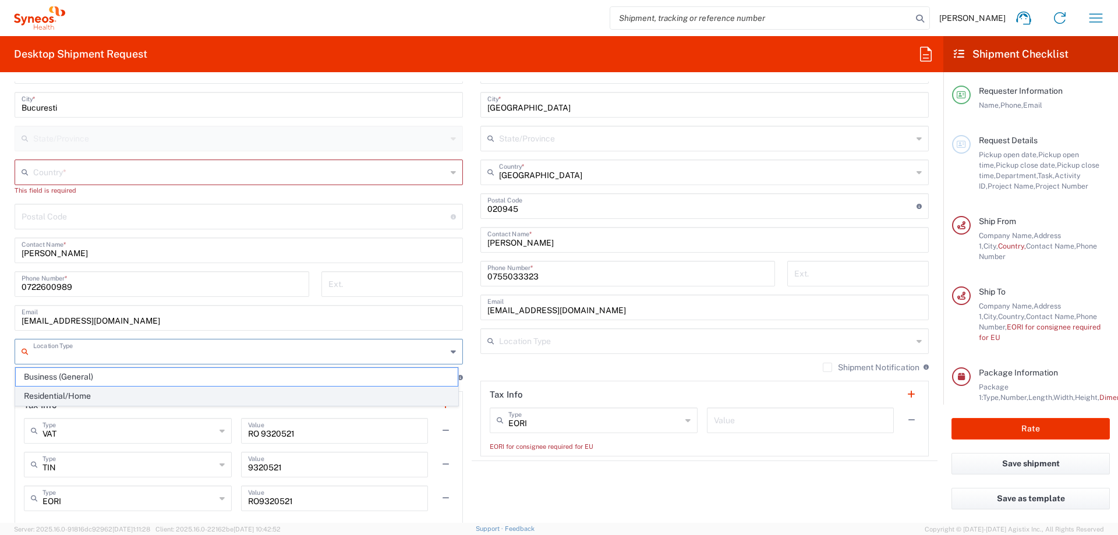
click at [132, 392] on span "Residential/Home" at bounding box center [237, 396] width 442 height 18
type input "Residential/Home"
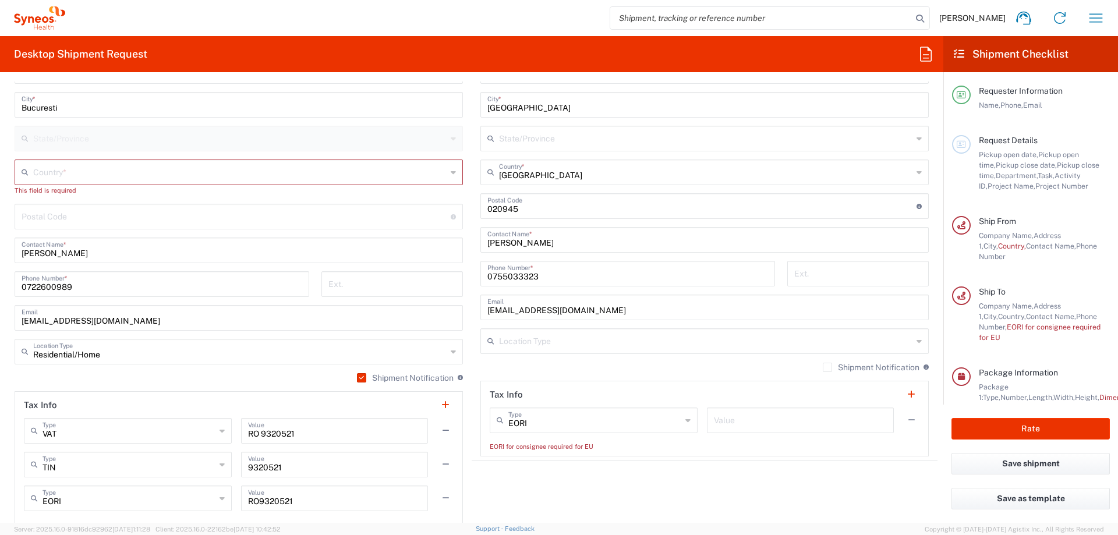
click at [83, 376] on div "Shipment Notification If checked, a shipment notification email will be sent to…" at bounding box center [239, 382] width 448 height 19
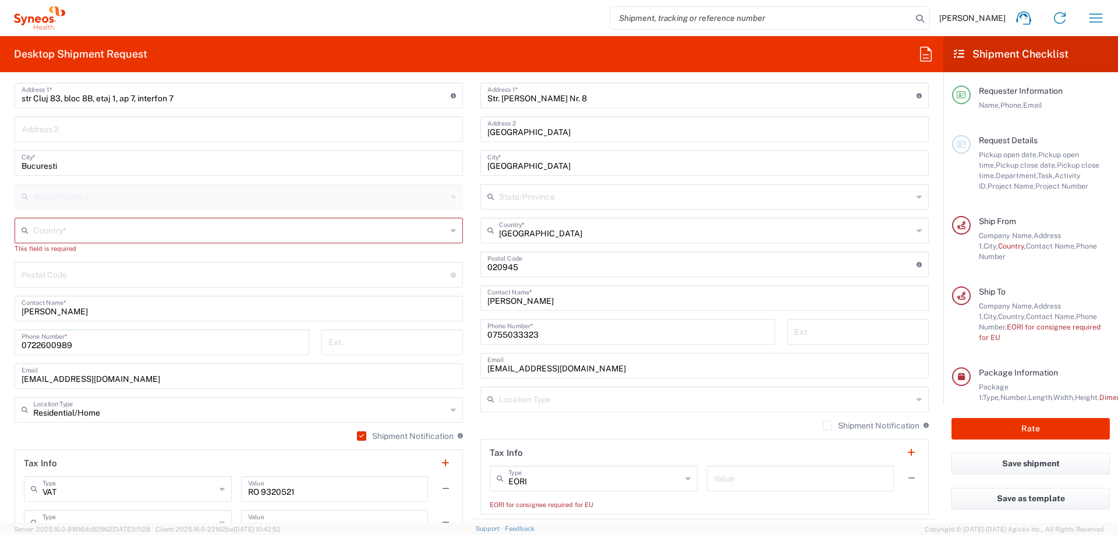
scroll to position [524, 0]
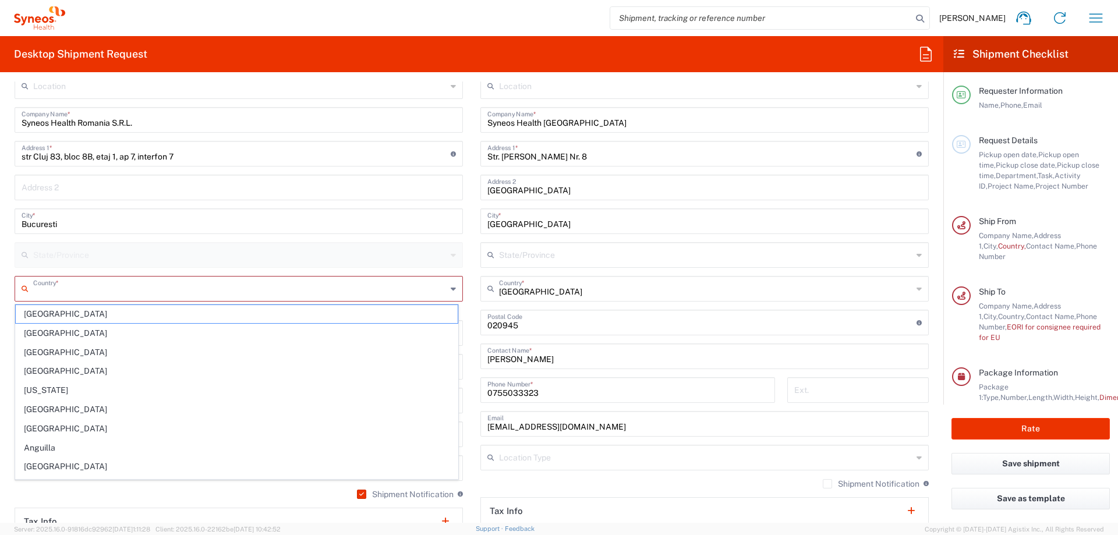
click at [55, 282] on input "text" at bounding box center [239, 288] width 413 height 20
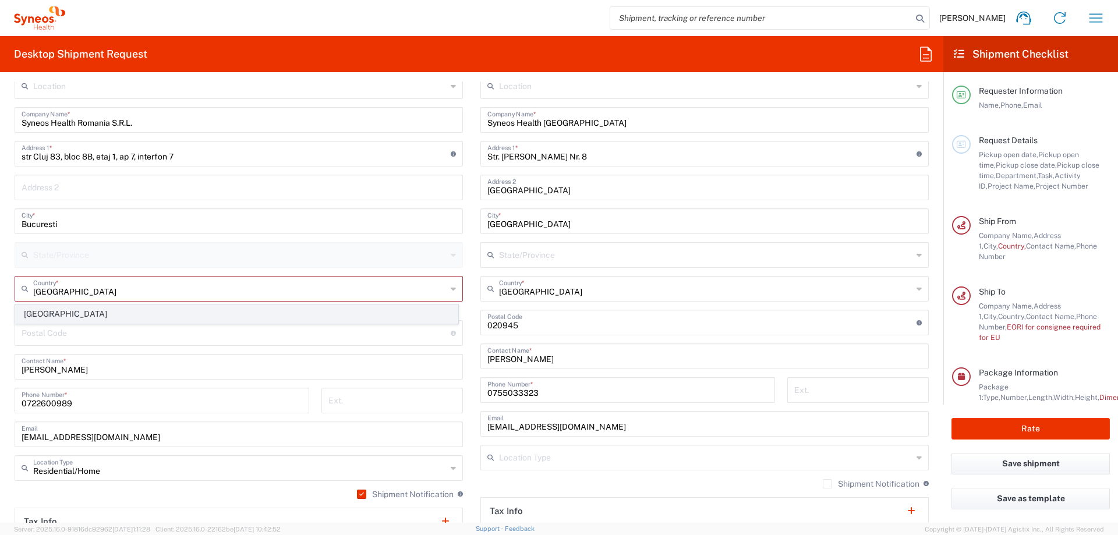
click at [42, 316] on span "[GEOGRAPHIC_DATA]" at bounding box center [237, 314] width 442 height 18
type input "[GEOGRAPHIC_DATA]"
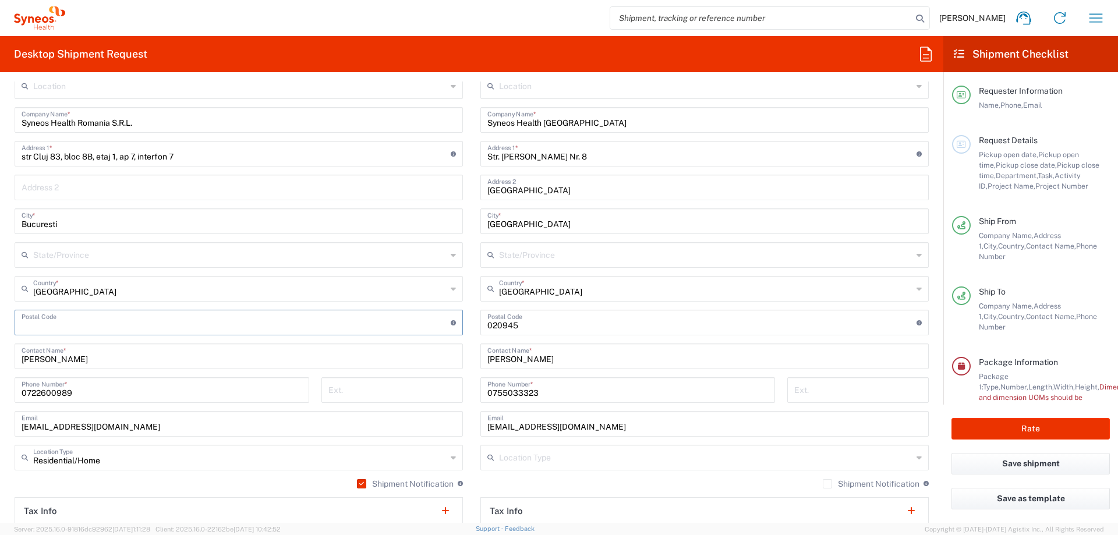
click at [68, 321] on input "undefined" at bounding box center [236, 321] width 429 height 20
drag, startPoint x: 58, startPoint y: 324, endPoint x: 0, endPoint y: 325, distance: 57.6
click at [0, 325] on form "Requester Information [PERSON_NAME] Name * [PHONE_NUMBER] Phone * [EMAIL_ADDRES…" at bounding box center [471, 302] width 943 height 441
type input "011492"
click at [7, 308] on main "Location [PERSON_NAME] LLC-[GEOGRAPHIC_DATA] [GEOGRAPHIC_DATA] [GEOGRAPHIC_DATA…" at bounding box center [239, 351] width 466 height 557
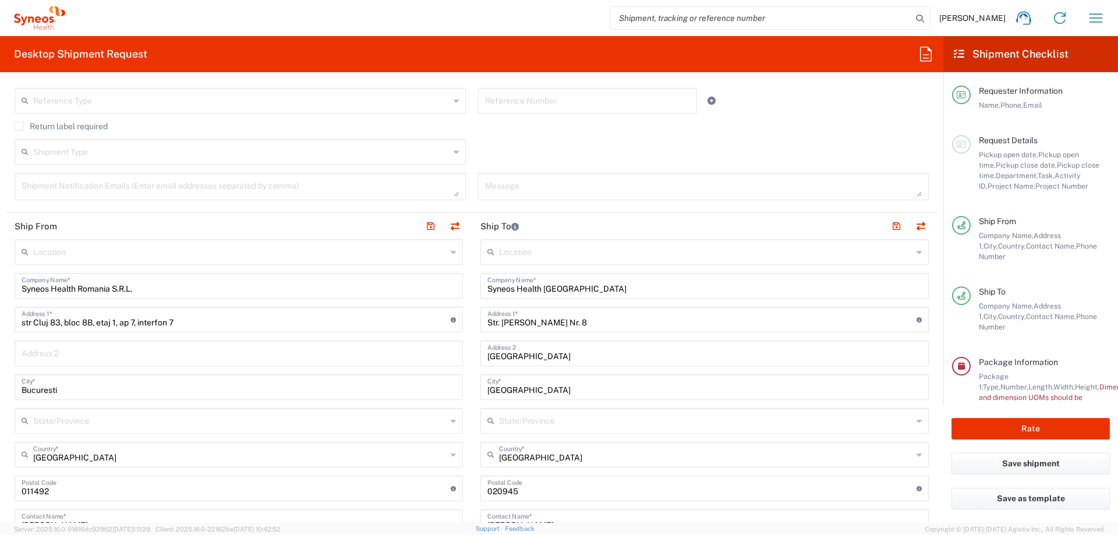
scroll to position [349, 0]
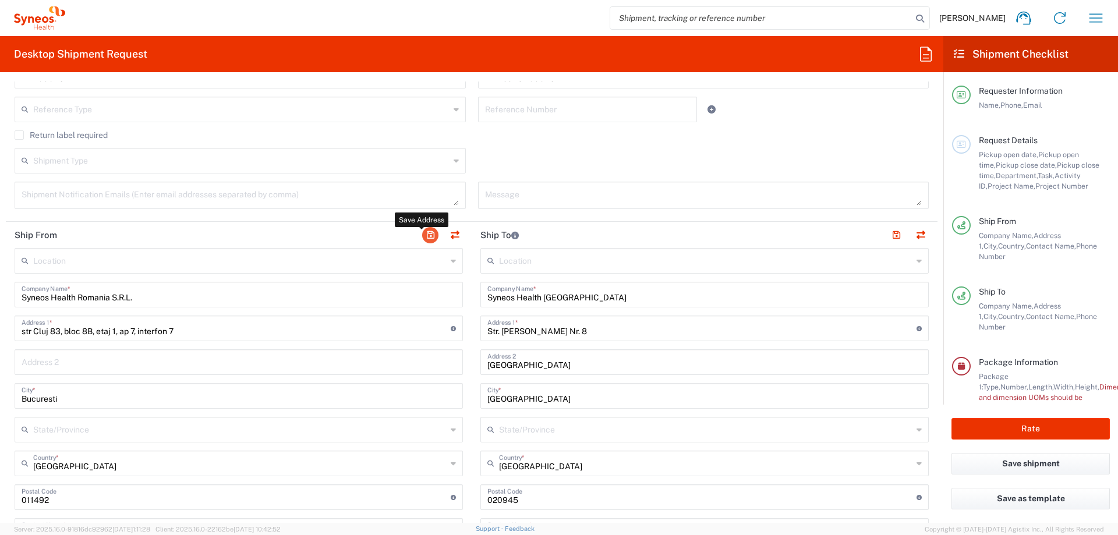
click at [427, 234] on button "button" at bounding box center [430, 235] width 16 height 16
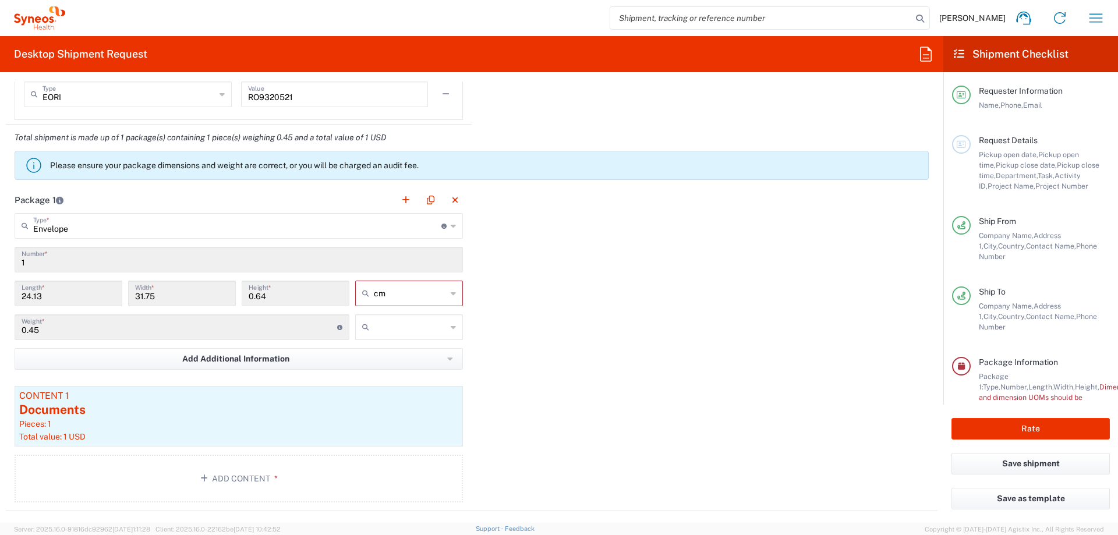
scroll to position [1223, 0]
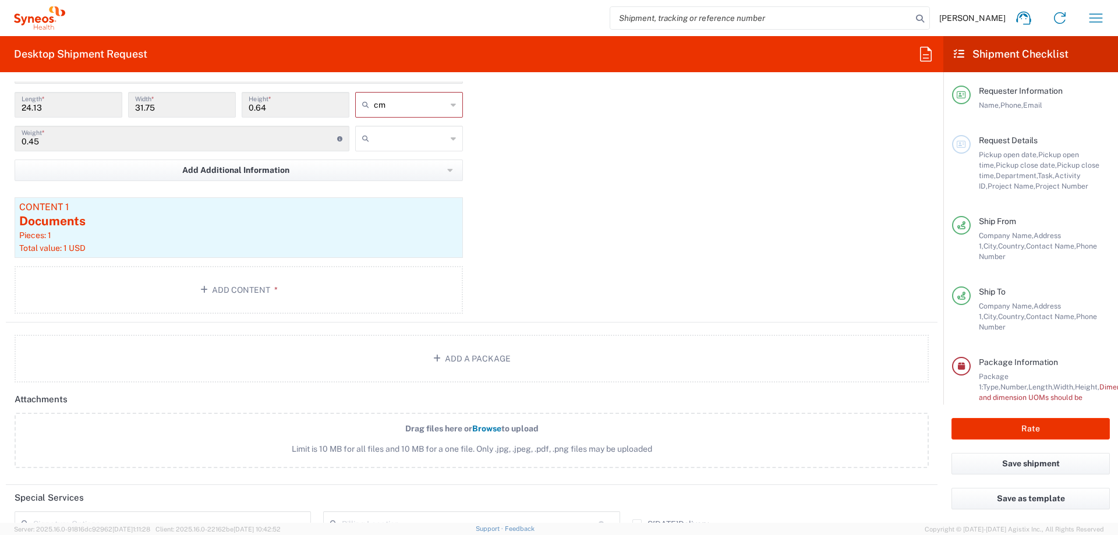
click at [1033, 157] on span "Pickup open date," at bounding box center [1008, 154] width 59 height 9
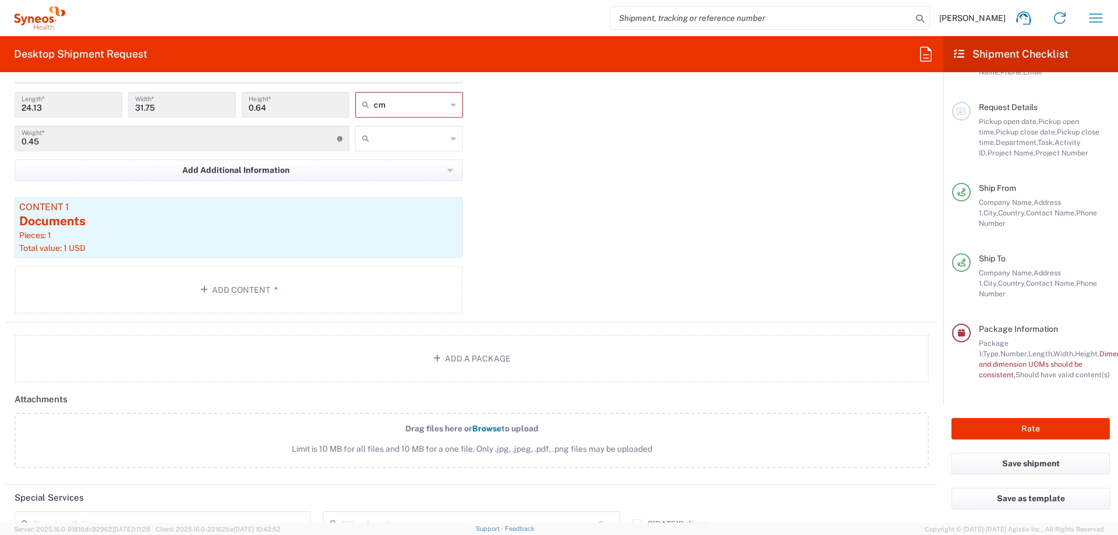
scroll to position [0, 0]
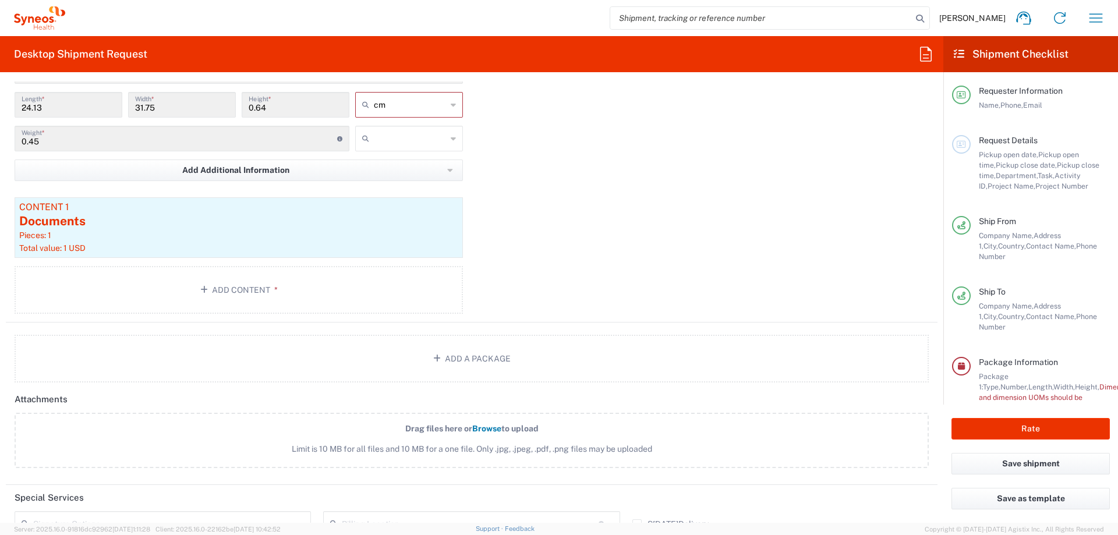
click at [697, 214] on div "Package 1 Envelope Type * Material used to package goods Your Packaging Envelop…" at bounding box center [471, 160] width 931 height 324
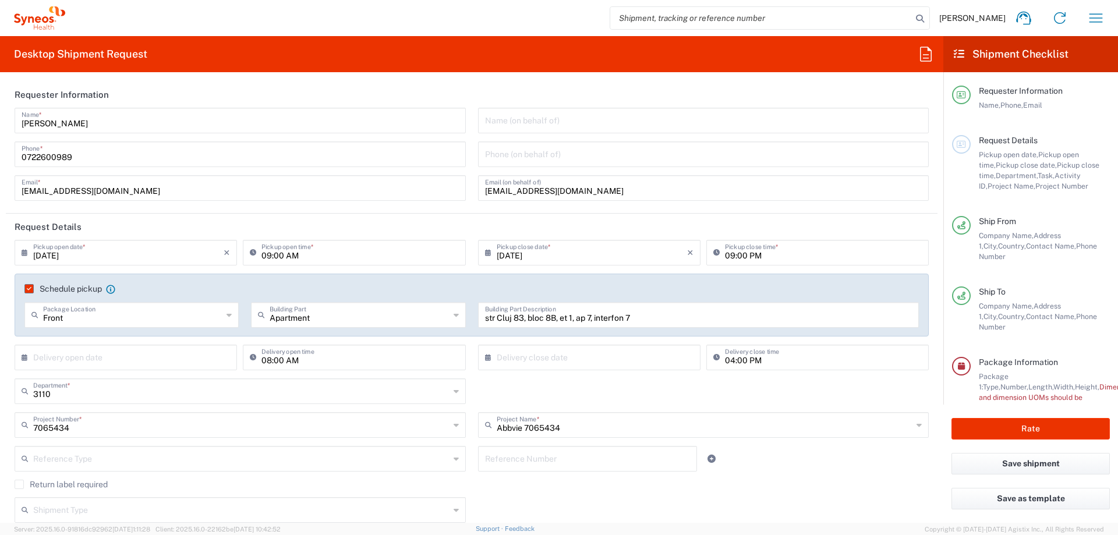
click at [103, 226] on header "Request Details" at bounding box center [471, 227] width 931 height 26
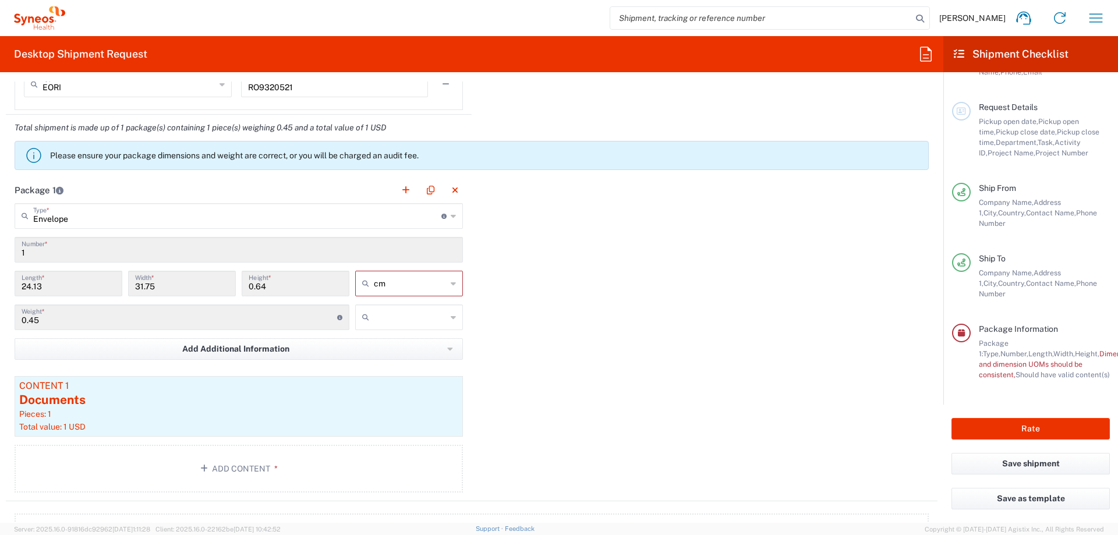
scroll to position [1048, 0]
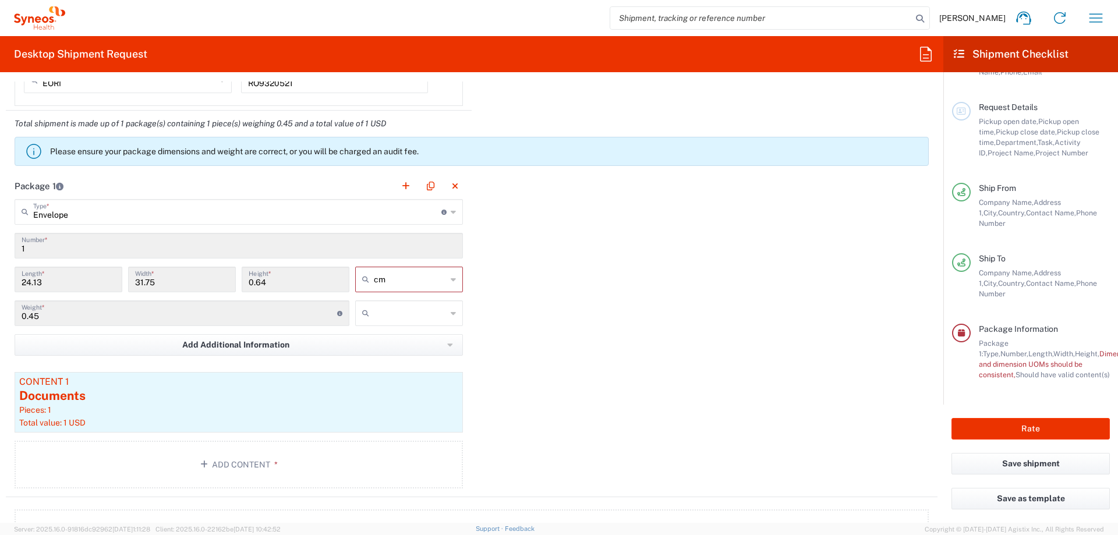
click at [107, 311] on input "0.45" at bounding box center [180, 312] width 316 height 20
click at [311, 311] on input "0.45" at bounding box center [180, 312] width 316 height 20
click at [419, 314] on input "text" at bounding box center [410, 313] width 73 height 19
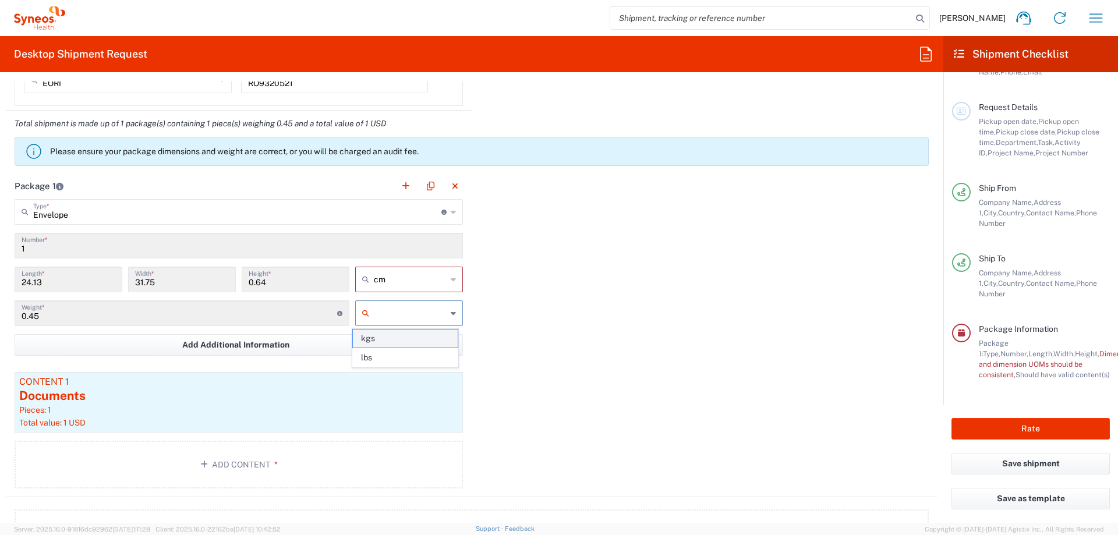
click at [402, 339] on span "kgs" at bounding box center [405, 339] width 104 height 18
click at [591, 311] on div "Package 1 Envelope Type * Material used to package goods Your Packaging Envelop…" at bounding box center [471, 335] width 931 height 324
type input "kgs"
click at [408, 312] on input "kgs" at bounding box center [410, 313] width 73 height 19
click at [647, 317] on div "Package 1 Envelope Type * Material used to package goods Your Packaging Envelop…" at bounding box center [471, 335] width 931 height 324
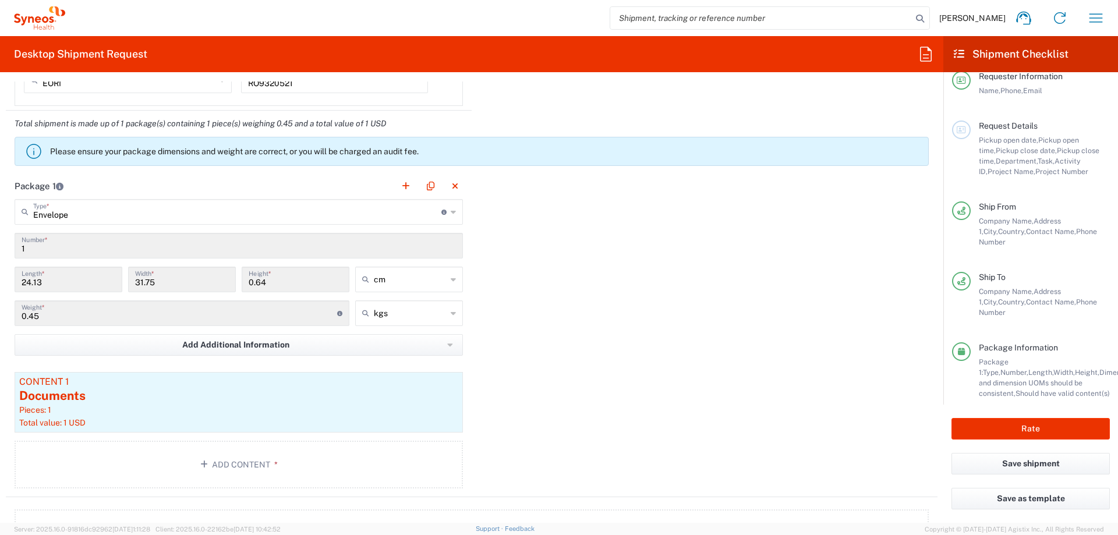
scroll to position [0, 0]
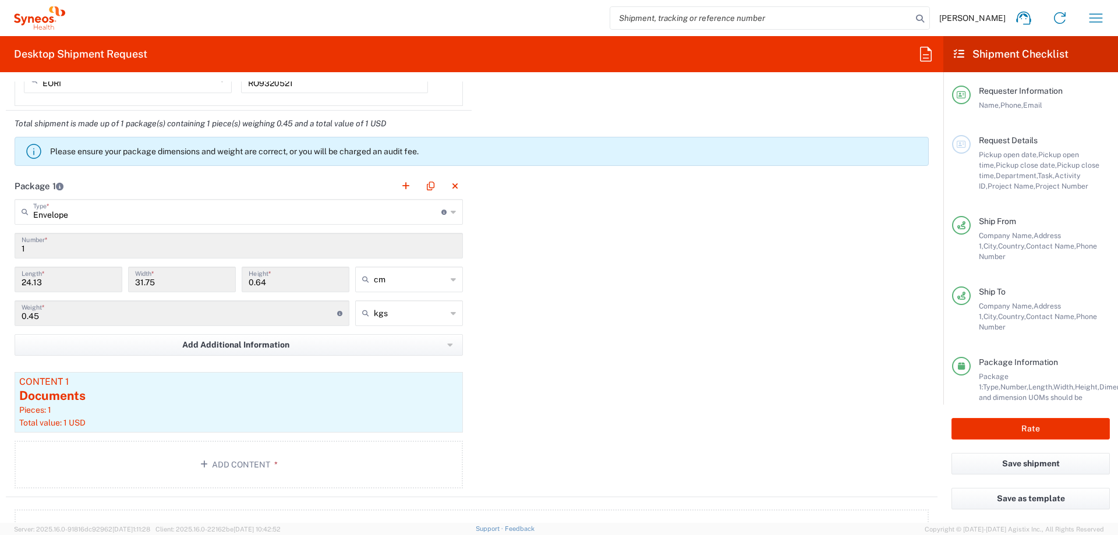
click at [1011, 159] on div "Pickup open date, Pickup open time, Pickup close date, Pickup close time, Depar…" at bounding box center [1044, 171] width 131 height 42
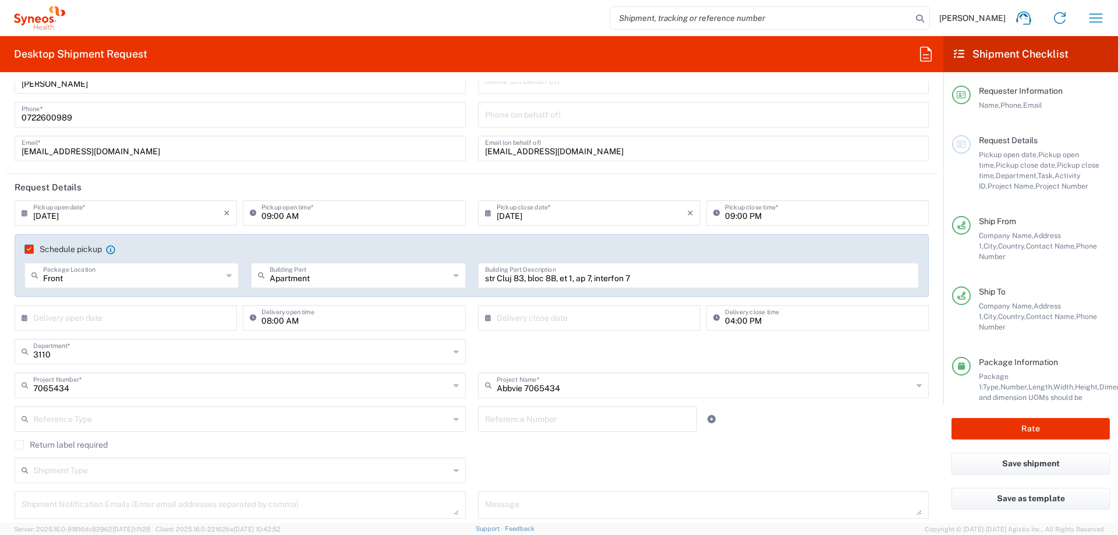
scroll to position [58, 0]
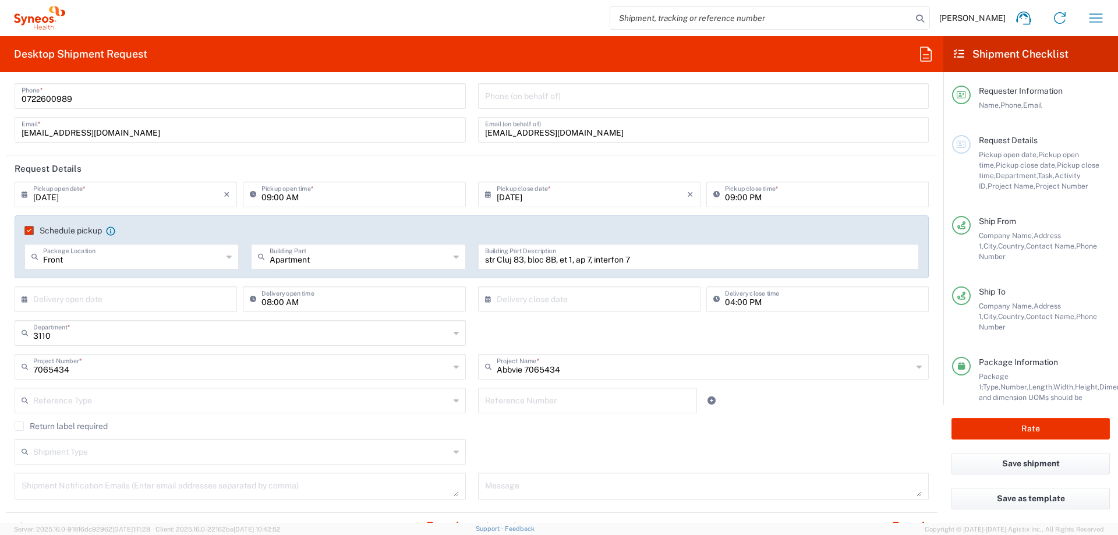
click at [582, 195] on input "[DATE]" at bounding box center [592, 193] width 190 height 20
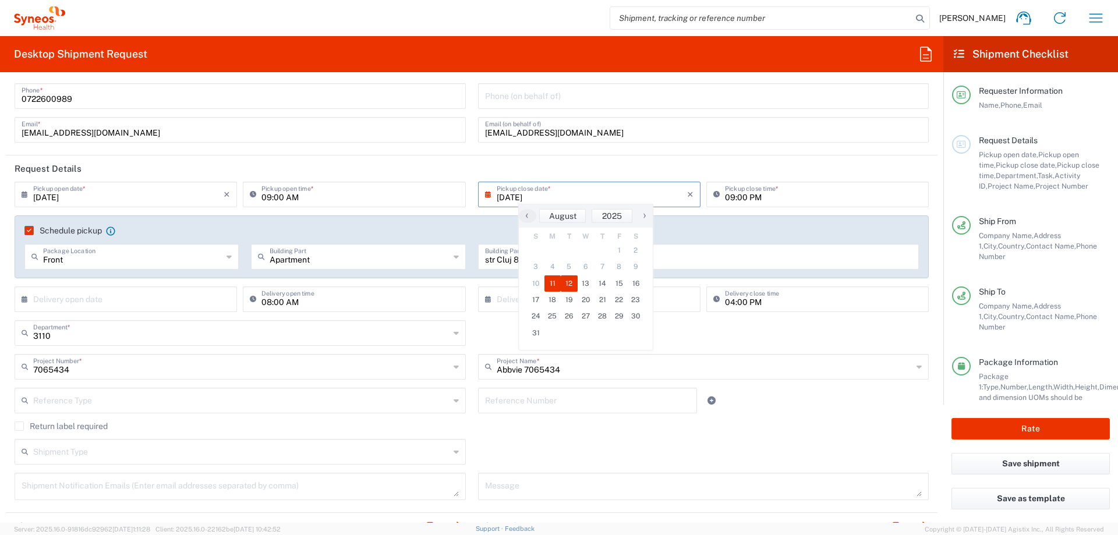
click at [568, 282] on span "12" at bounding box center [569, 283] width 17 height 16
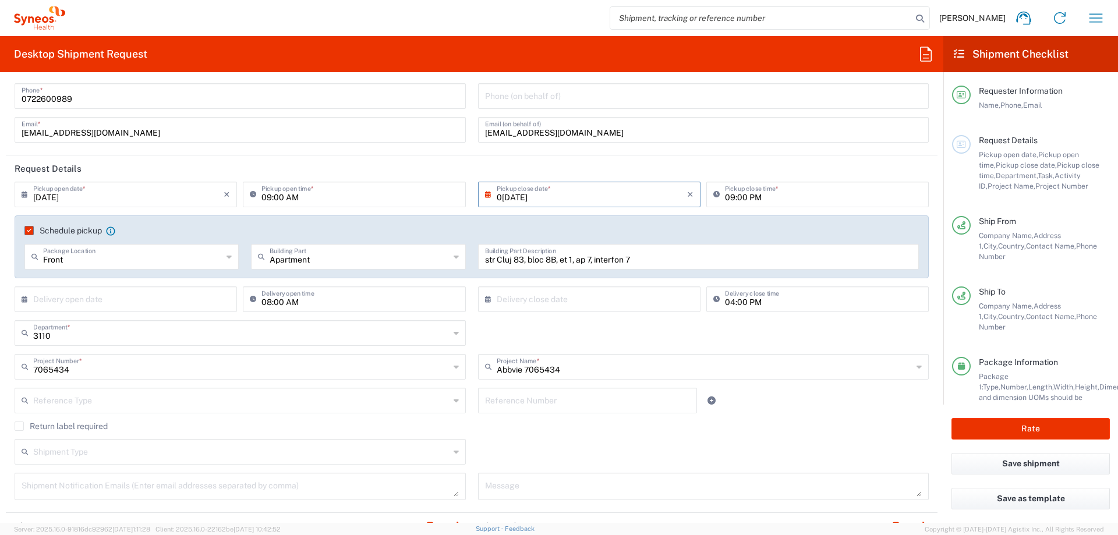
click at [555, 196] on input "0[DATE]" at bounding box center [592, 193] width 190 height 20
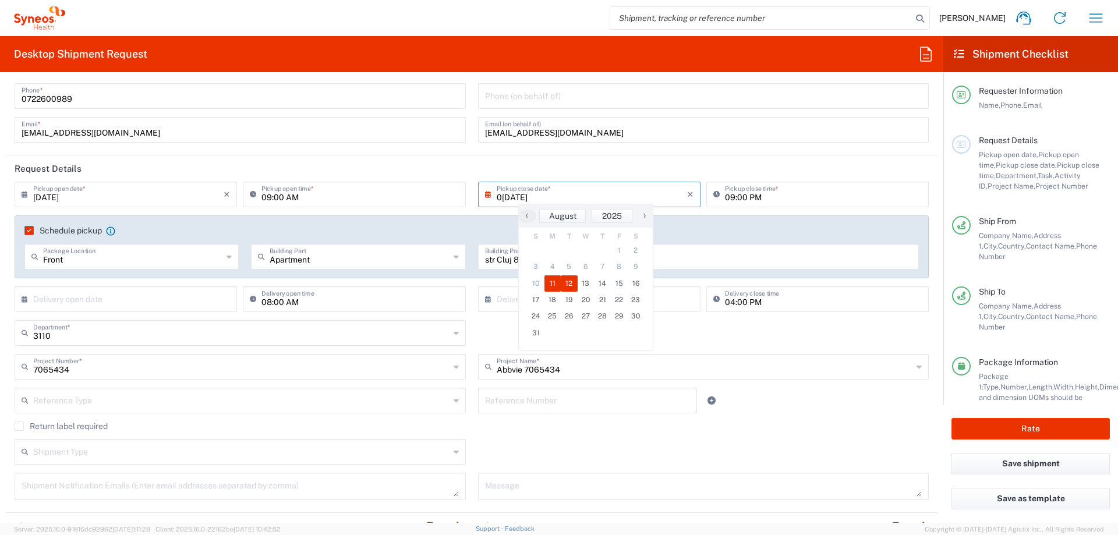
click at [555, 282] on span "11" at bounding box center [552, 283] width 17 height 16
type input "[DATE]"
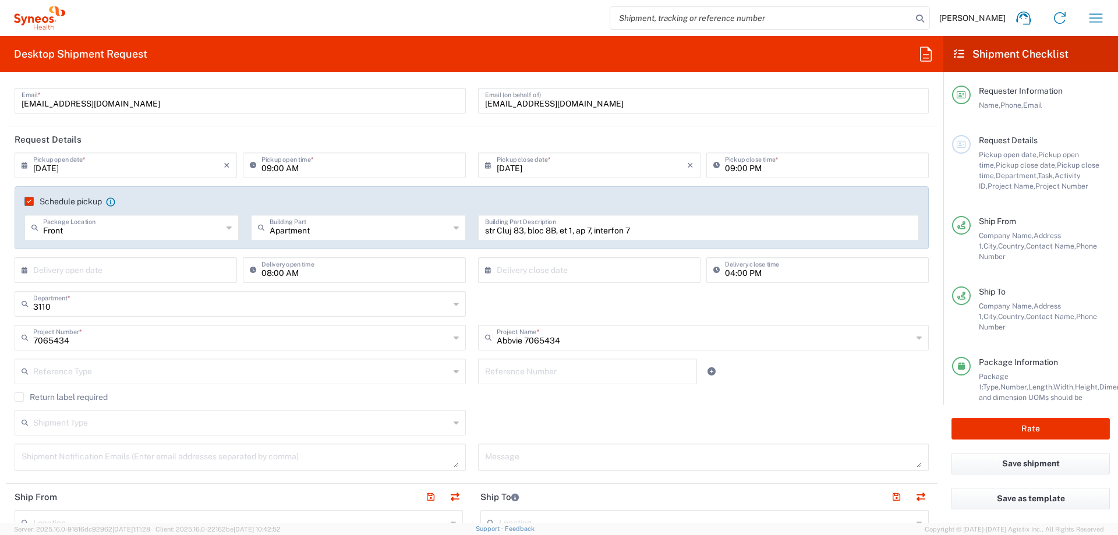
scroll to position [116, 0]
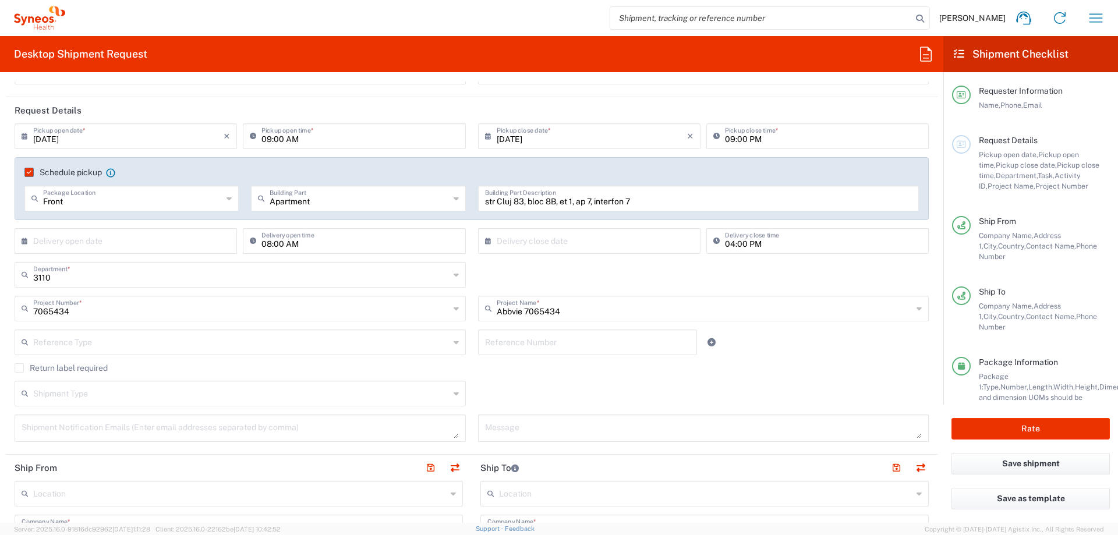
click at [139, 238] on input "text" at bounding box center [128, 240] width 190 height 20
click at [94, 333] on span "11" at bounding box center [94, 330] width 17 height 16
type input "[DATE]"
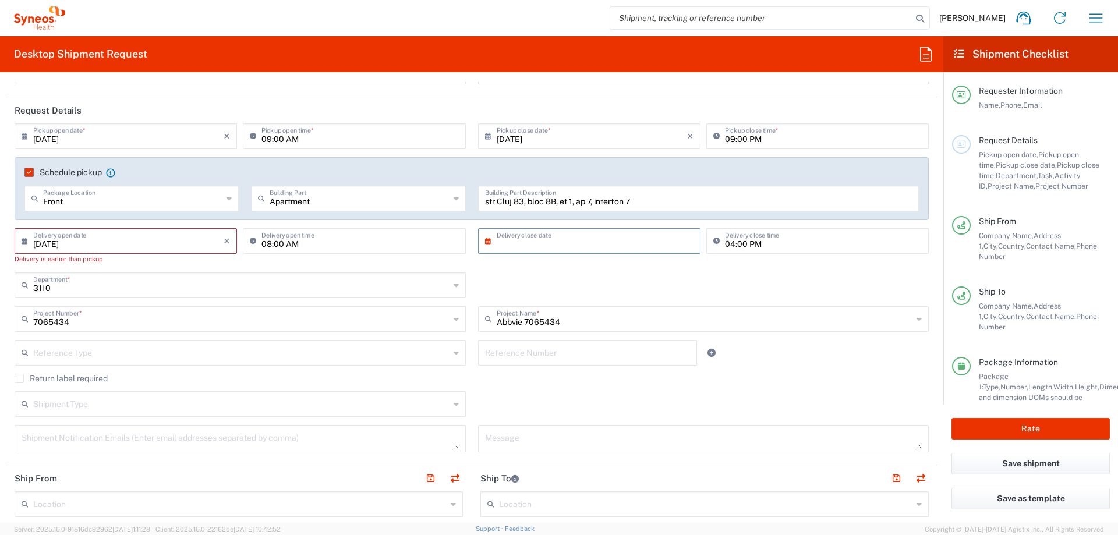
click at [555, 246] on input "text" at bounding box center [592, 240] width 190 height 20
click at [587, 332] on span "13" at bounding box center [586, 330] width 17 height 16
type input "[DATE]"
click at [572, 284] on div "3110 Department * 3110 3000 3100 3109 3111 3112 3125 3130 3135 3136 3150 3155 3…" at bounding box center [472, 289] width 926 height 34
click at [293, 246] on input "08:00 AM" at bounding box center [359, 240] width 197 height 20
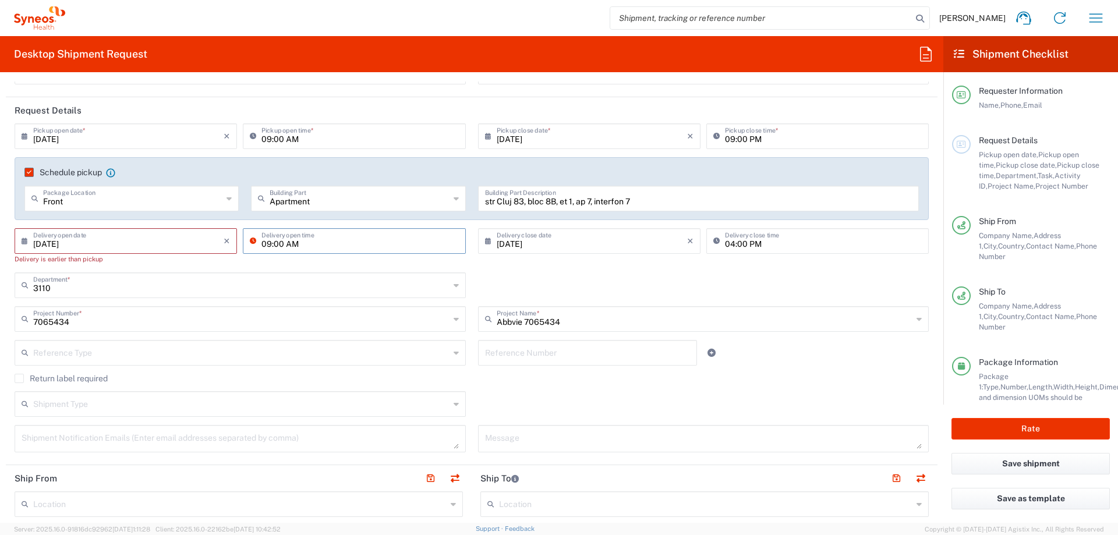
type input "09:00 AM"
click at [187, 289] on div "3110 Department * 3110 3000 3100 3109 3111 3112 3125 3130 3135 3136 3150 3155 3…" at bounding box center [240, 289] width 463 height 34
type input "3110"
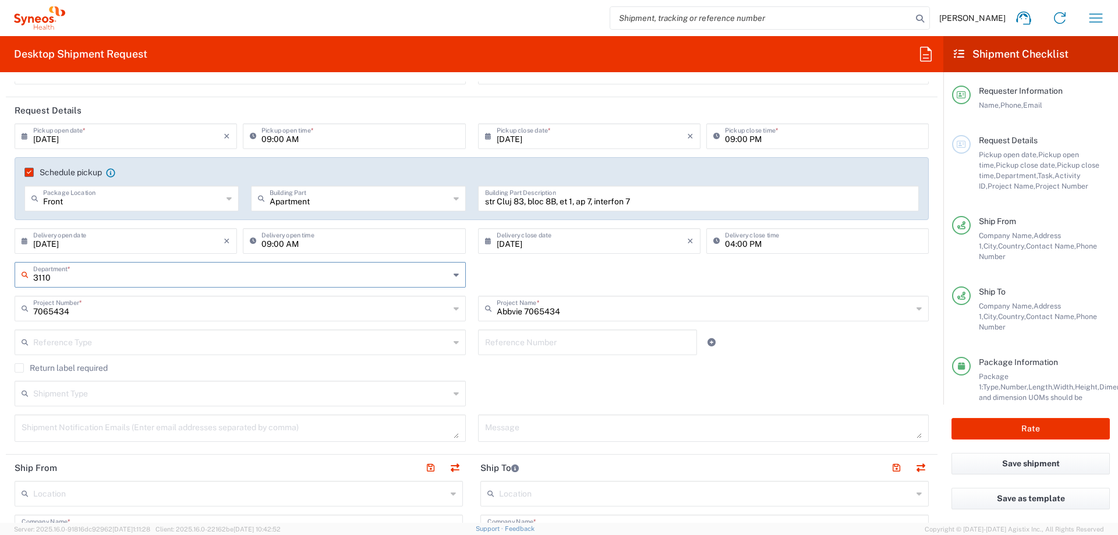
click at [598, 272] on div "3110 Department * 3110 3000 3100 3109 3111 3112 3125 3130 3135 3136 3150 3155 3…" at bounding box center [472, 279] width 926 height 34
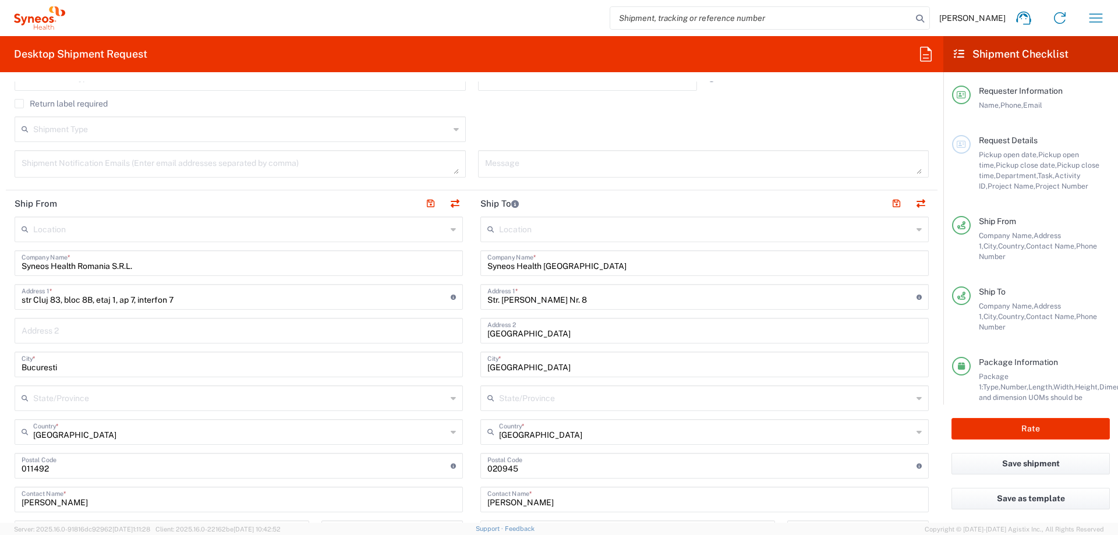
scroll to position [408, 0]
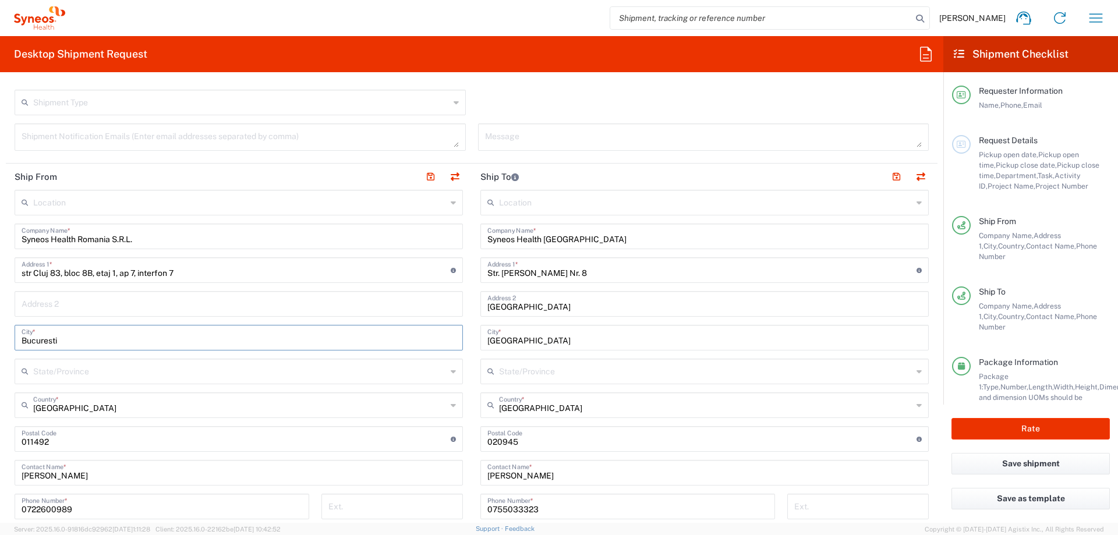
click at [303, 342] on input "Bucuresti" at bounding box center [239, 337] width 434 height 20
type input "[GEOGRAPHIC_DATA]"
click at [101, 303] on input "text" at bounding box center [239, 303] width 434 height 20
click at [347, 242] on input "Syneos Health Romania S.R.L." at bounding box center [239, 235] width 434 height 20
click at [151, 157] on div "Shipment Notification Emails (Enter email addresses separated by comma)" at bounding box center [240, 141] width 463 height 36
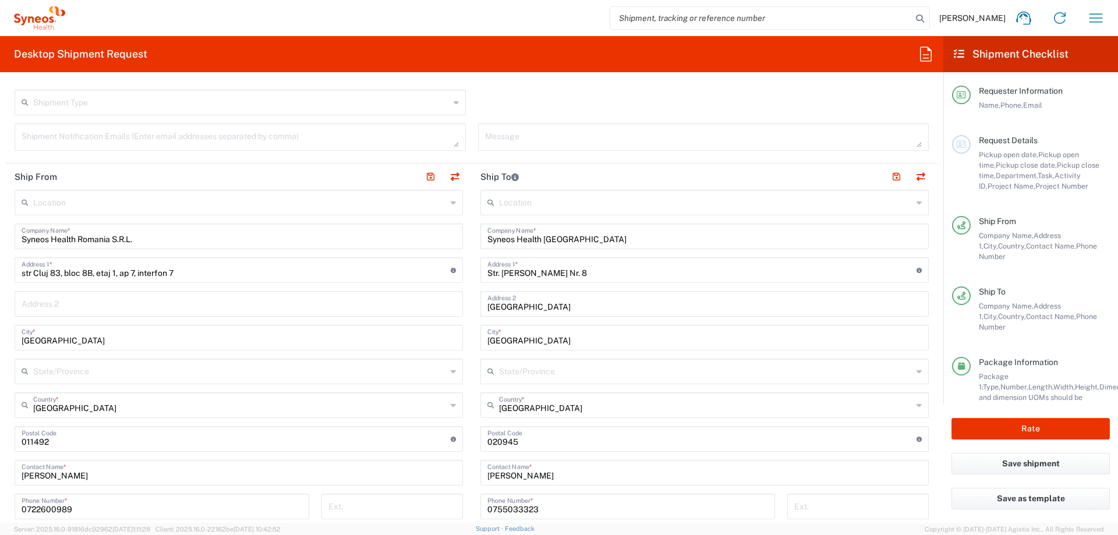
click at [607, 102] on div "Shipment Type Batch Regular" at bounding box center [472, 107] width 926 height 34
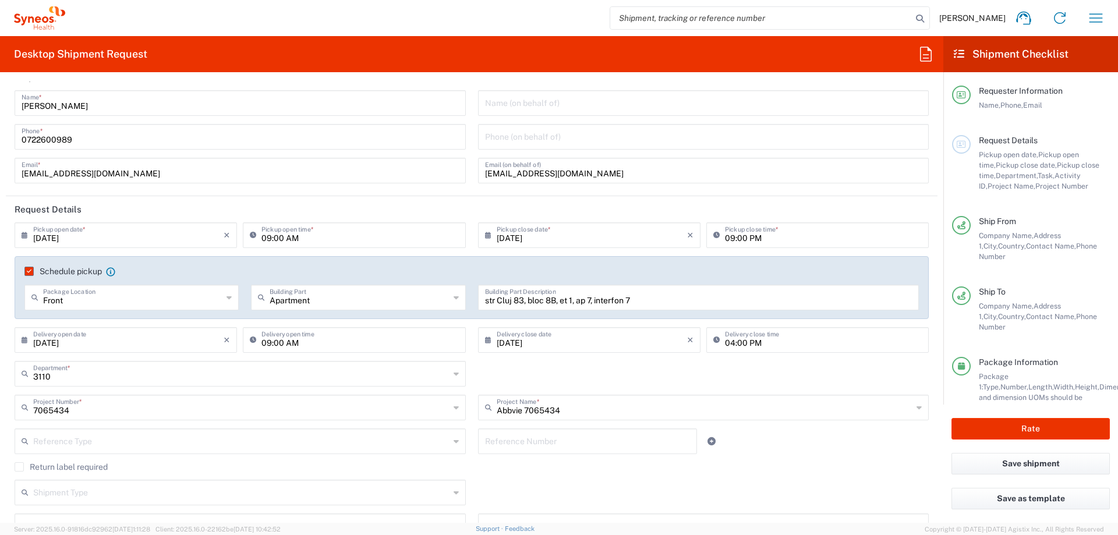
scroll to position [0, 0]
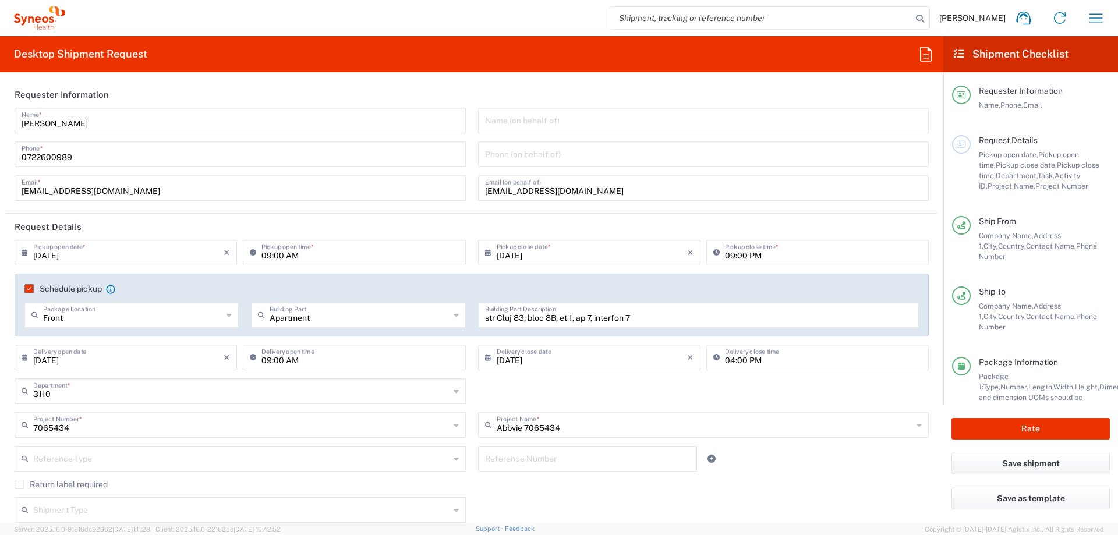
click at [612, 190] on input "[EMAIL_ADDRESS][DOMAIN_NAME]" at bounding box center [703, 187] width 437 height 20
click at [467, 211] on agx-form-section "Requester Information [PERSON_NAME] Name * [PHONE_NUMBER] Phone * [PERSON_NAME]…" at bounding box center [471, 148] width 931 height 132
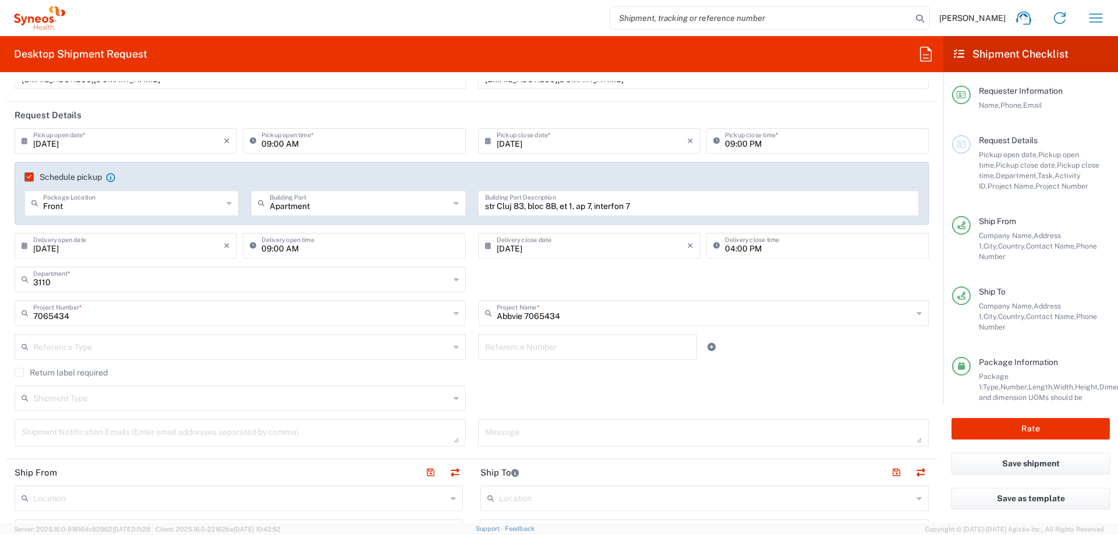
scroll to position [116, 0]
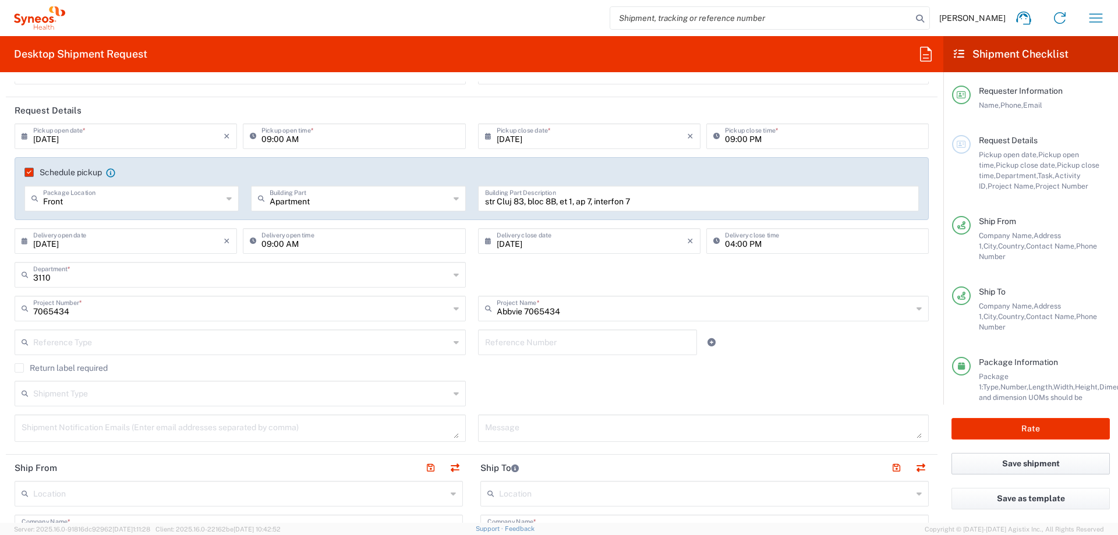
click at [1041, 462] on button "Save shipment" at bounding box center [1030, 464] width 158 height 22
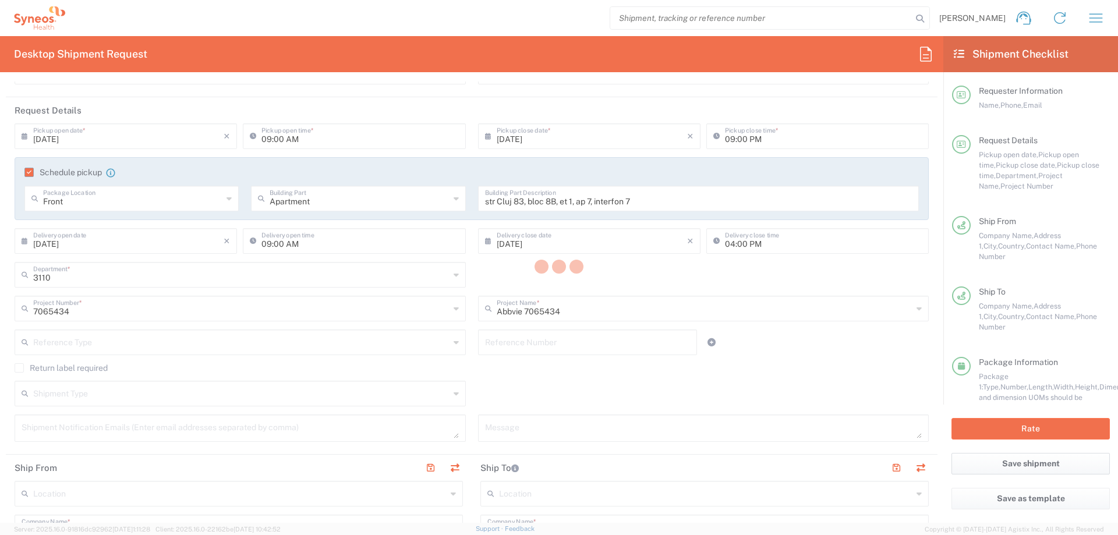
type input "7065434"
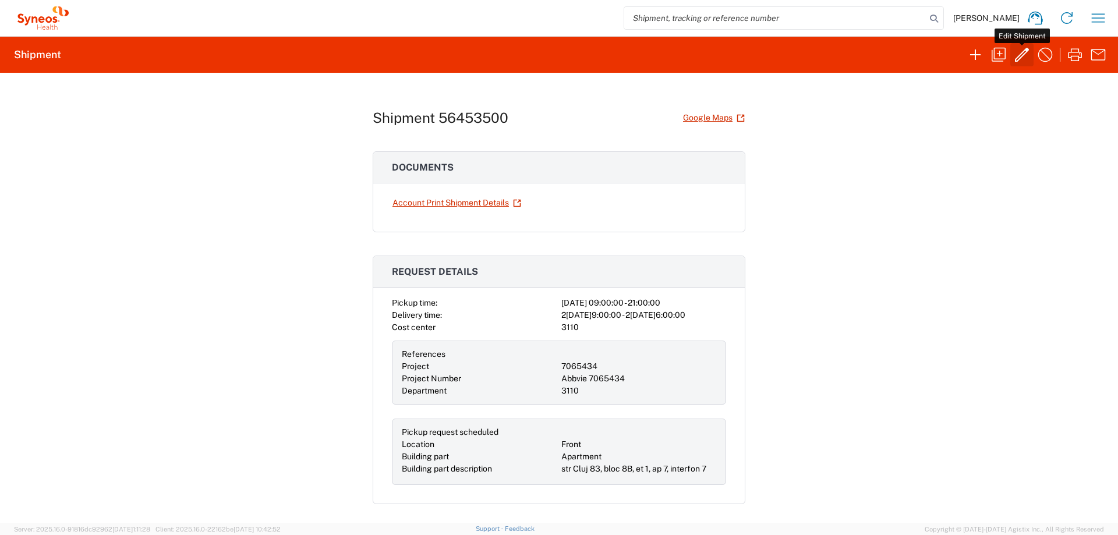
click at [1022, 56] on icon "button" at bounding box center [1022, 55] width 14 height 14
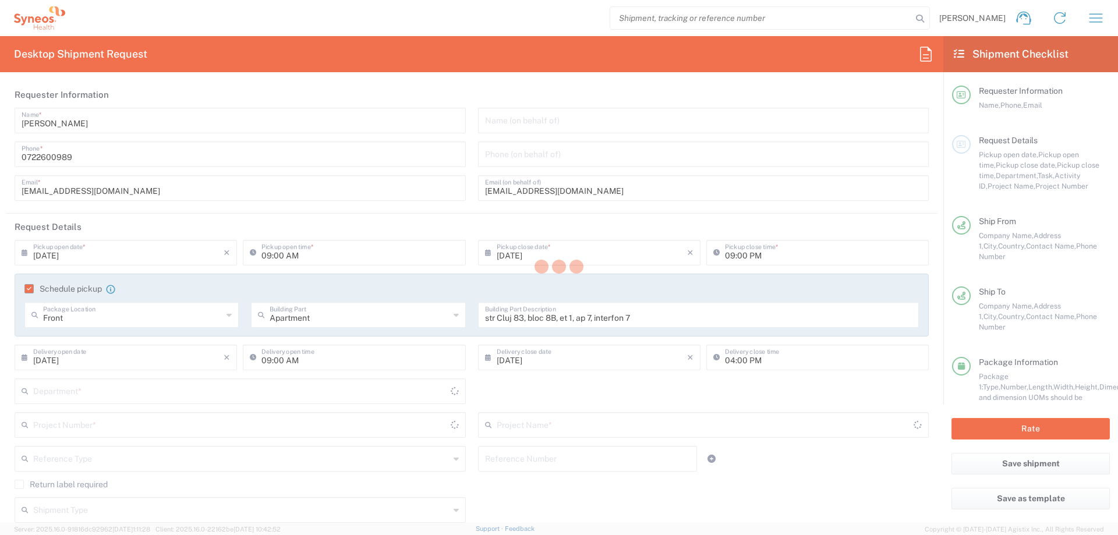
type input "7065434"
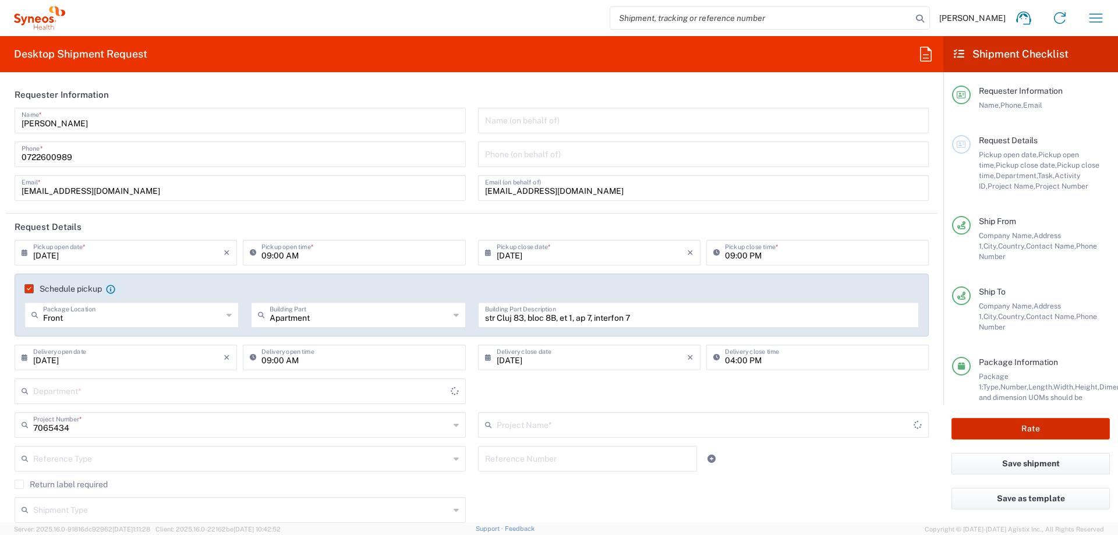
click at [1035, 430] on button "Rate" at bounding box center [1030, 429] width 158 height 22
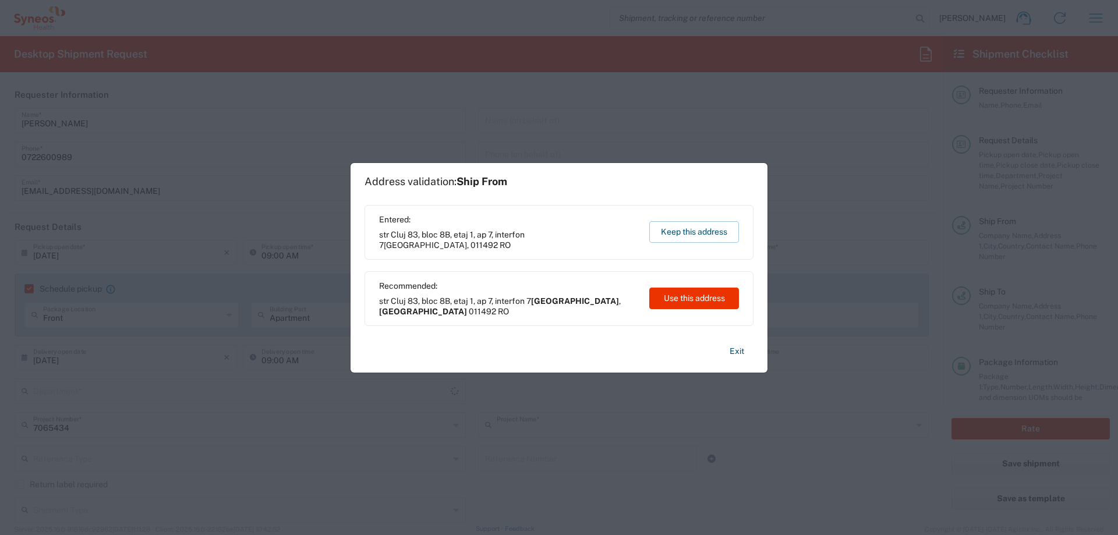
type input "Abbvie 7065434"
type input "3110"
click at [685, 302] on button "Use this address" at bounding box center [694, 299] width 90 height 22
type input "[GEOGRAPHIC_DATA]"
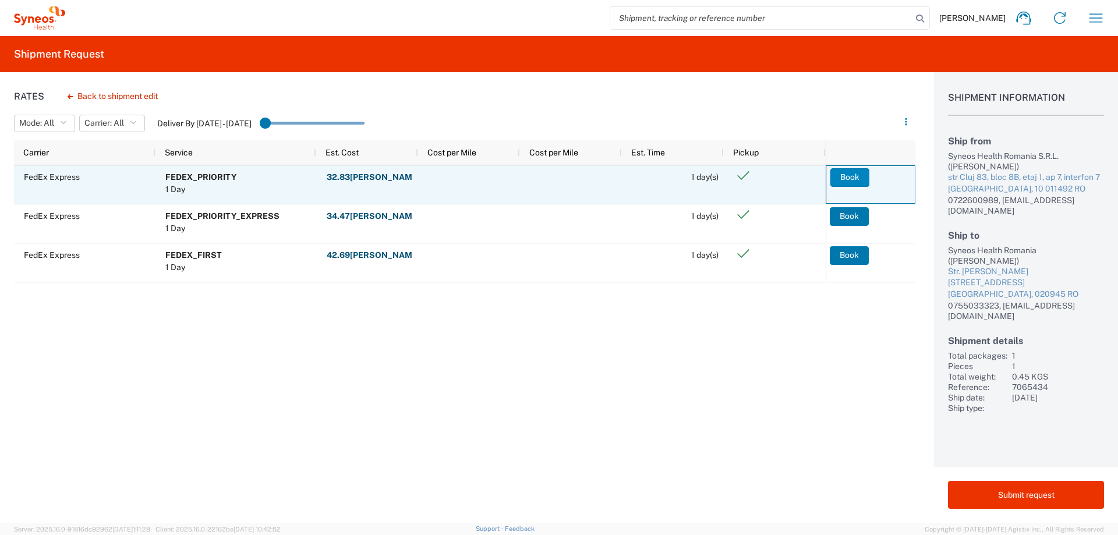
click at [851, 179] on button "Book" at bounding box center [849, 177] width 39 height 19
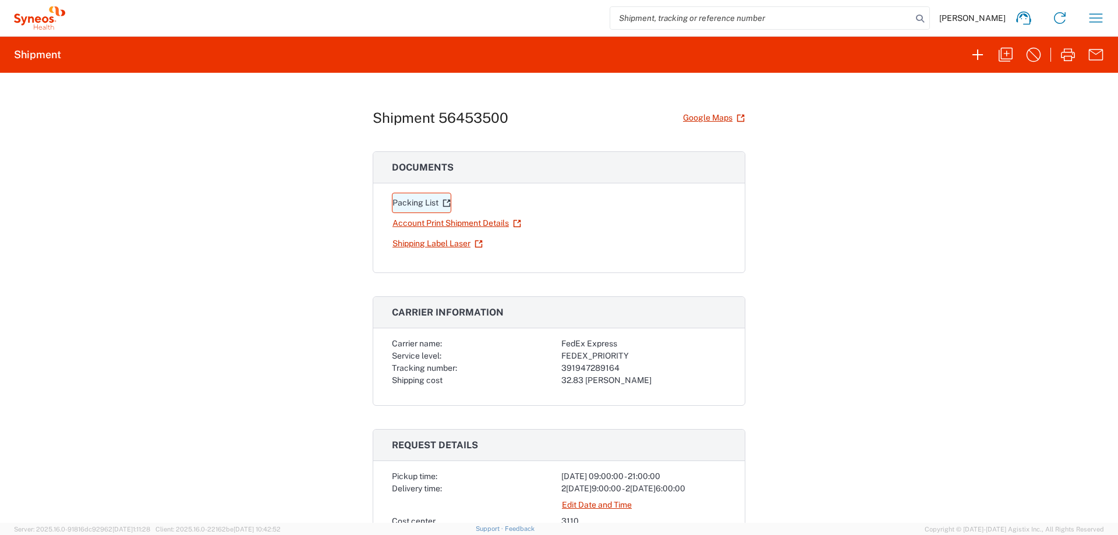
click at [424, 201] on link "Packing List" at bounding box center [421, 203] width 59 height 20
click at [440, 224] on link "Account Print Shipment Details" at bounding box center [457, 223] width 130 height 20
click at [433, 246] on link "Shipping Label Laser" at bounding box center [437, 243] width 91 height 20
click at [465, 222] on link "Account Print Shipment Details" at bounding box center [457, 223] width 130 height 20
click at [401, 195] on link "Packing List" at bounding box center [421, 203] width 59 height 20
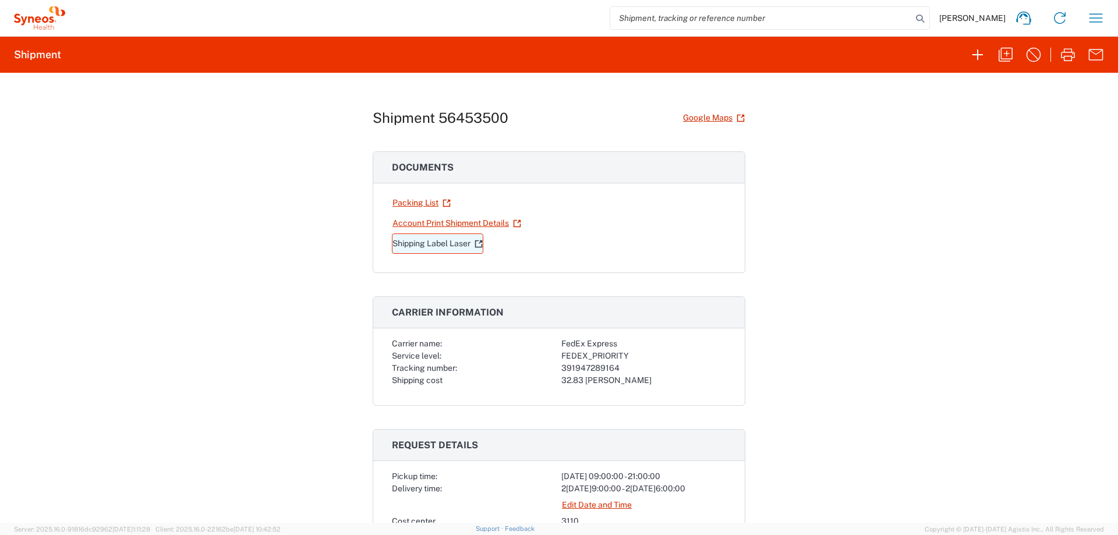
click at [419, 243] on link "Shipping Label Laser" at bounding box center [437, 243] width 91 height 20
